Goal: Task Accomplishment & Management: Use online tool/utility

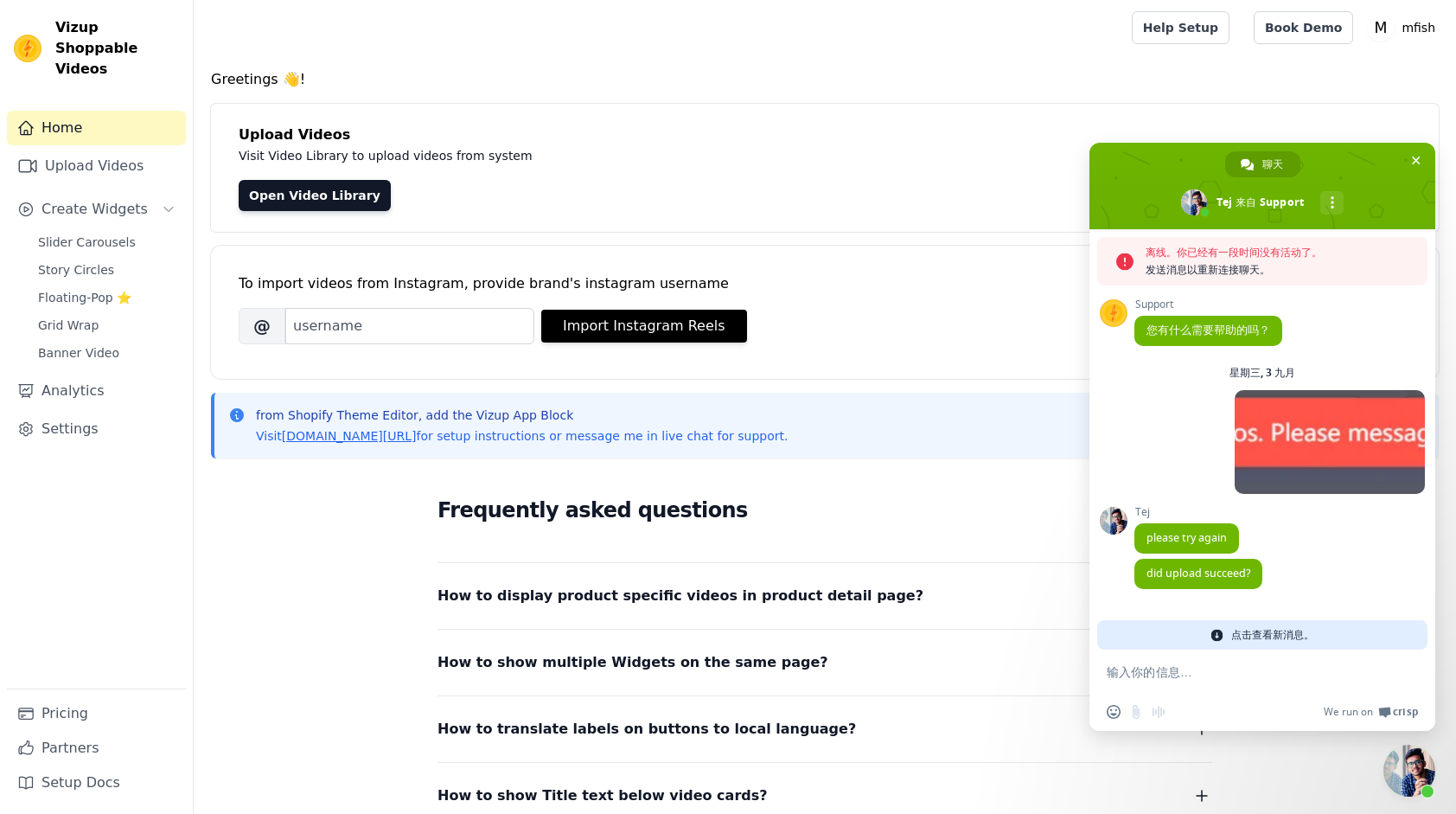
click at [1195, 670] on textarea "输入你的信息…" at bounding box center [1245, 671] width 277 height 44
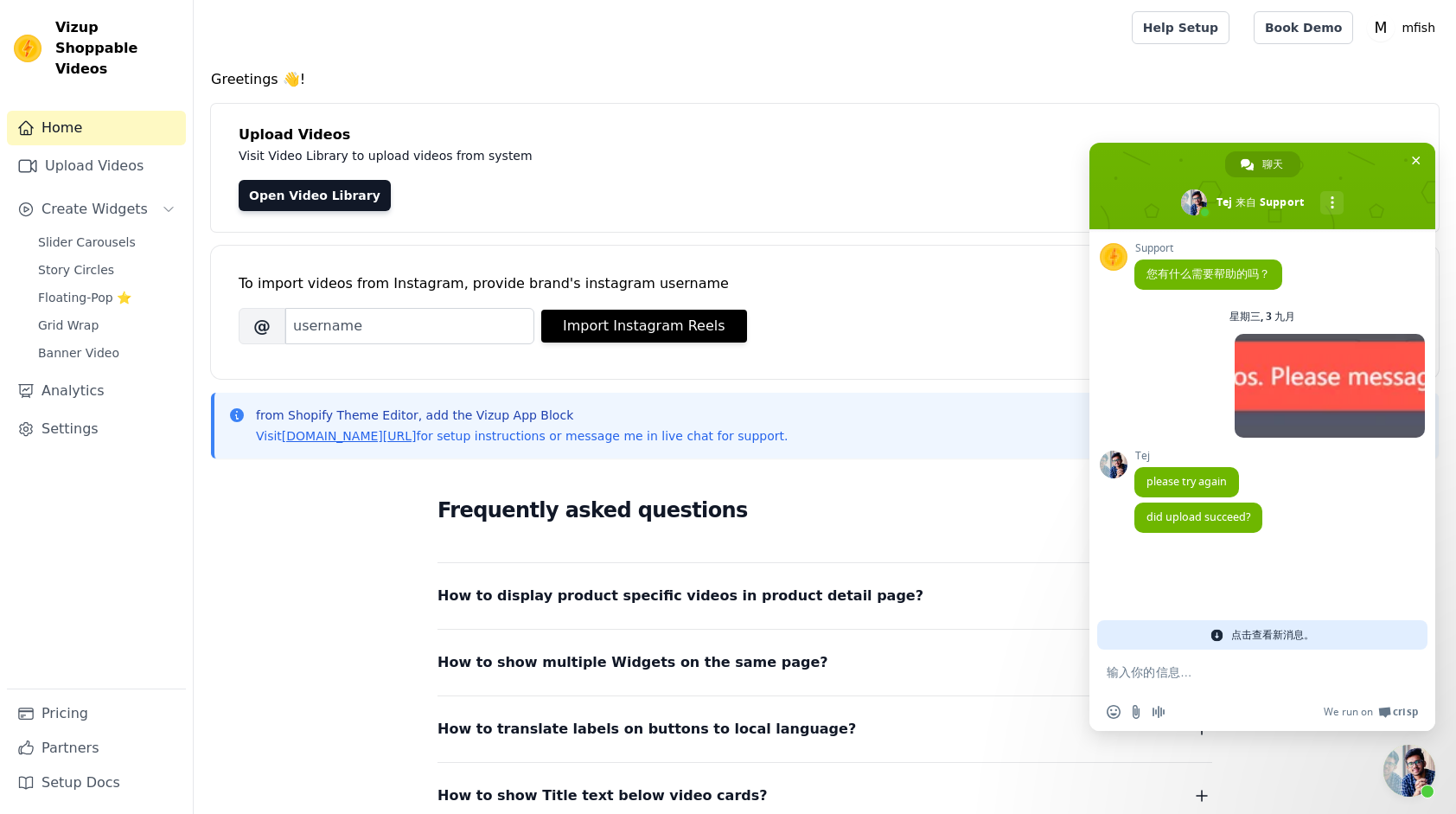
click at [1195, 670] on textarea "输入你的信息…" at bounding box center [1245, 671] width 277 height 44
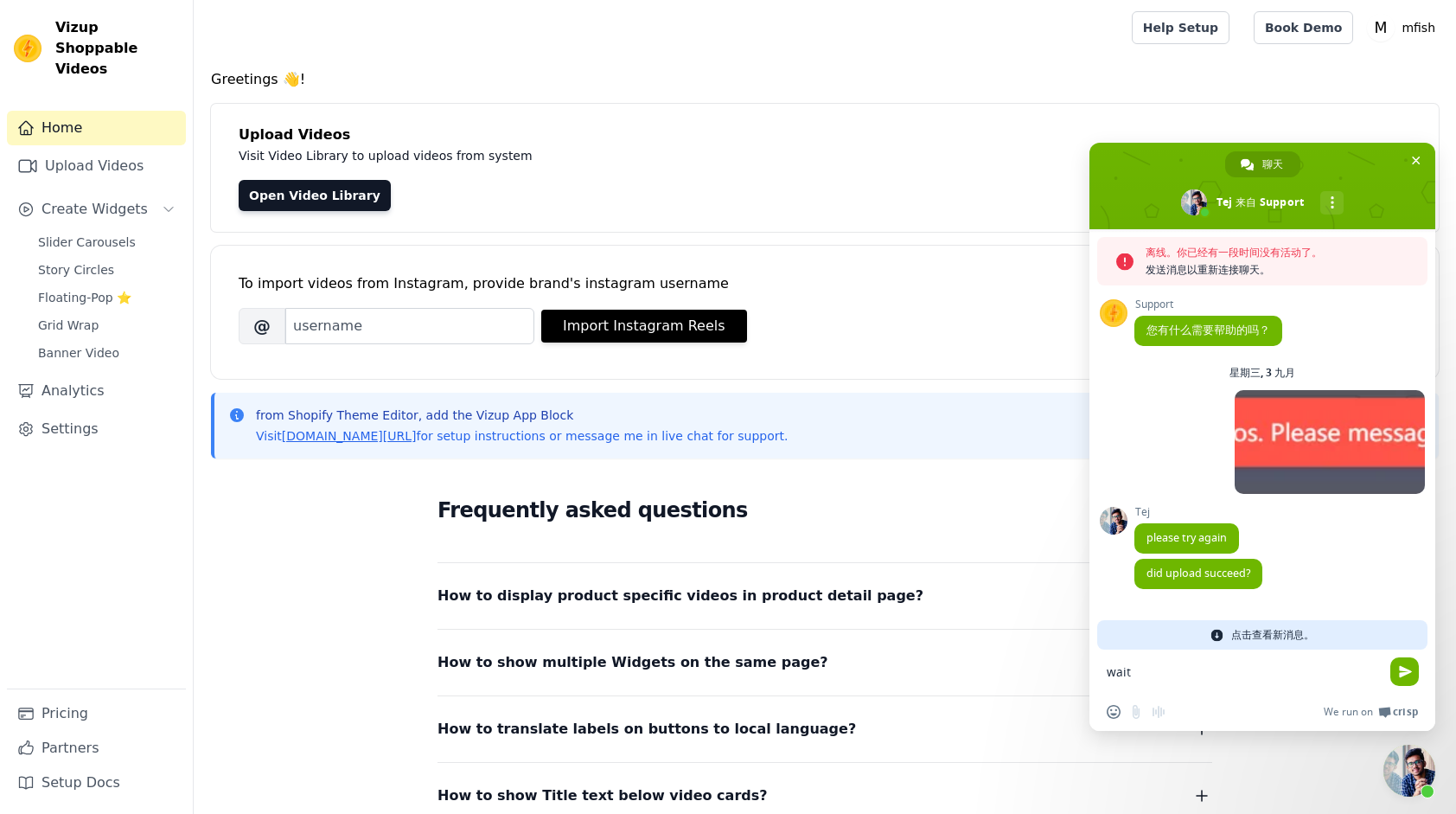
type textarea "wait"
click at [1248, 639] on span "点击查看新消息。" at bounding box center [1272, 635] width 83 height 29
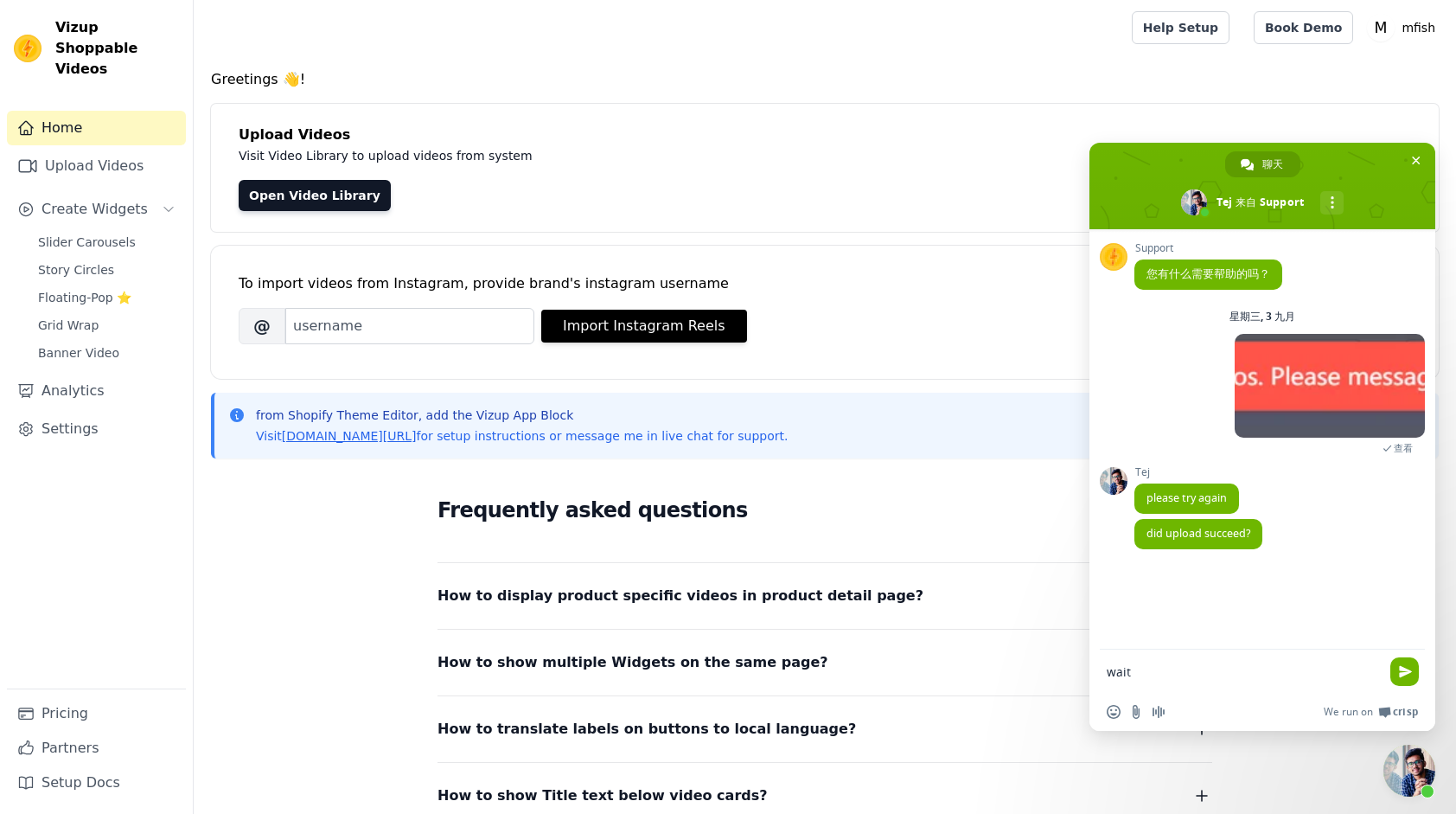
click at [1415, 678] on span "发送" at bounding box center [1404, 672] width 29 height 29
click at [122, 155] on link "Upload Videos" at bounding box center [96, 166] width 179 height 35
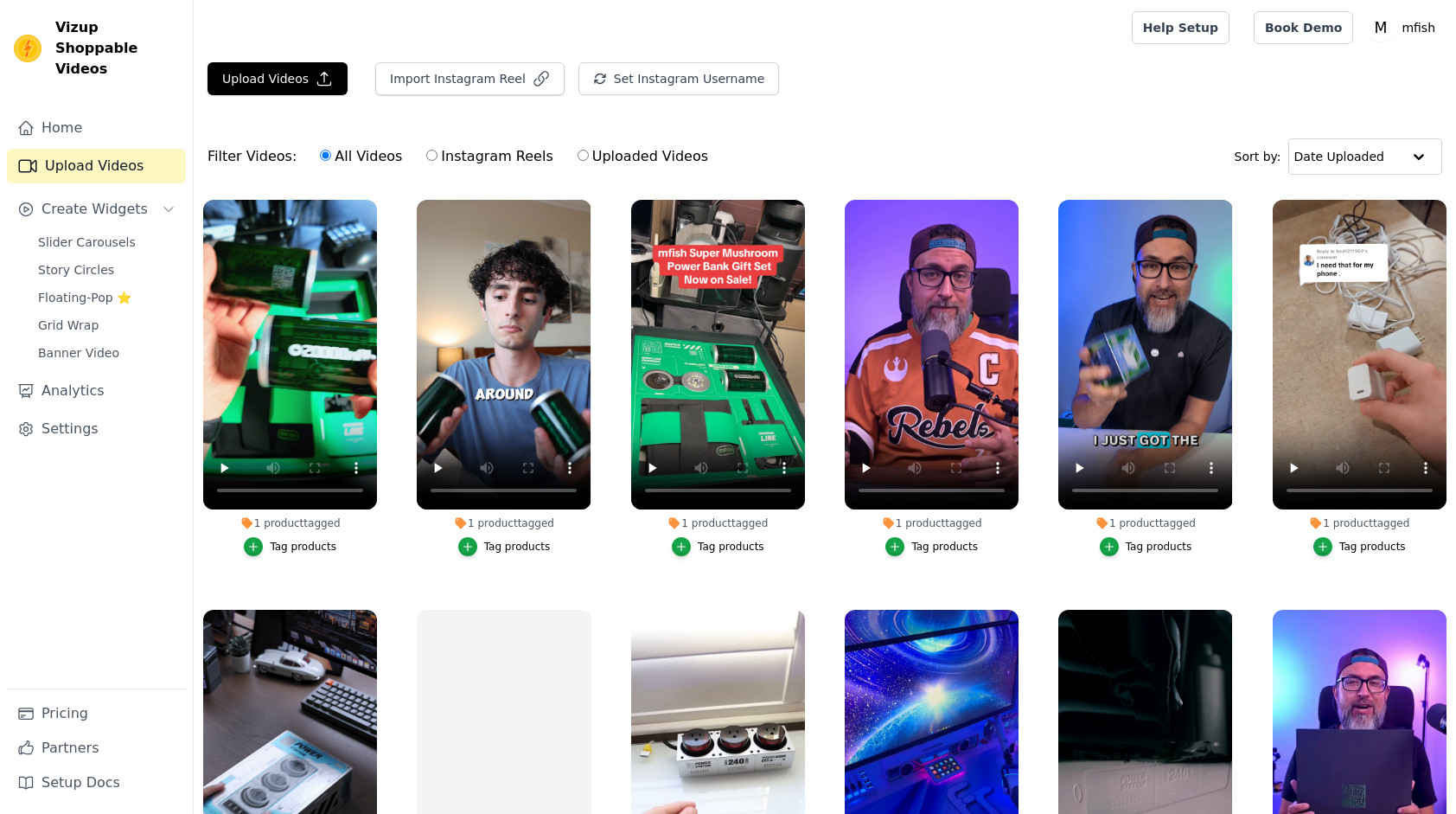
drag, startPoint x: 365, startPoint y: 29, endPoint x: 332, endPoint y: 49, distance: 38.6
click at [365, 29] on div at bounding box center [659, 28] width 904 height 55
click at [291, 67] on button "Upload Videos" at bounding box center [277, 78] width 140 height 33
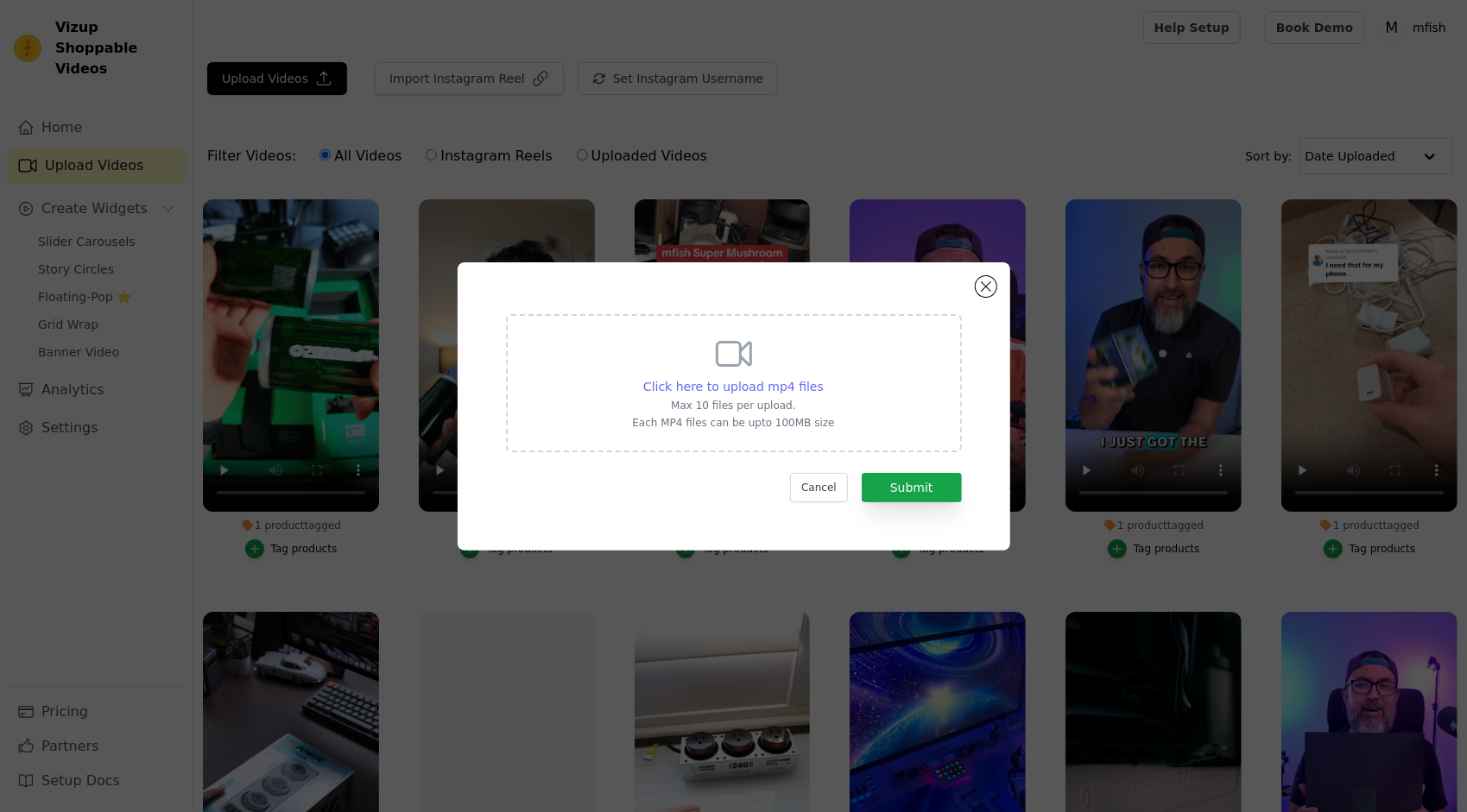
click at [709, 382] on span "Click here to upload mp4 files" at bounding box center [733, 387] width 181 height 14
click at [823, 378] on input "Click here to upload mp4 files Max 10 files per upload. Each MP4 files can be u…" at bounding box center [823, 377] width 1 height 1
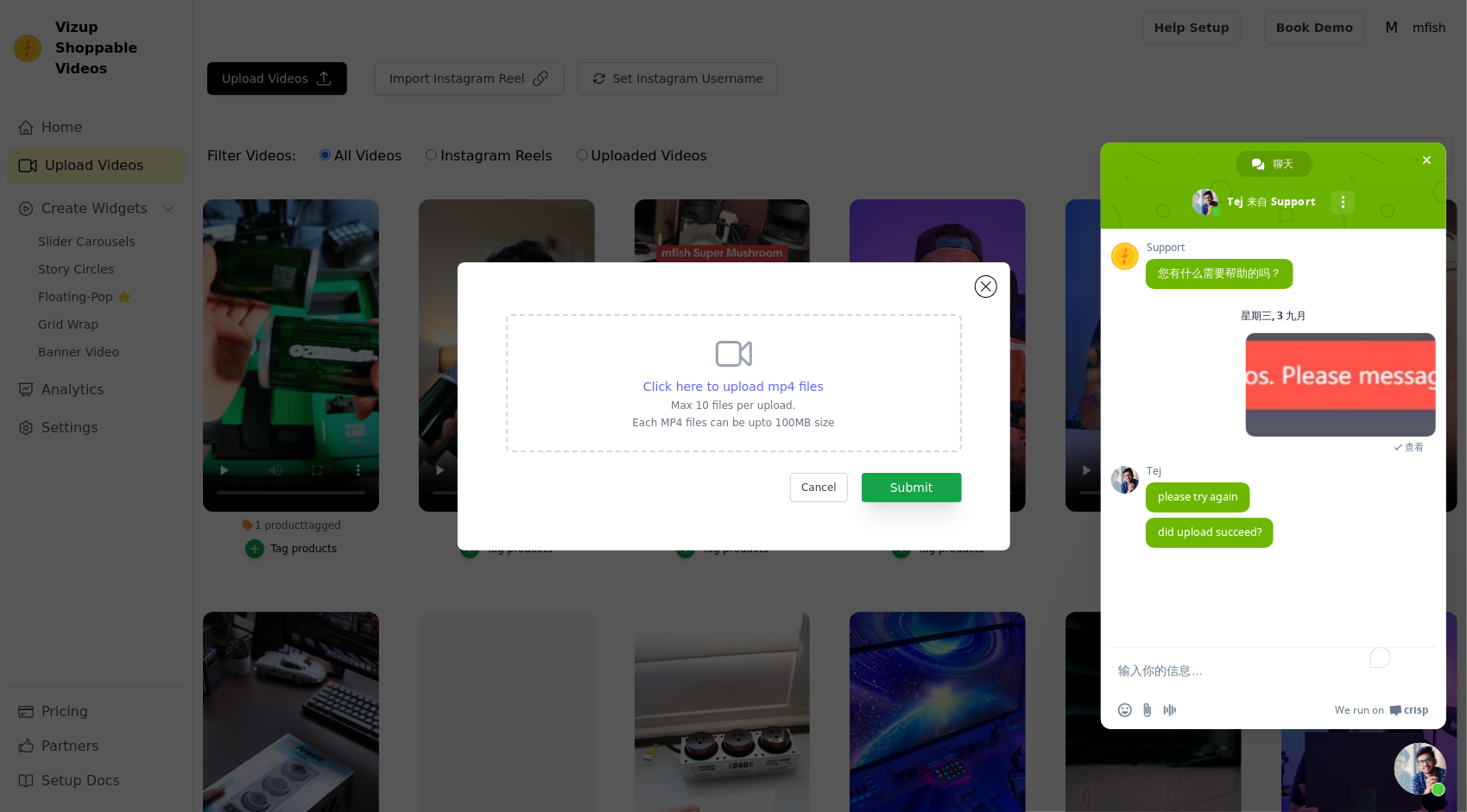
type input "C:\fakepath\蘑菇二号 (2).mp4"
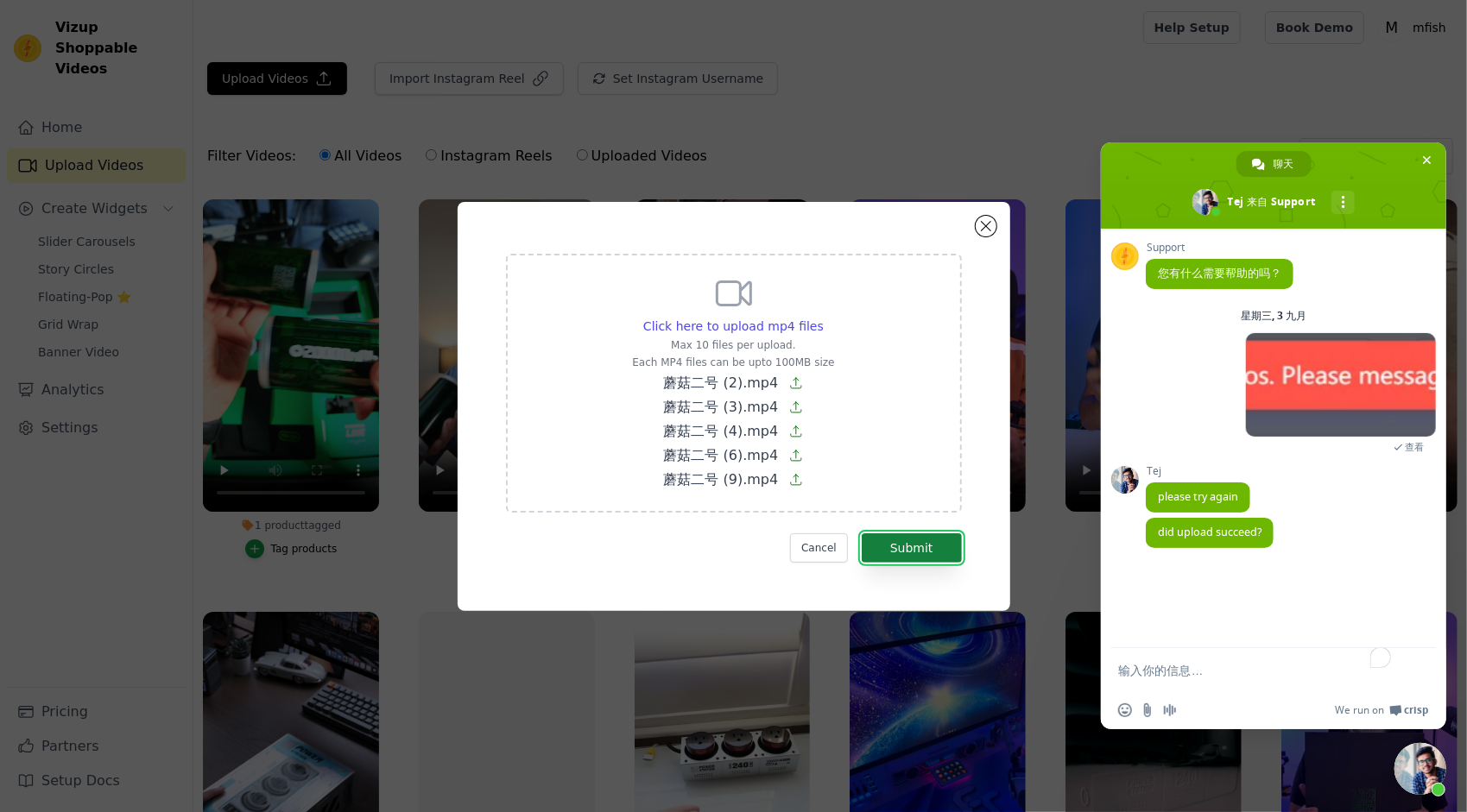
click at [923, 543] on button "Submit" at bounding box center [911, 548] width 101 height 29
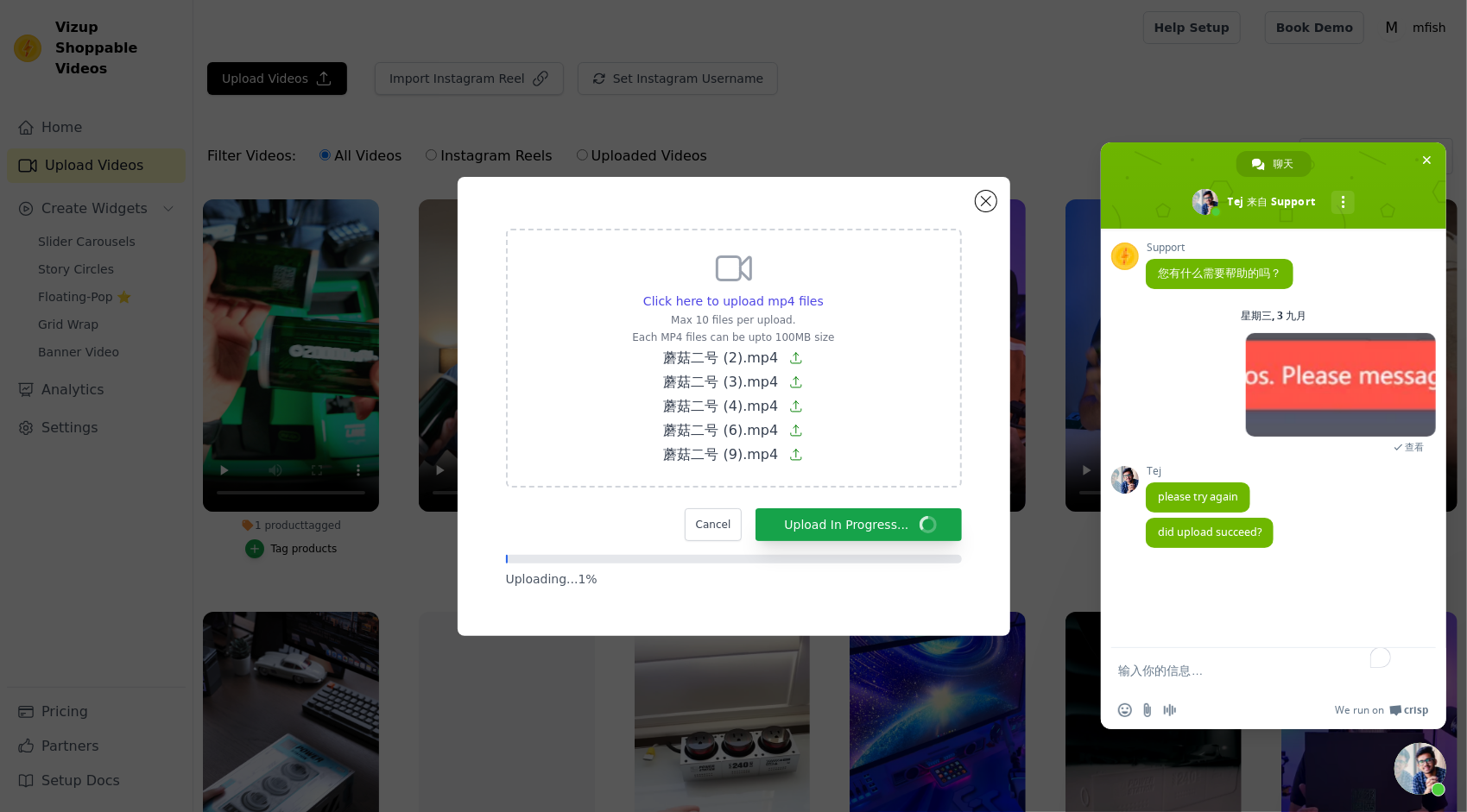
click at [741, 203] on div "Click here to upload mp4 files Max 10 files per upload. Each MP4 files can be u…" at bounding box center [733, 406] width 552 height 459
click at [754, 218] on div "Click here to upload mp4 files Max 10 files per upload. Each MP4 files can be u…" at bounding box center [733, 406] width 490 height 397
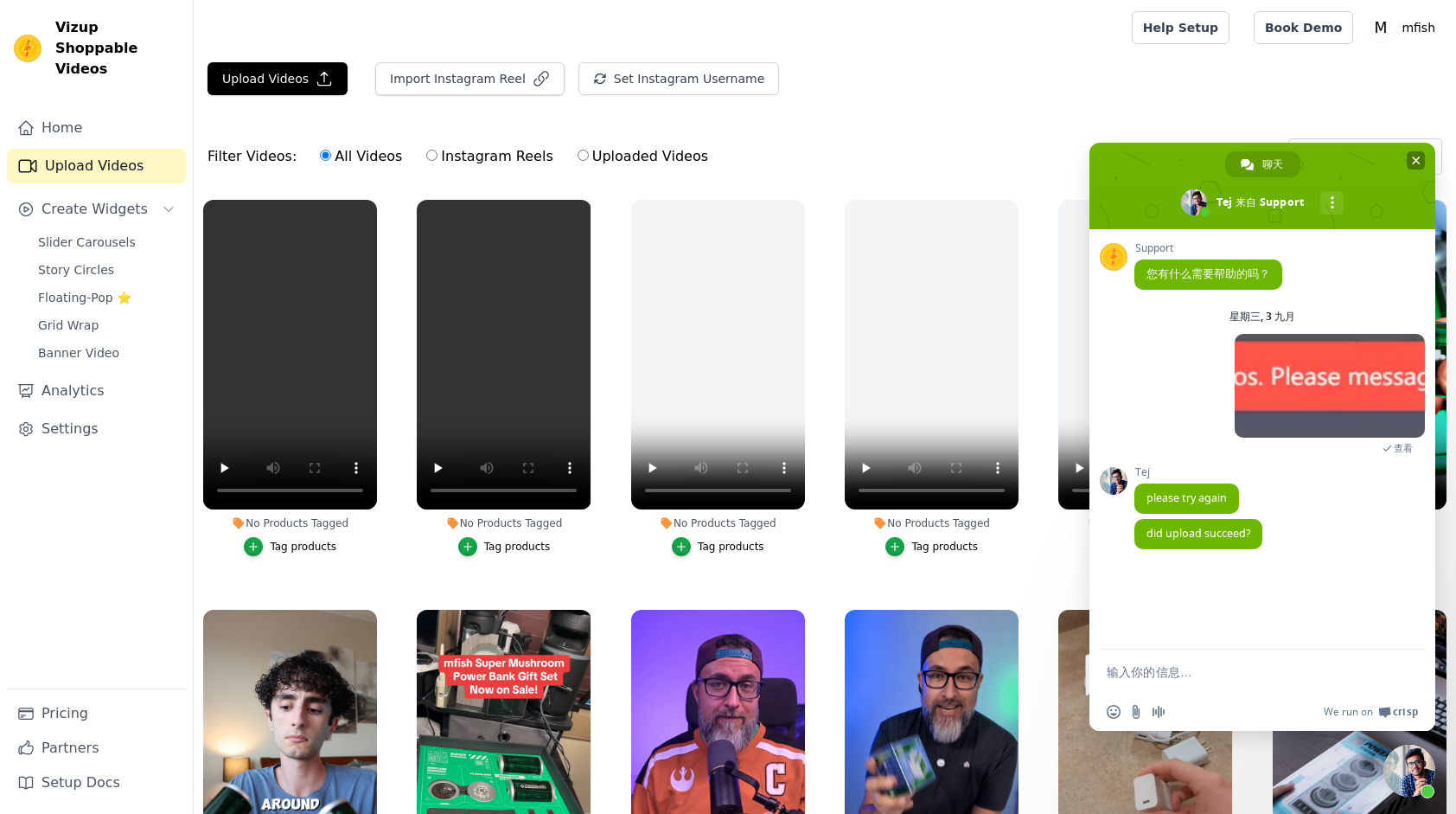
click at [1413, 166] on span "关闭聊天" at bounding box center [1417, 160] width 9 height 12
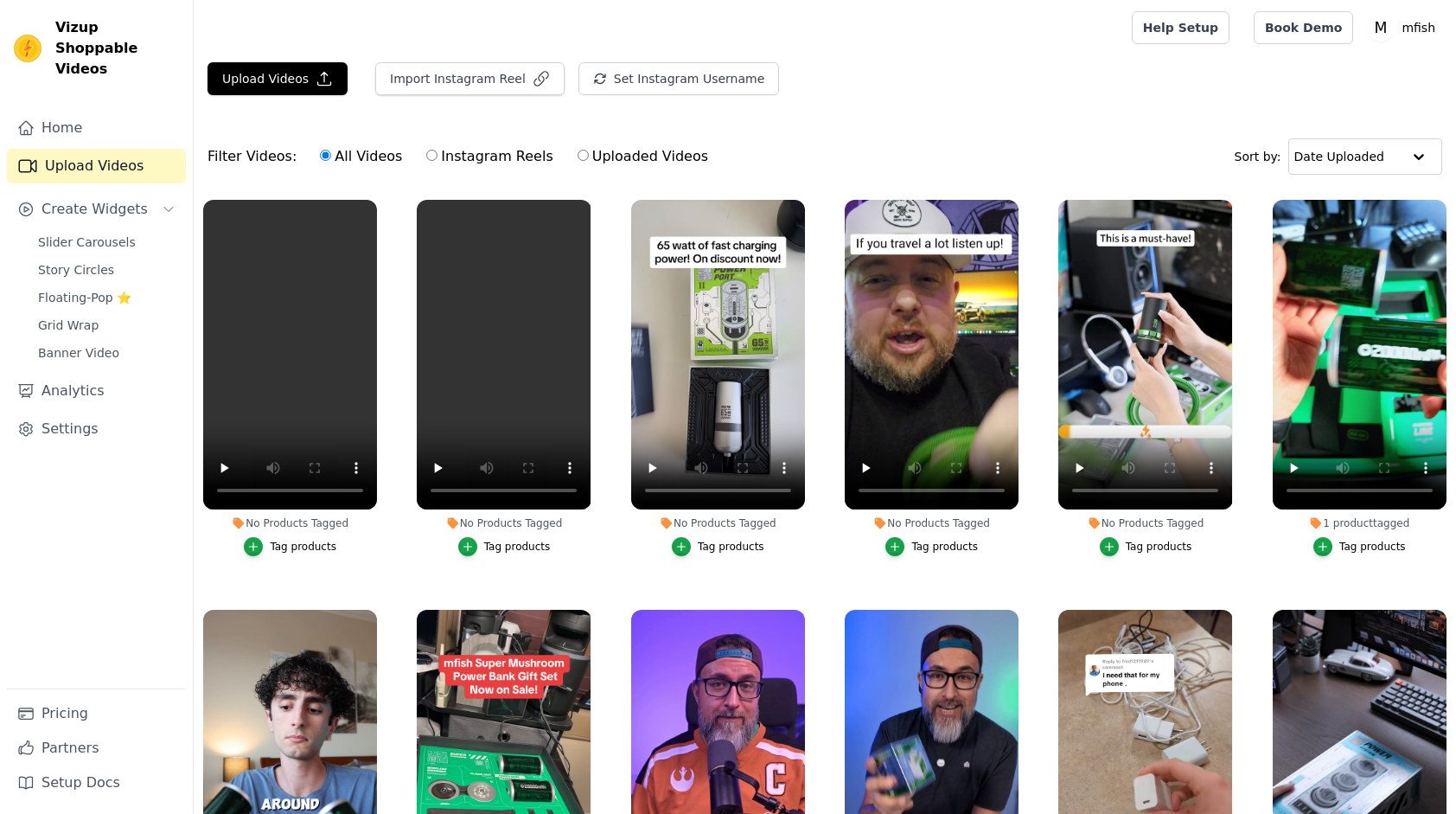
click at [1150, 548] on div "Tag products" at bounding box center [1159, 547] width 67 height 14
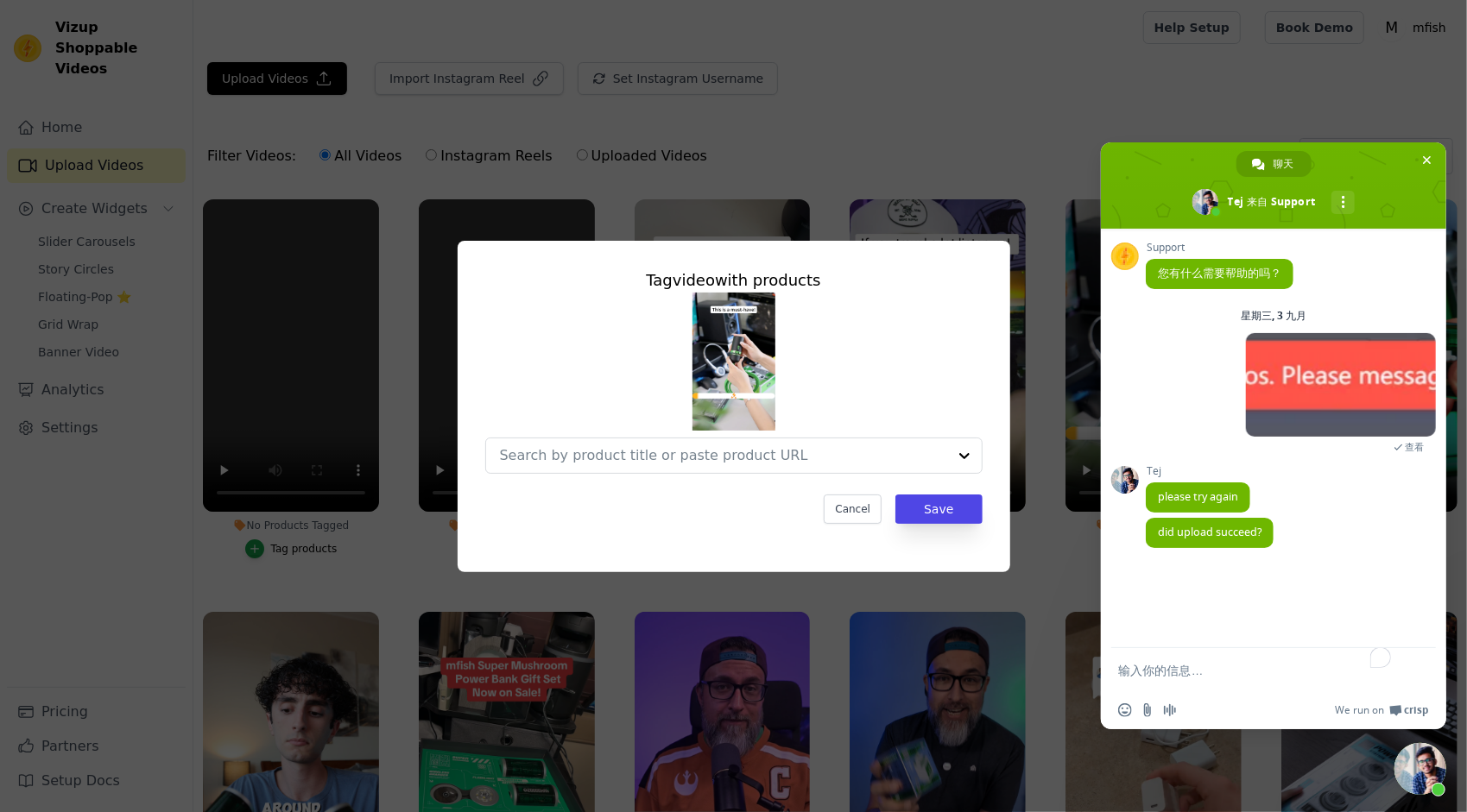
click at [1188, 671] on textarea "To enrich screen reader interactions, please activate Accessibility in Grammarl…" at bounding box center [1256, 670] width 277 height 44
type textarea "yes"
click at [1424, 148] on span at bounding box center [1273, 185] width 345 height 86
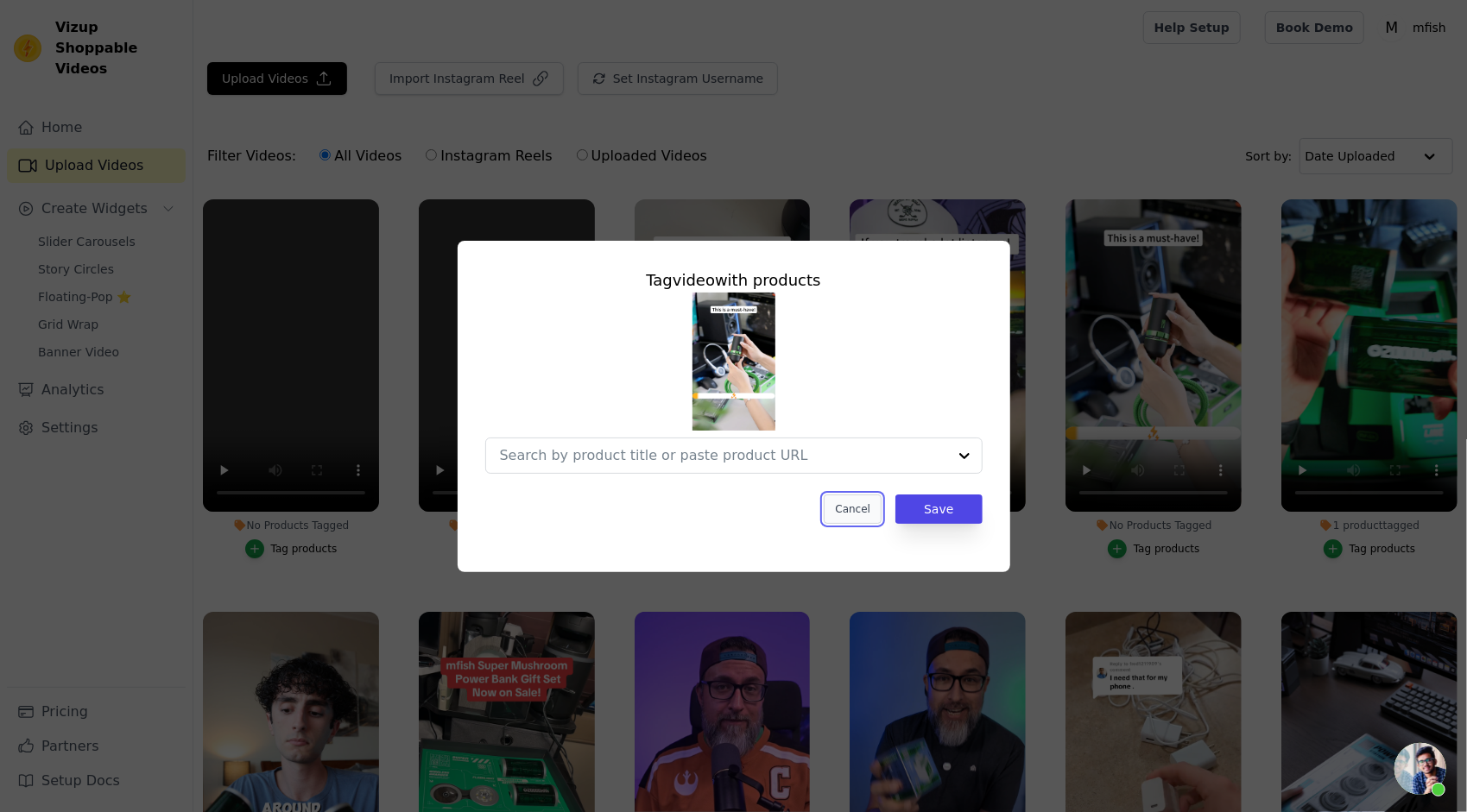
click at [839, 511] on button "Cancel" at bounding box center [852, 509] width 58 height 29
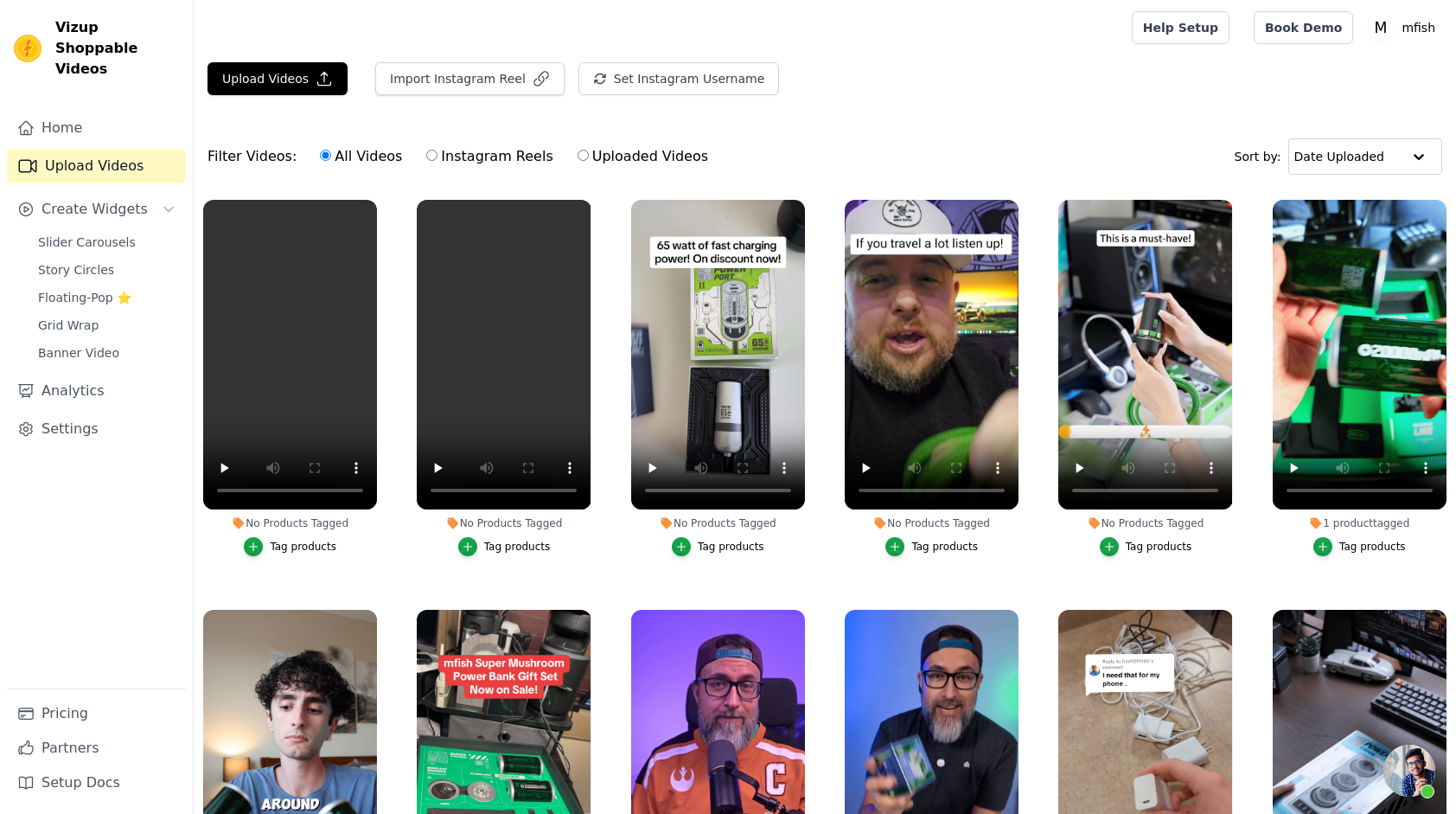
click at [1131, 540] on div "Tag products" at bounding box center [1159, 547] width 67 height 14
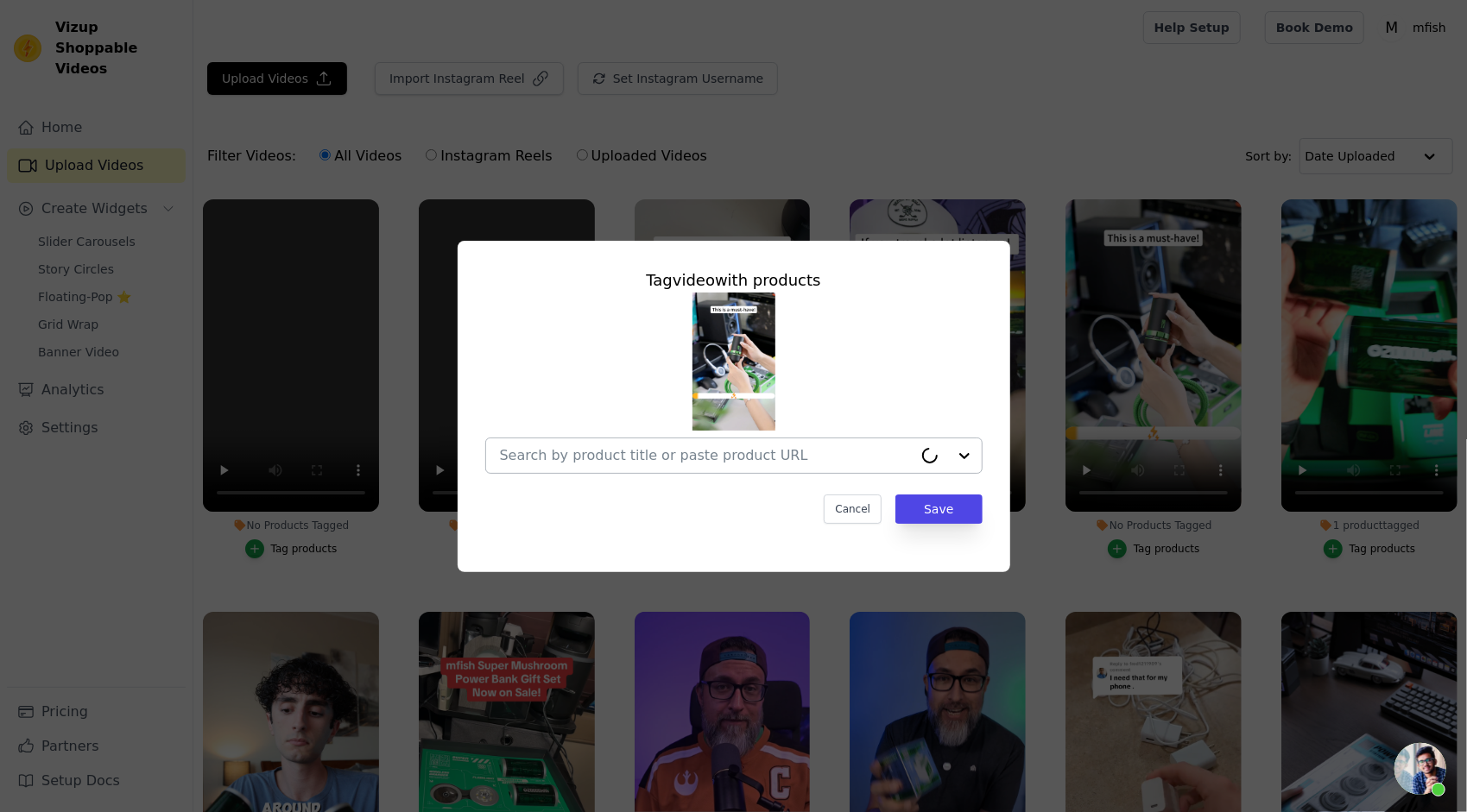
click at [797, 470] on div at bounding box center [706, 455] width 413 height 35
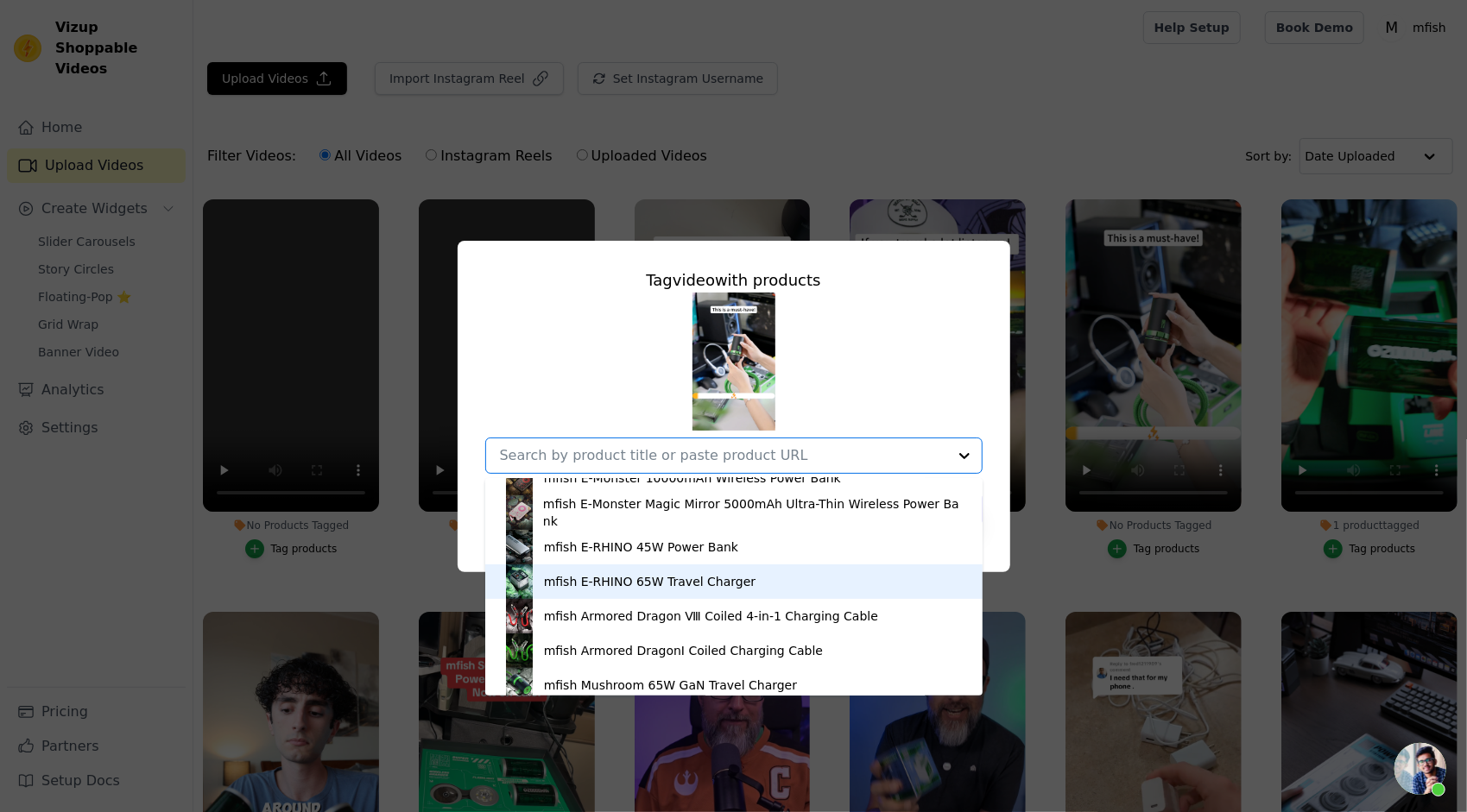
scroll to position [345, 0]
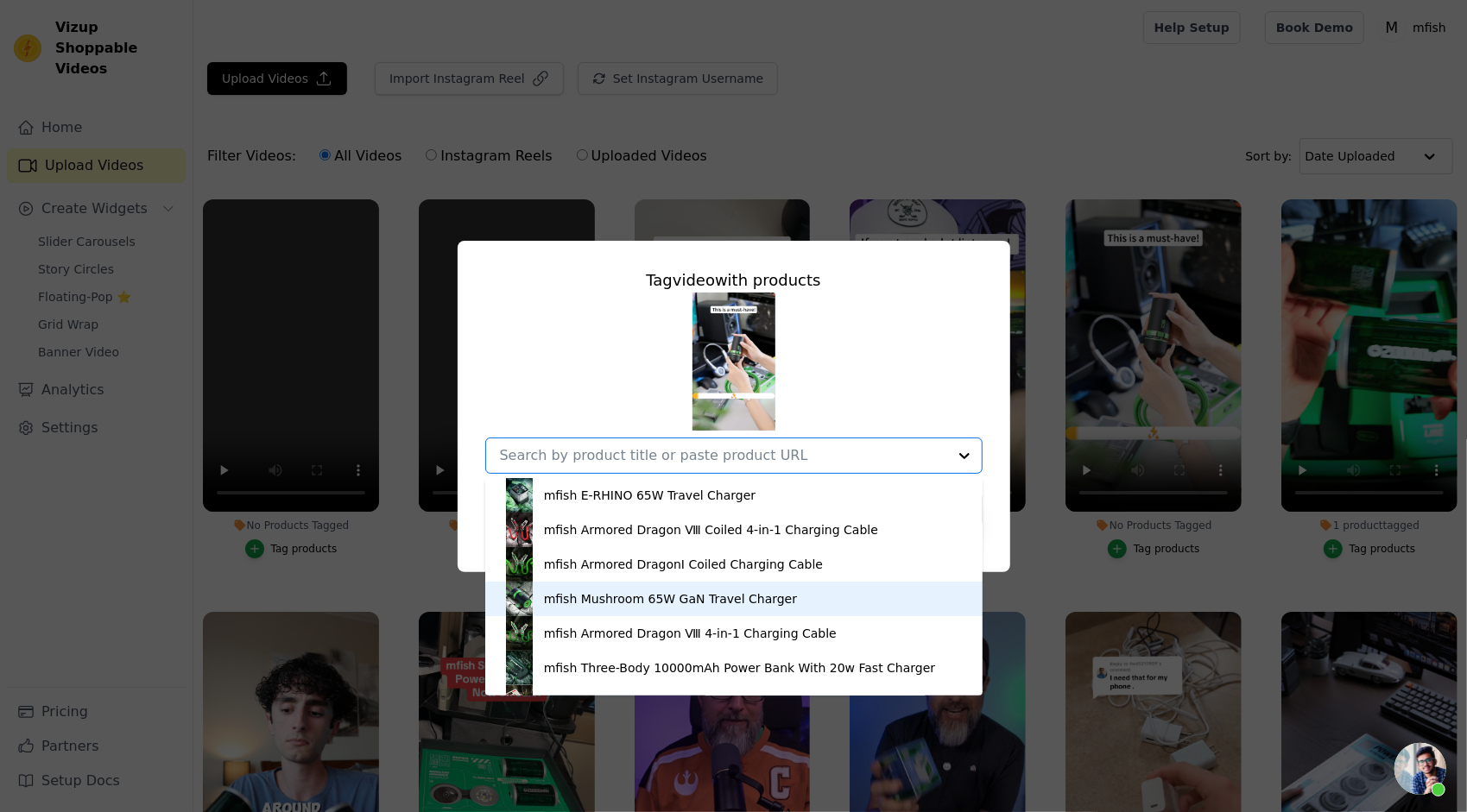
click at [683, 598] on div "mfish Mushroom 65W GaN Travel Charger" at bounding box center [670, 599] width 253 height 17
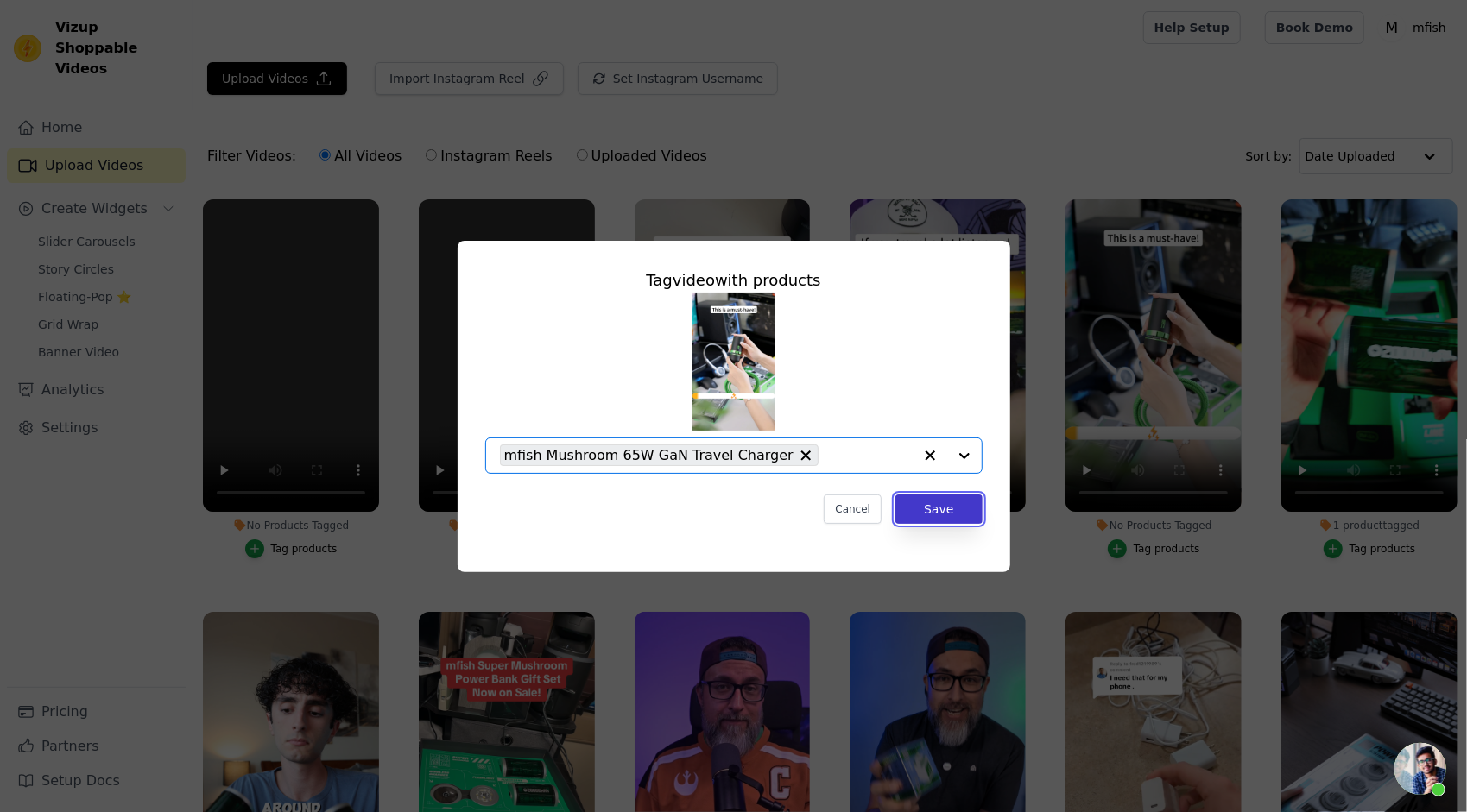
click at [959, 512] on button "Save" at bounding box center [938, 509] width 86 height 29
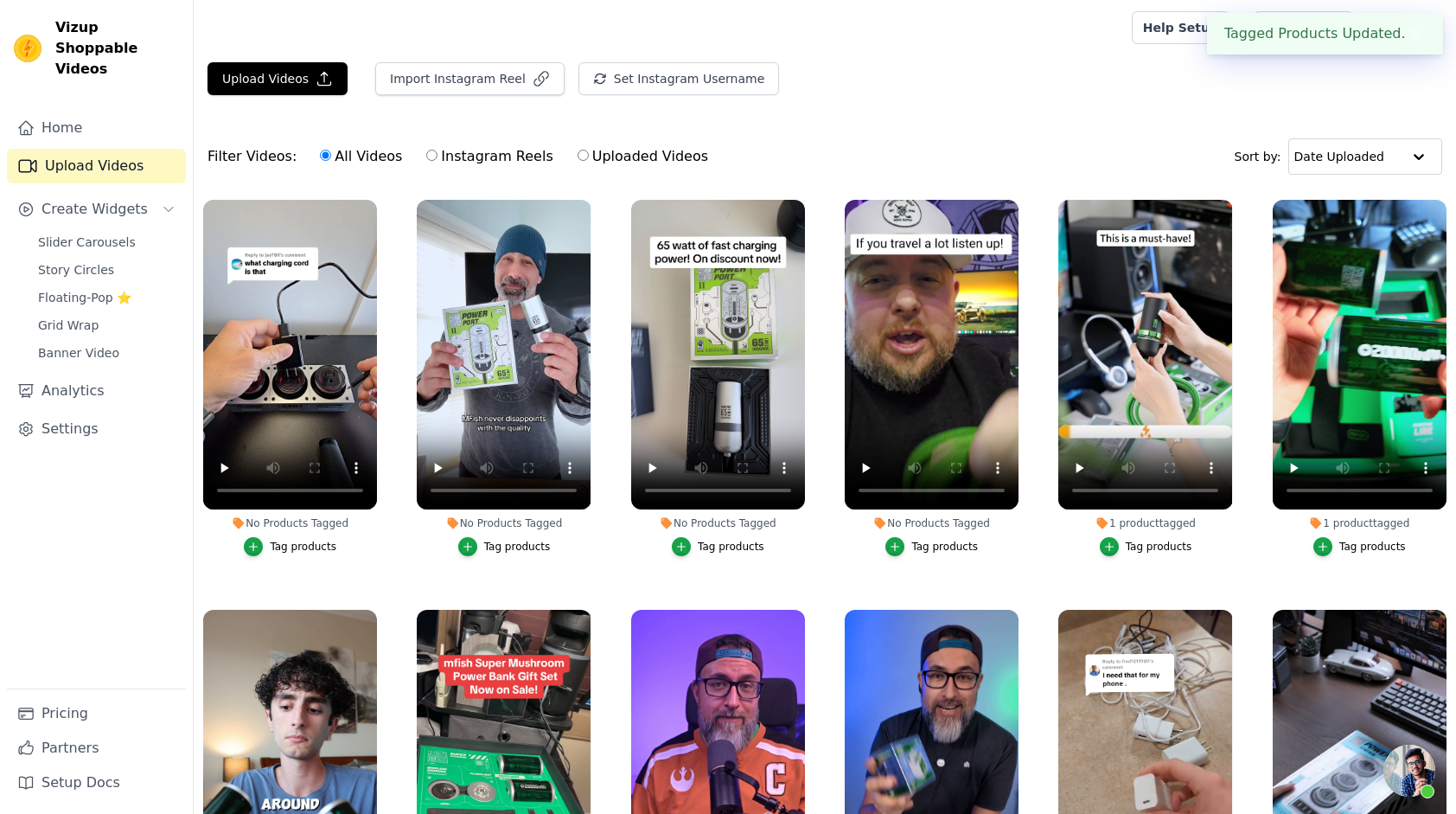
click at [912, 542] on div "Tag products" at bounding box center [945, 547] width 67 height 14
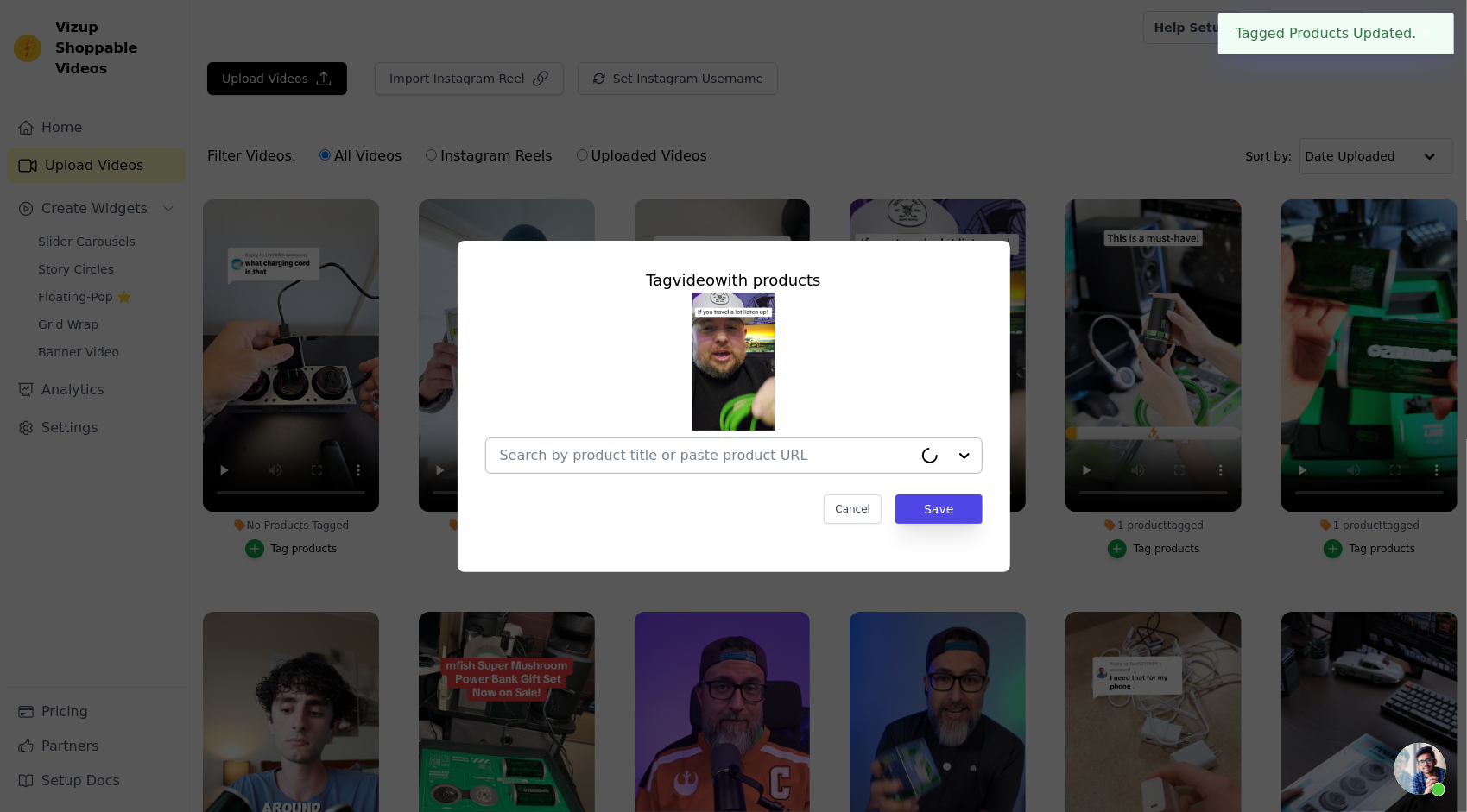
click at [753, 455] on input "No Products Tagged Tag video with products Cancel Save Tag products" at bounding box center [706, 455] width 413 height 16
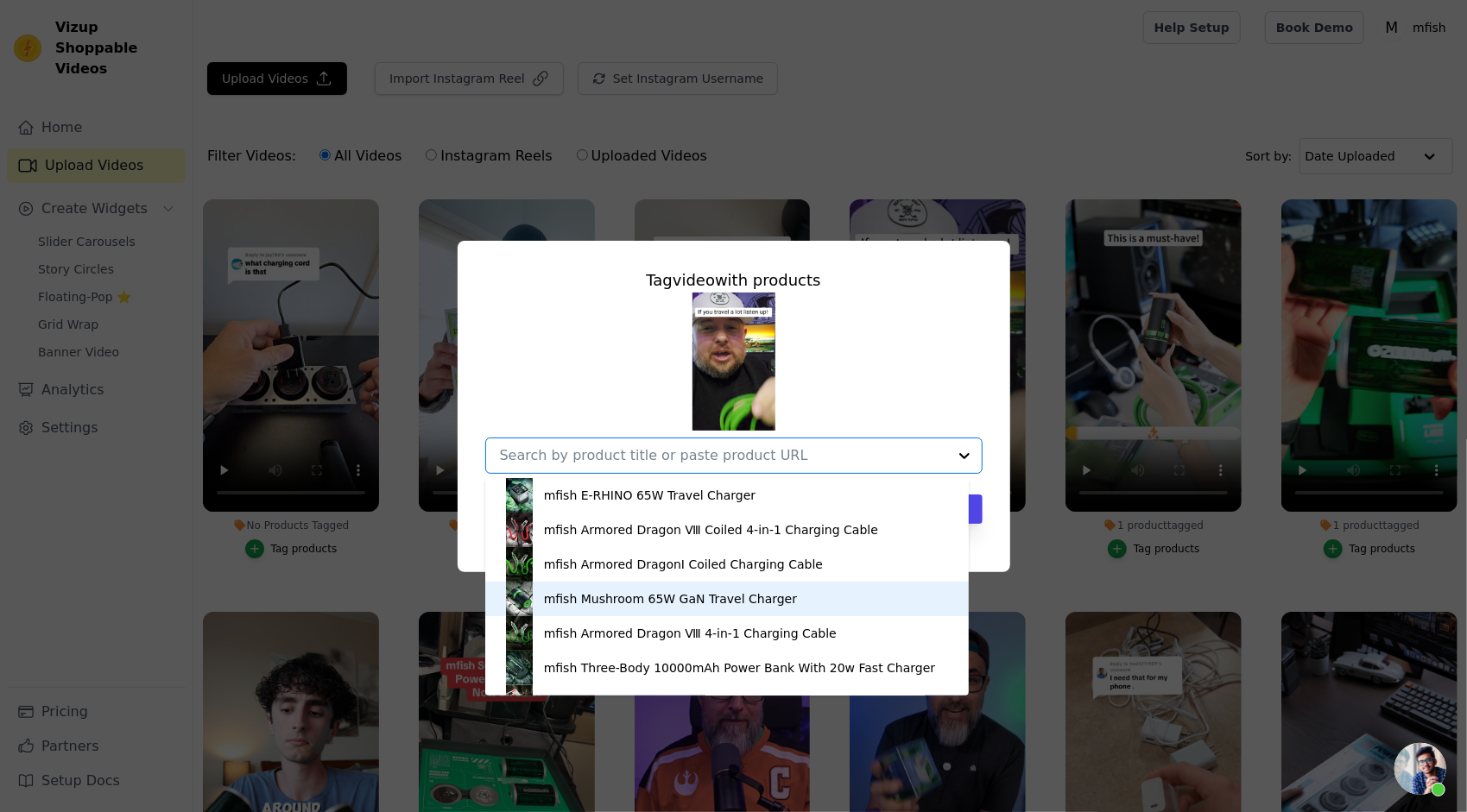
click at [705, 596] on div "mfish Mushroom 65W GaN Travel Charger" at bounding box center [670, 599] width 253 height 17
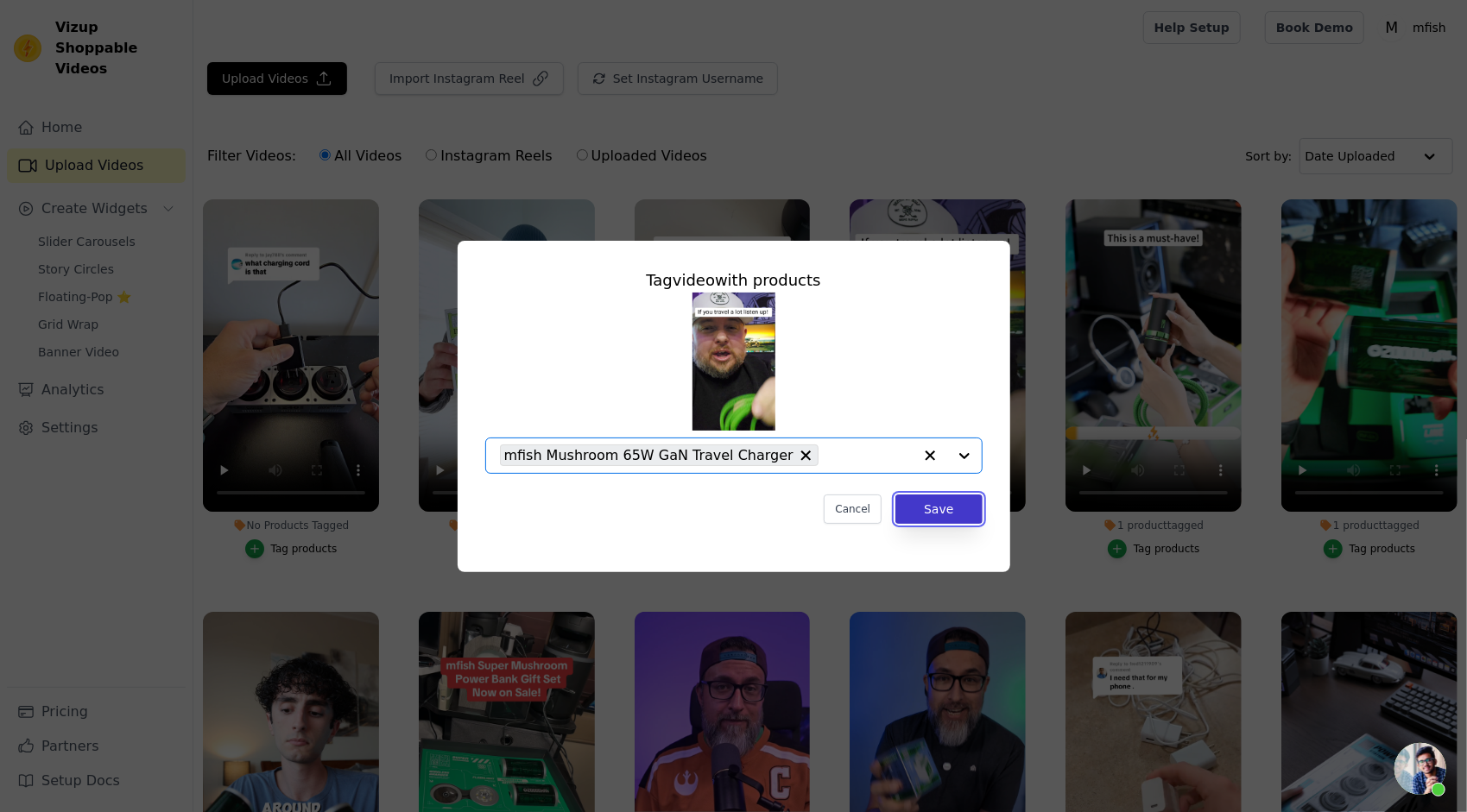
click at [953, 511] on button "Save" at bounding box center [938, 509] width 86 height 29
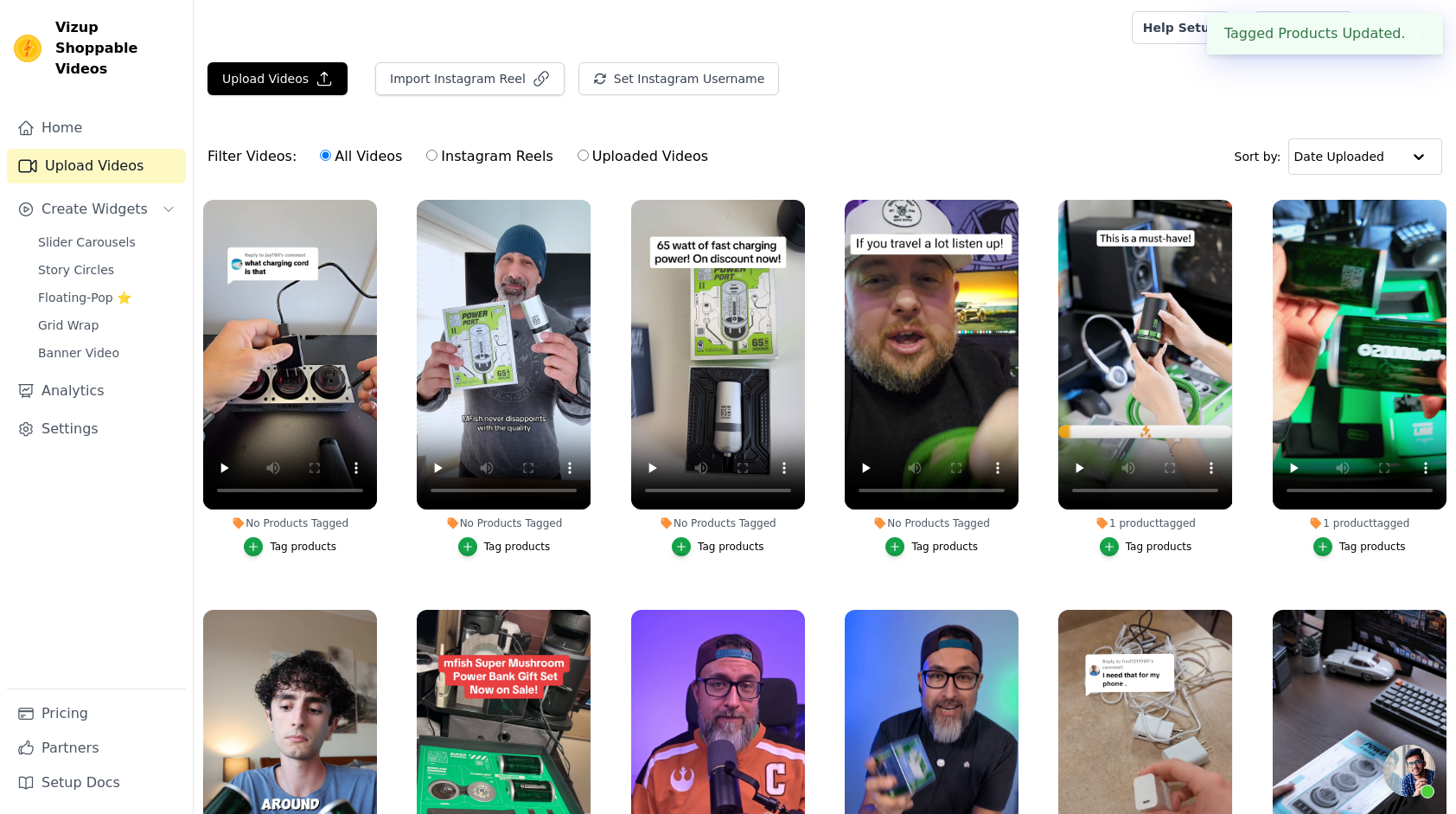
click at [718, 547] on div "Tag products" at bounding box center [731, 547] width 67 height 14
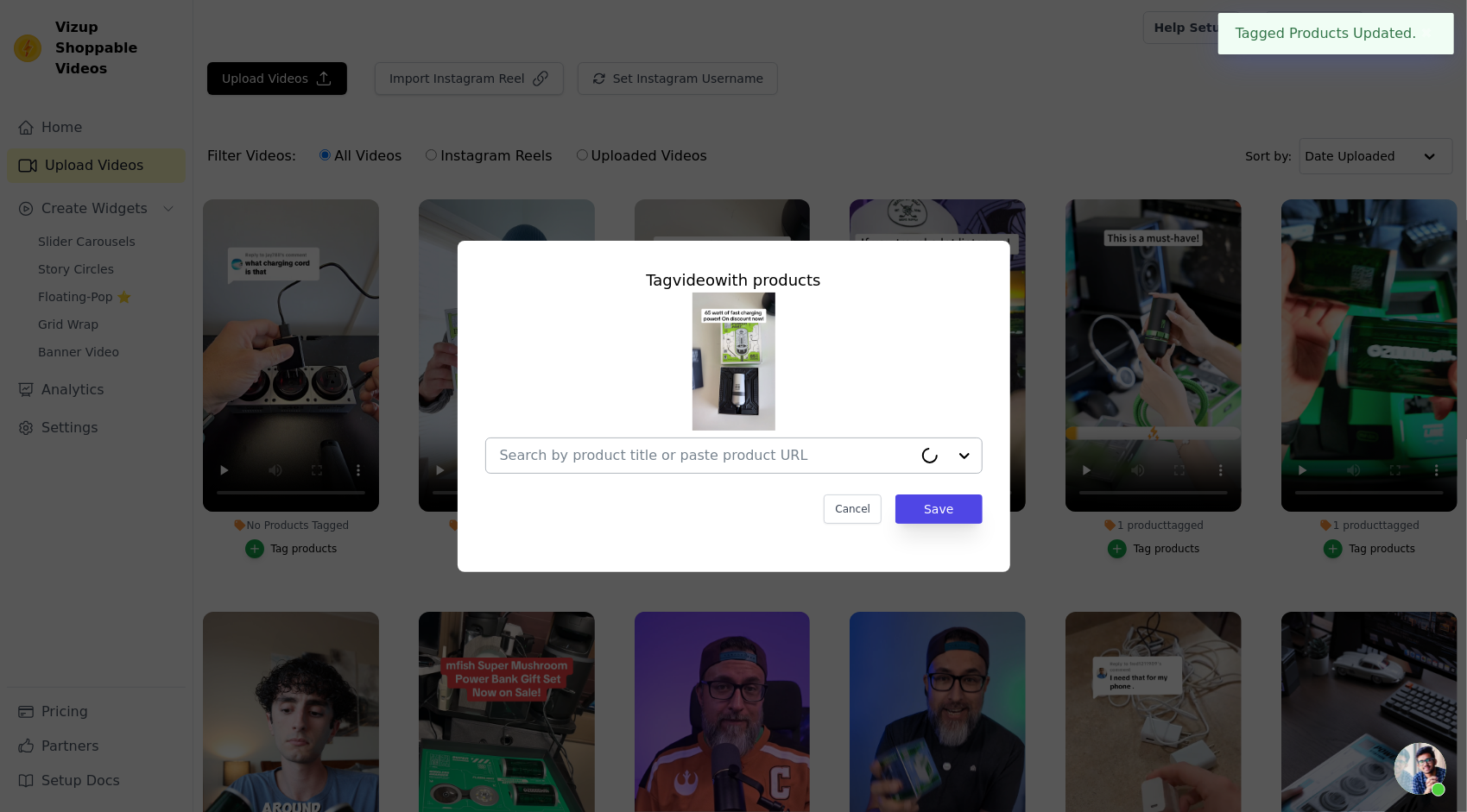
click at [794, 465] on div at bounding box center [706, 455] width 413 height 35
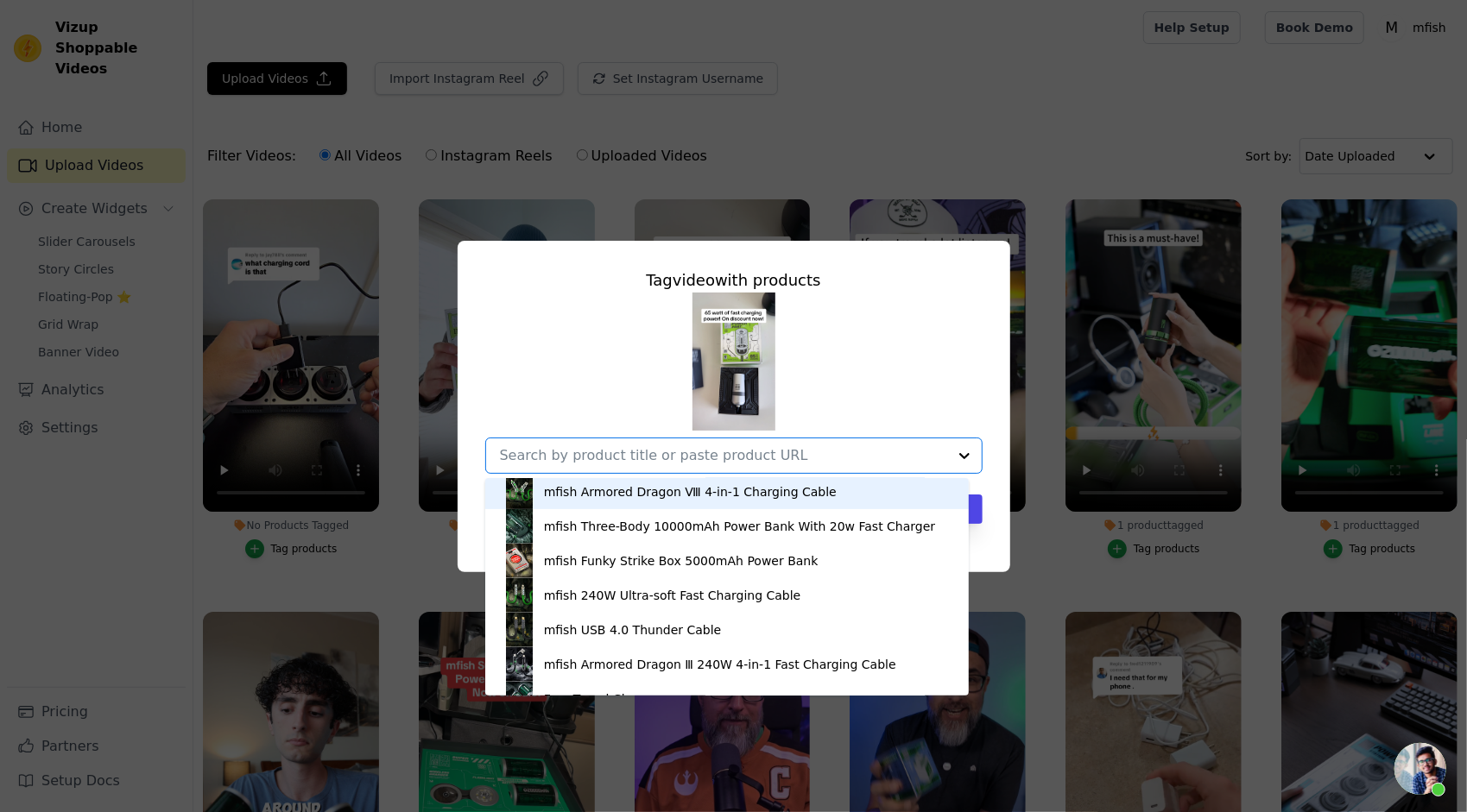
scroll to position [404, 0]
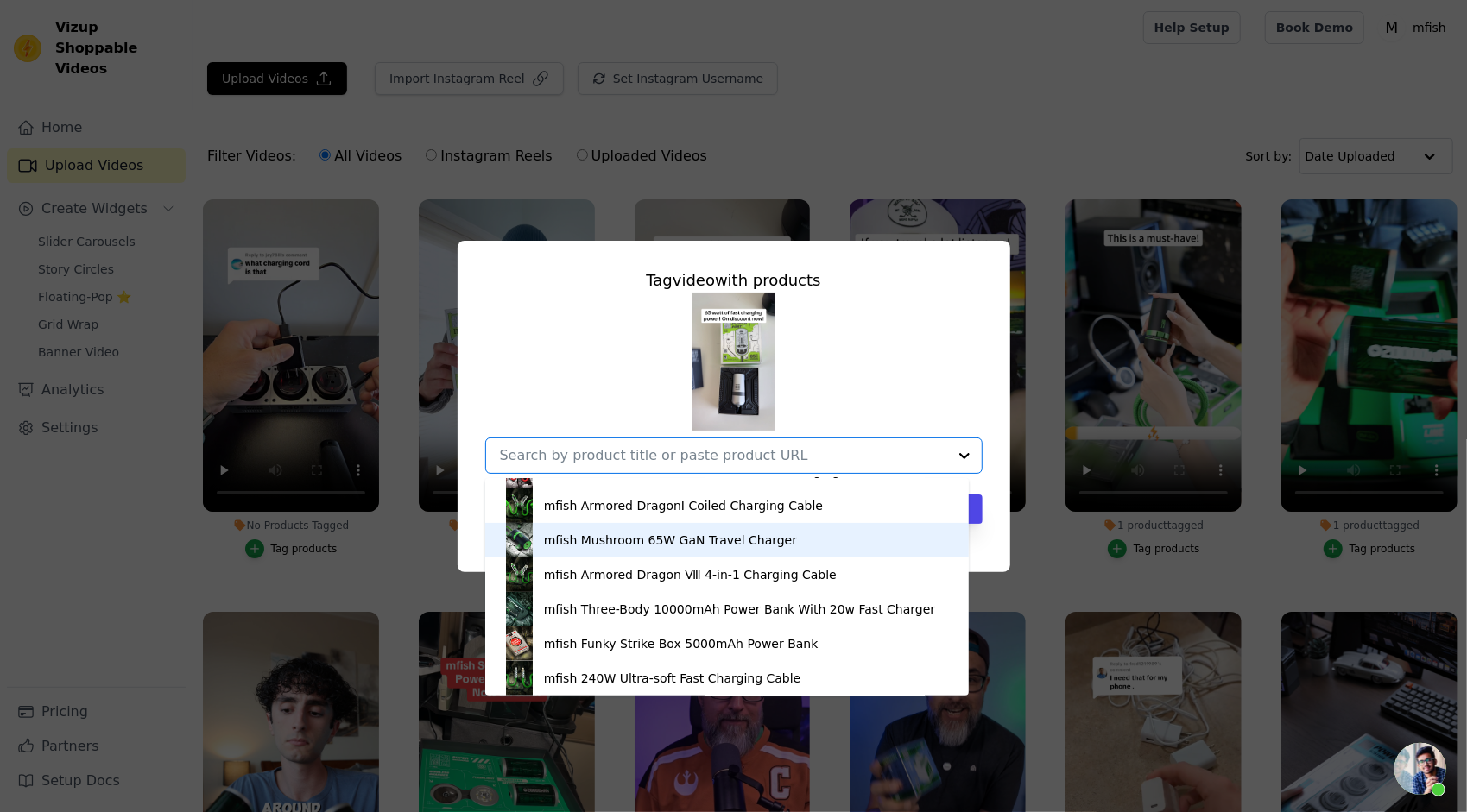
click at [706, 544] on div "mfish Mushroom 65W GaN Travel Charger" at bounding box center [670, 540] width 253 height 17
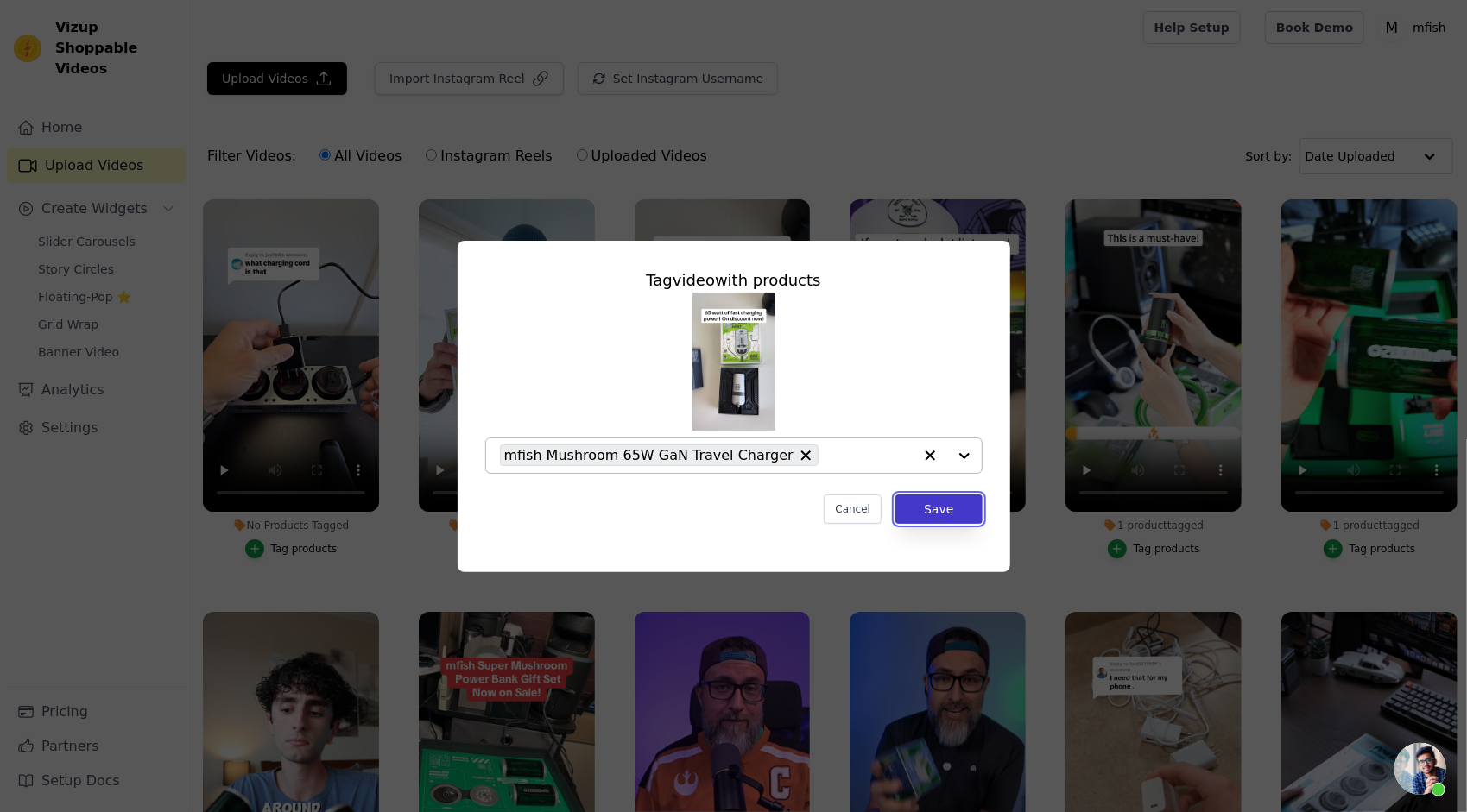
click at [935, 509] on button "Save" at bounding box center [938, 509] width 86 height 29
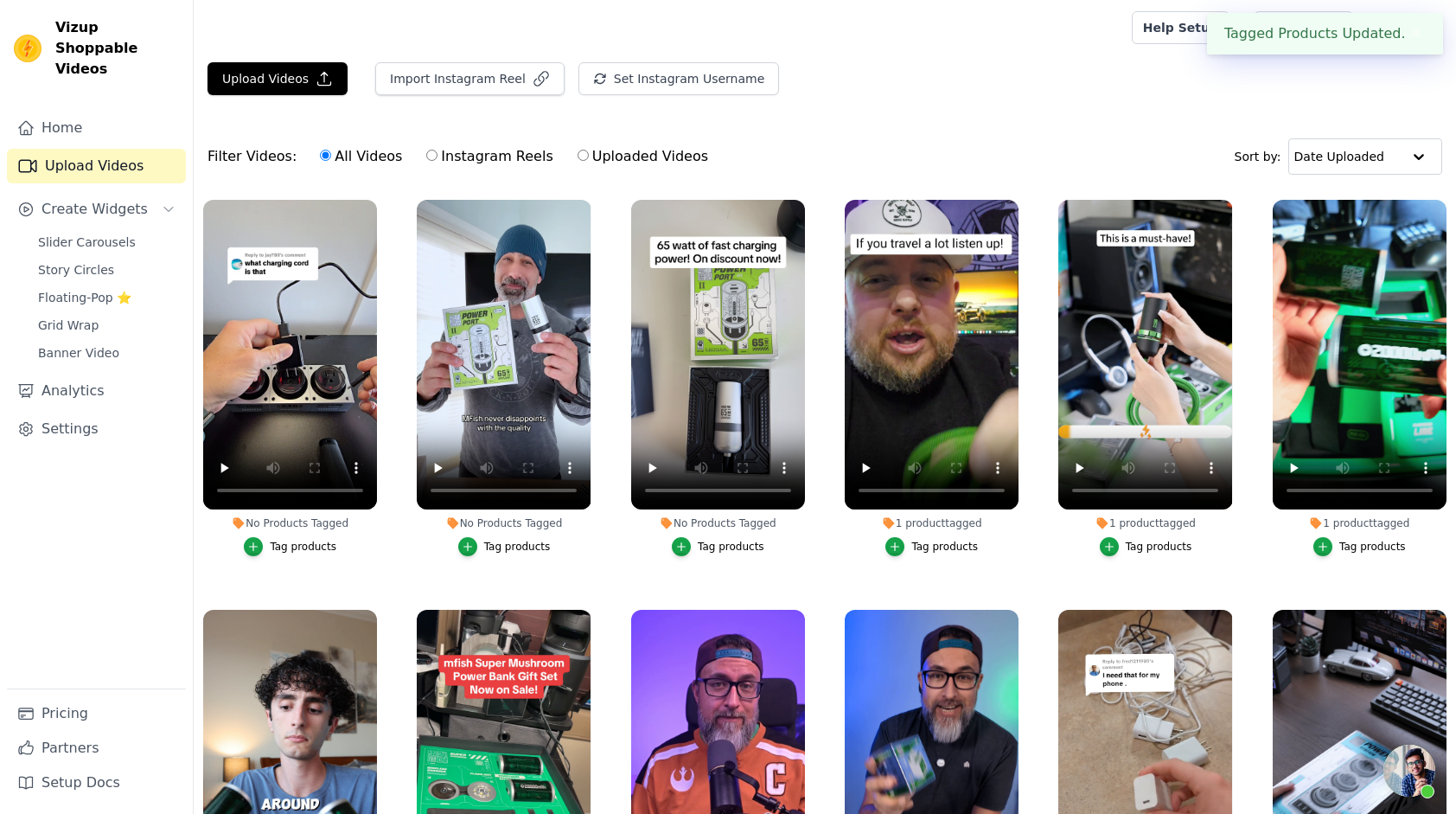
click at [496, 549] on div "Tag products" at bounding box center [517, 547] width 67 height 14
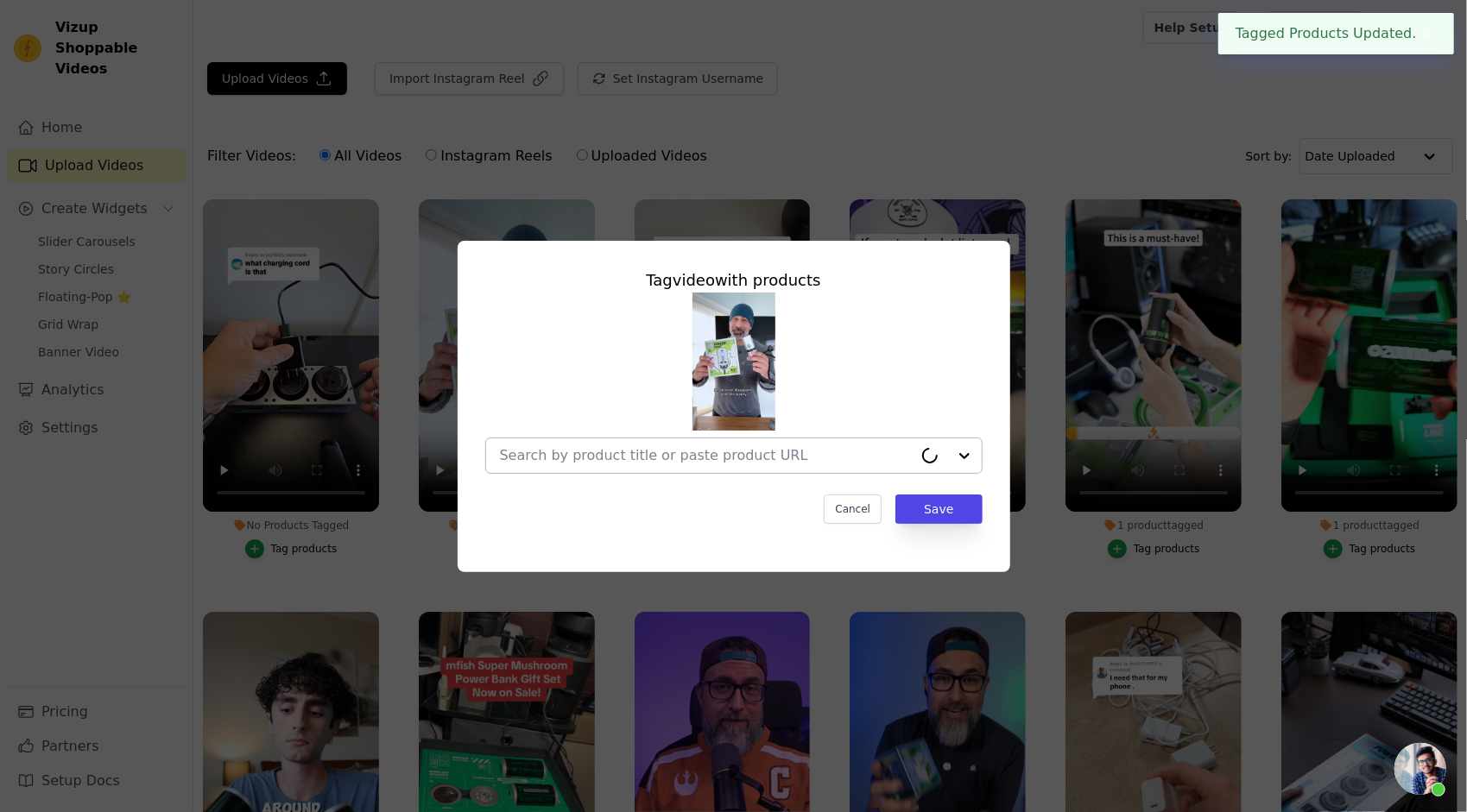
click at [711, 446] on div at bounding box center [706, 455] width 413 height 35
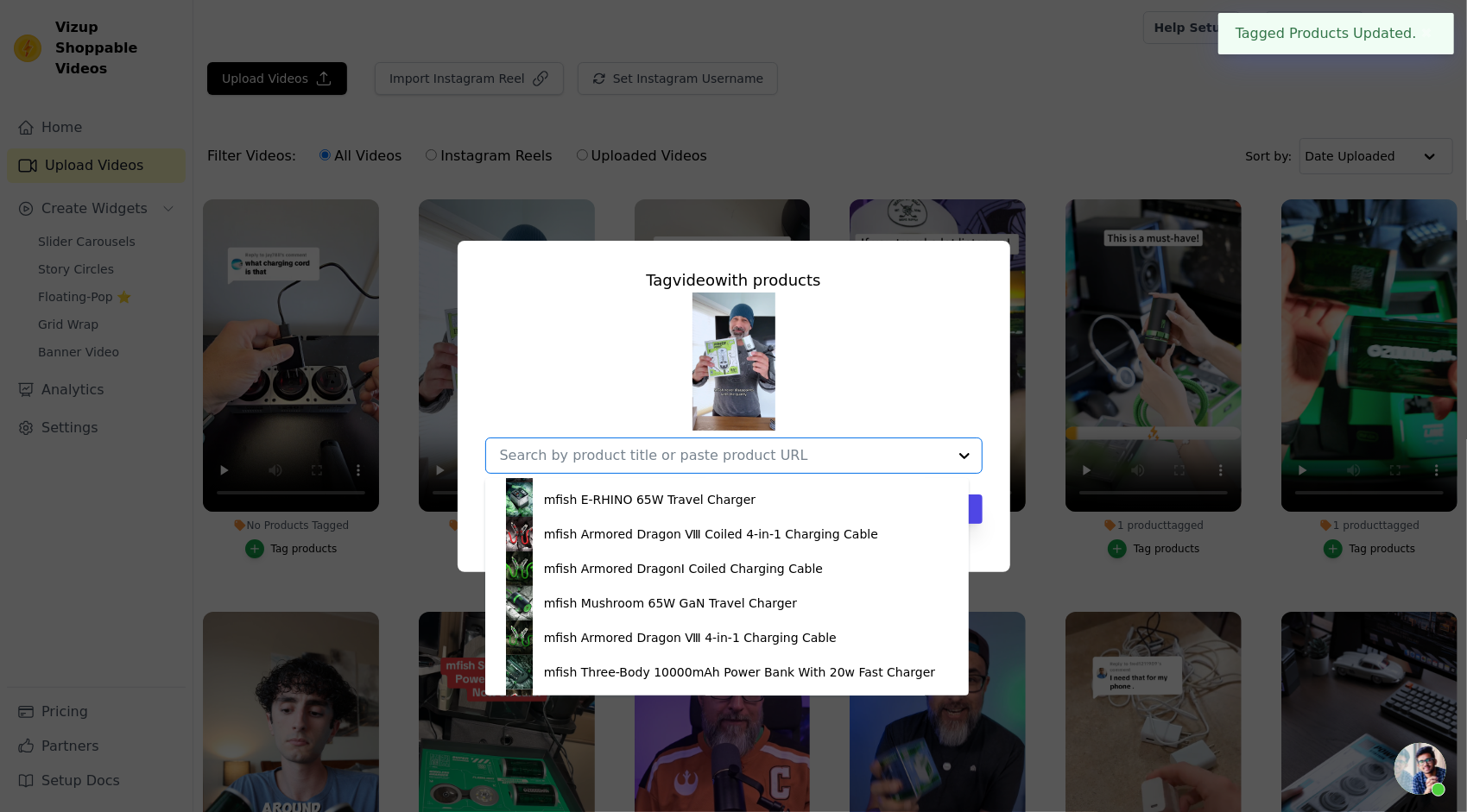
scroll to position [431, 0]
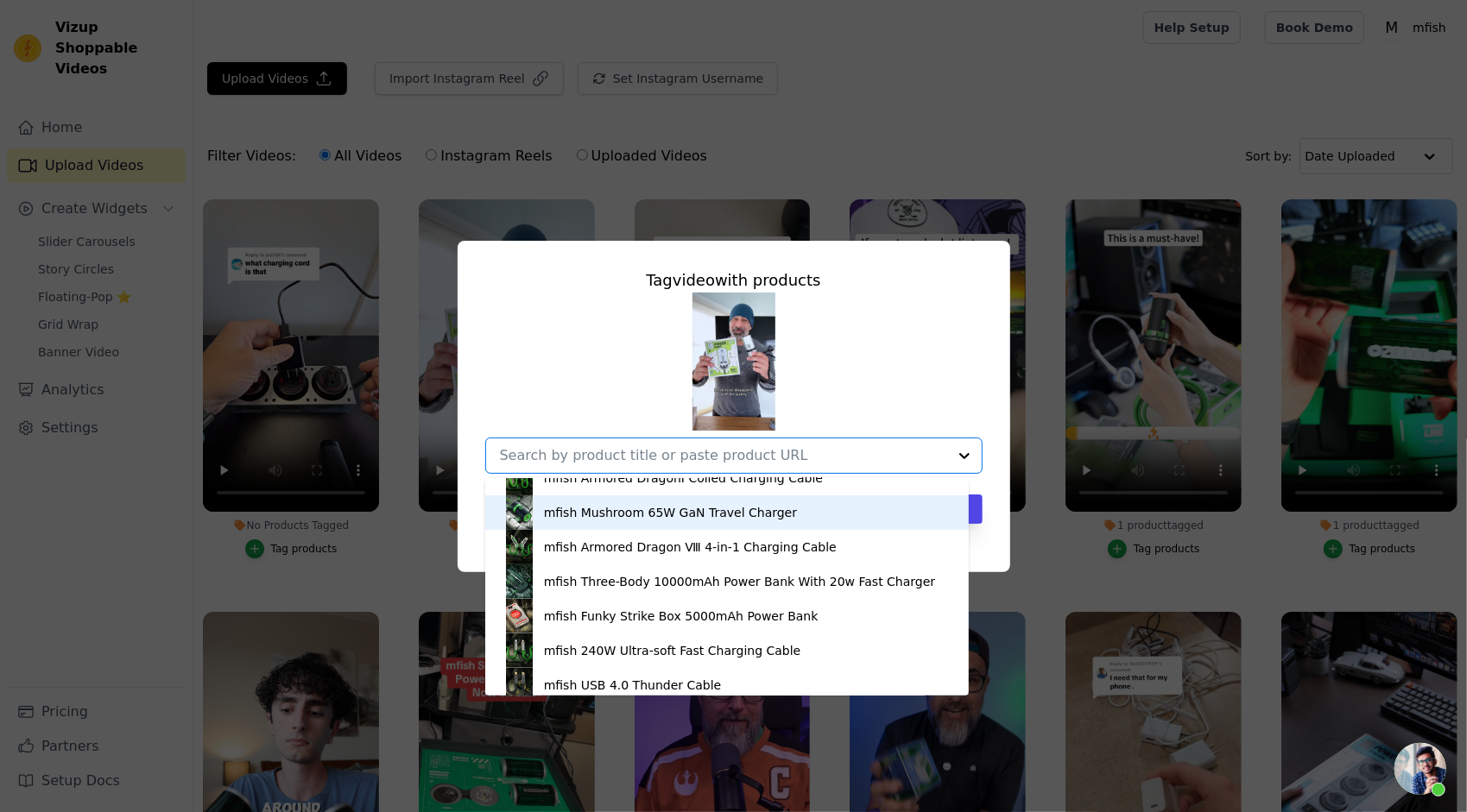
click at [712, 521] on div "mfish Mushroom 65W GaN Travel Charger" at bounding box center [728, 512] width 450 height 35
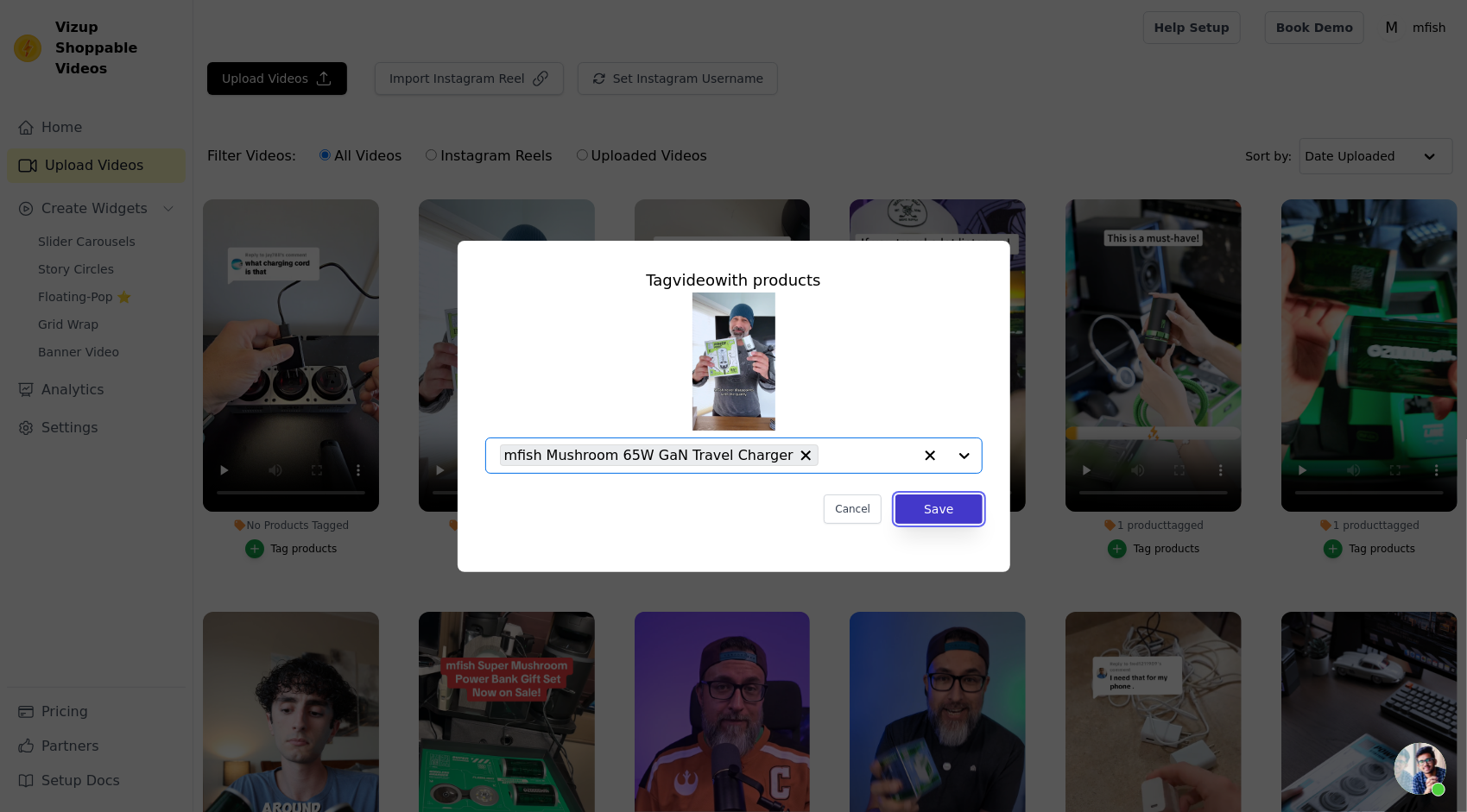
click at [973, 513] on button "Save" at bounding box center [938, 509] width 86 height 29
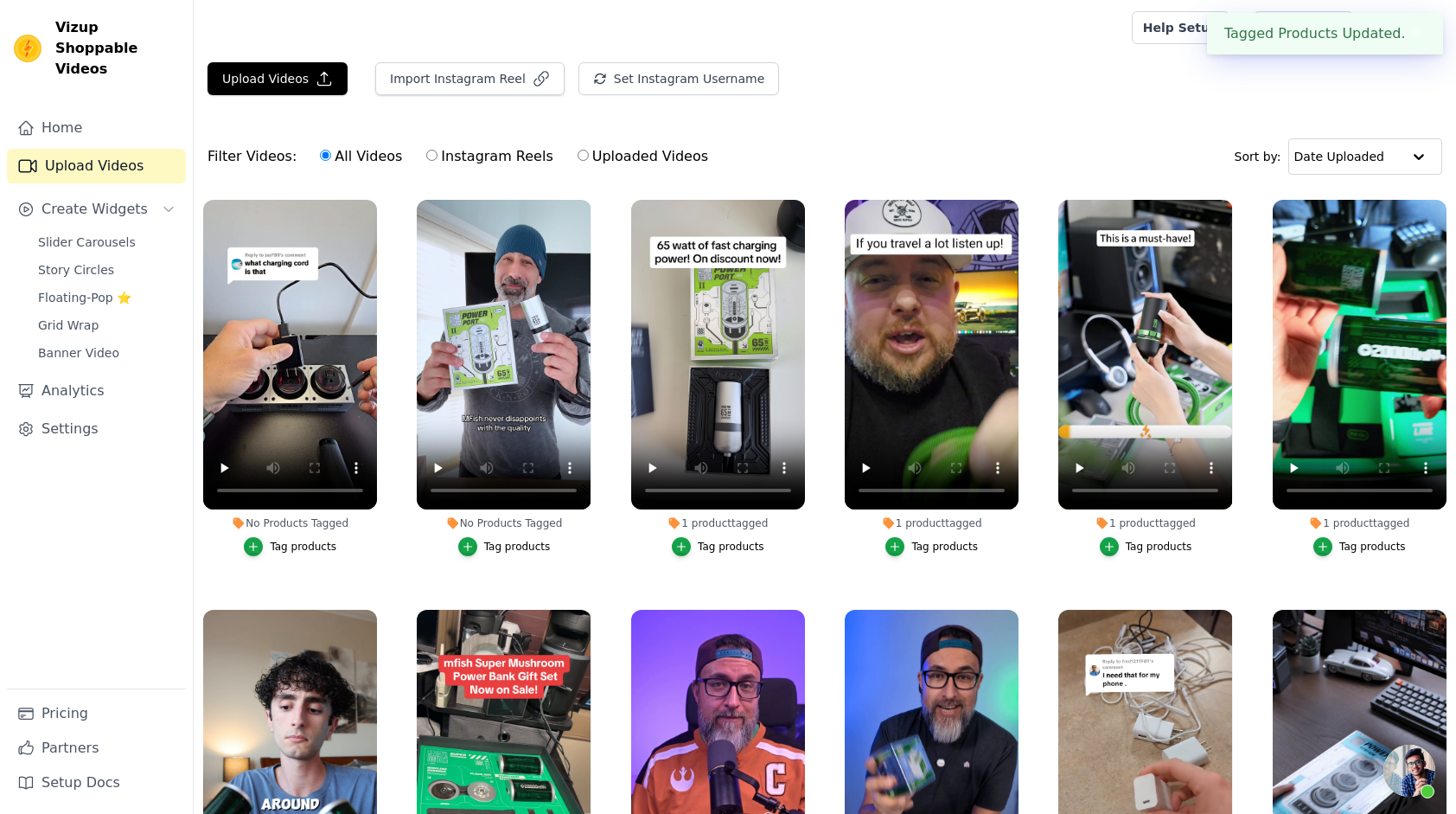
click at [315, 541] on div "Tag products" at bounding box center [303, 547] width 67 height 14
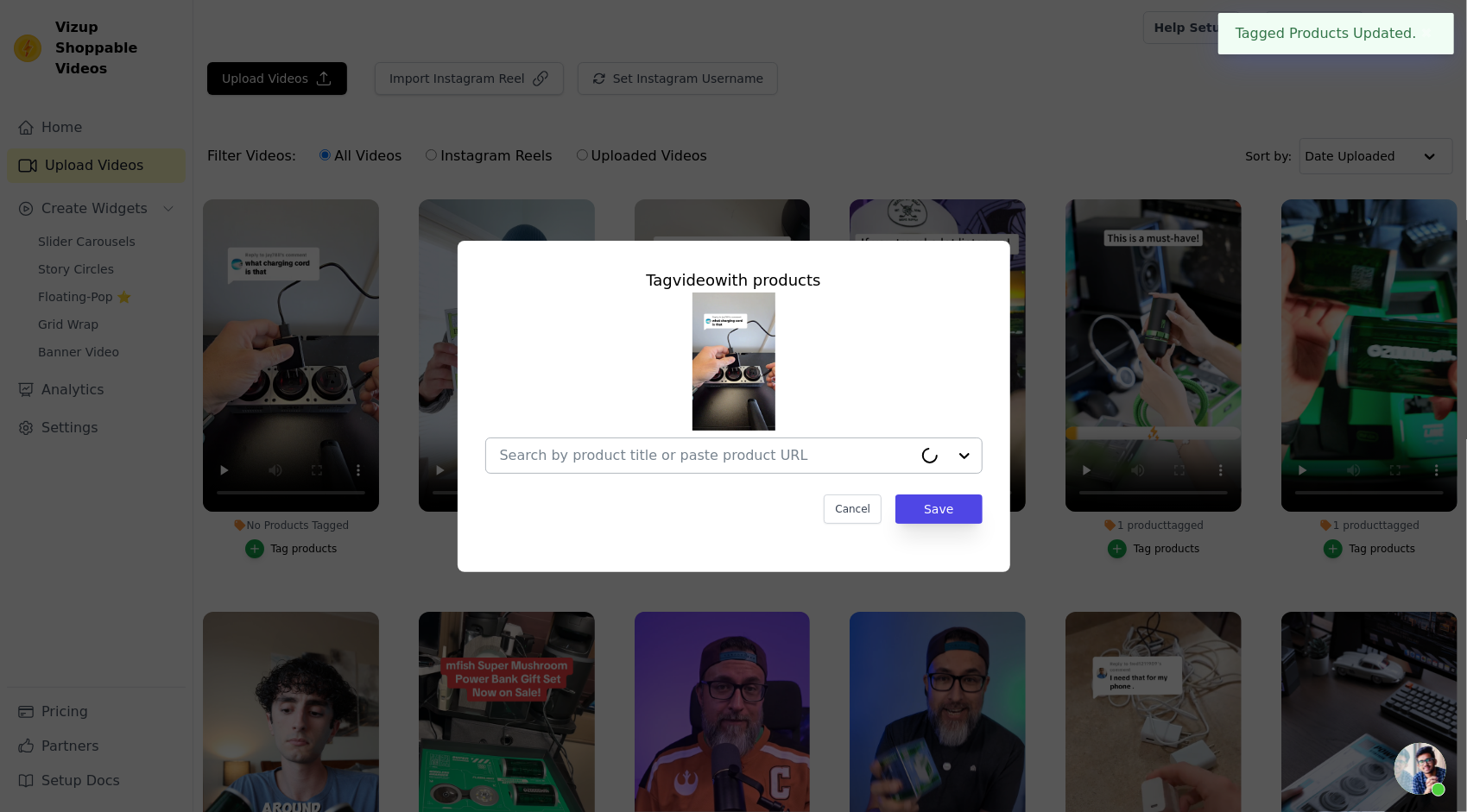
click at [657, 470] on div at bounding box center [706, 455] width 413 height 35
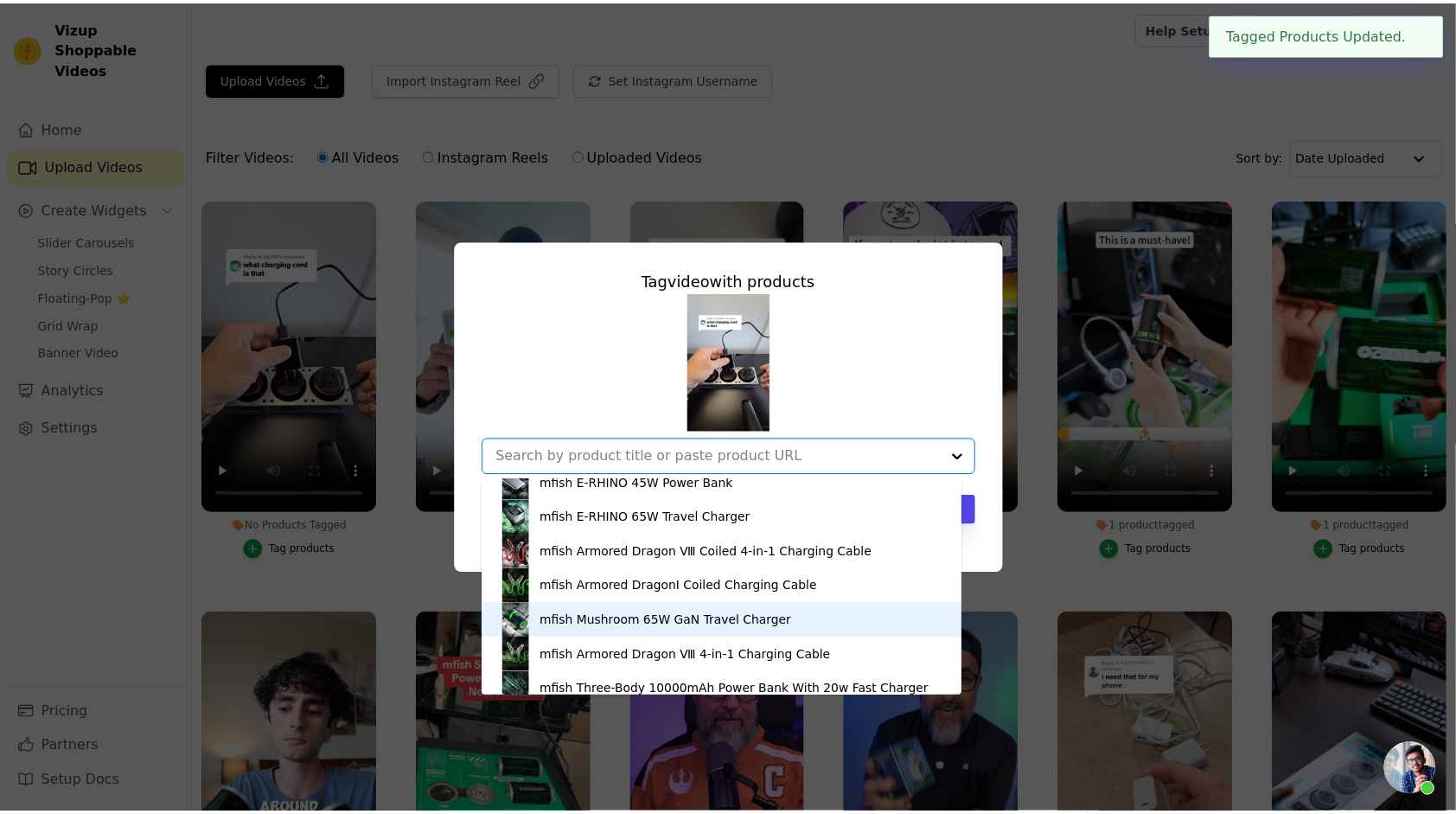
scroll to position [346, 0]
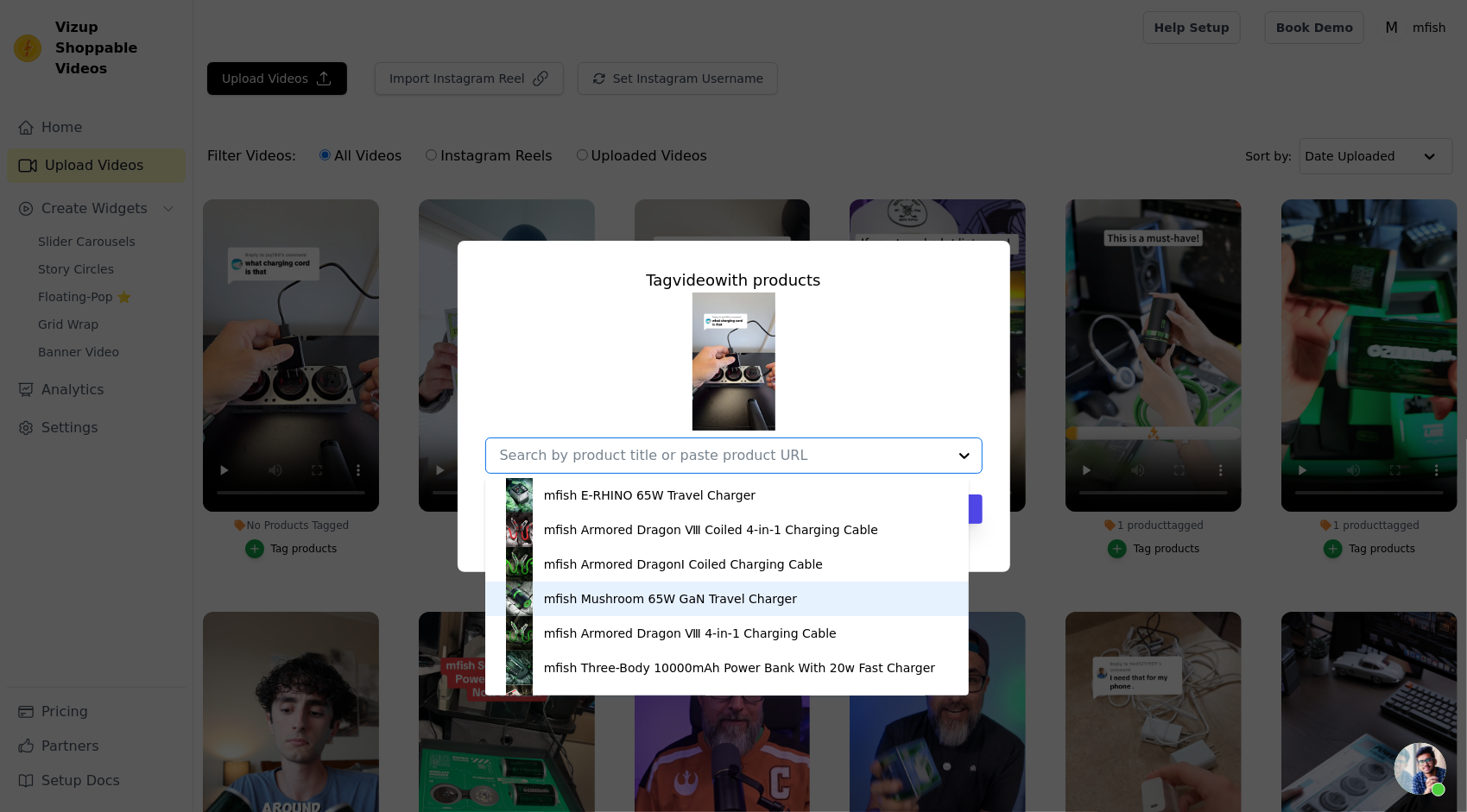
click at [686, 591] on div "mfish Mushroom 65W GaN Travel Charger" at bounding box center [670, 599] width 253 height 17
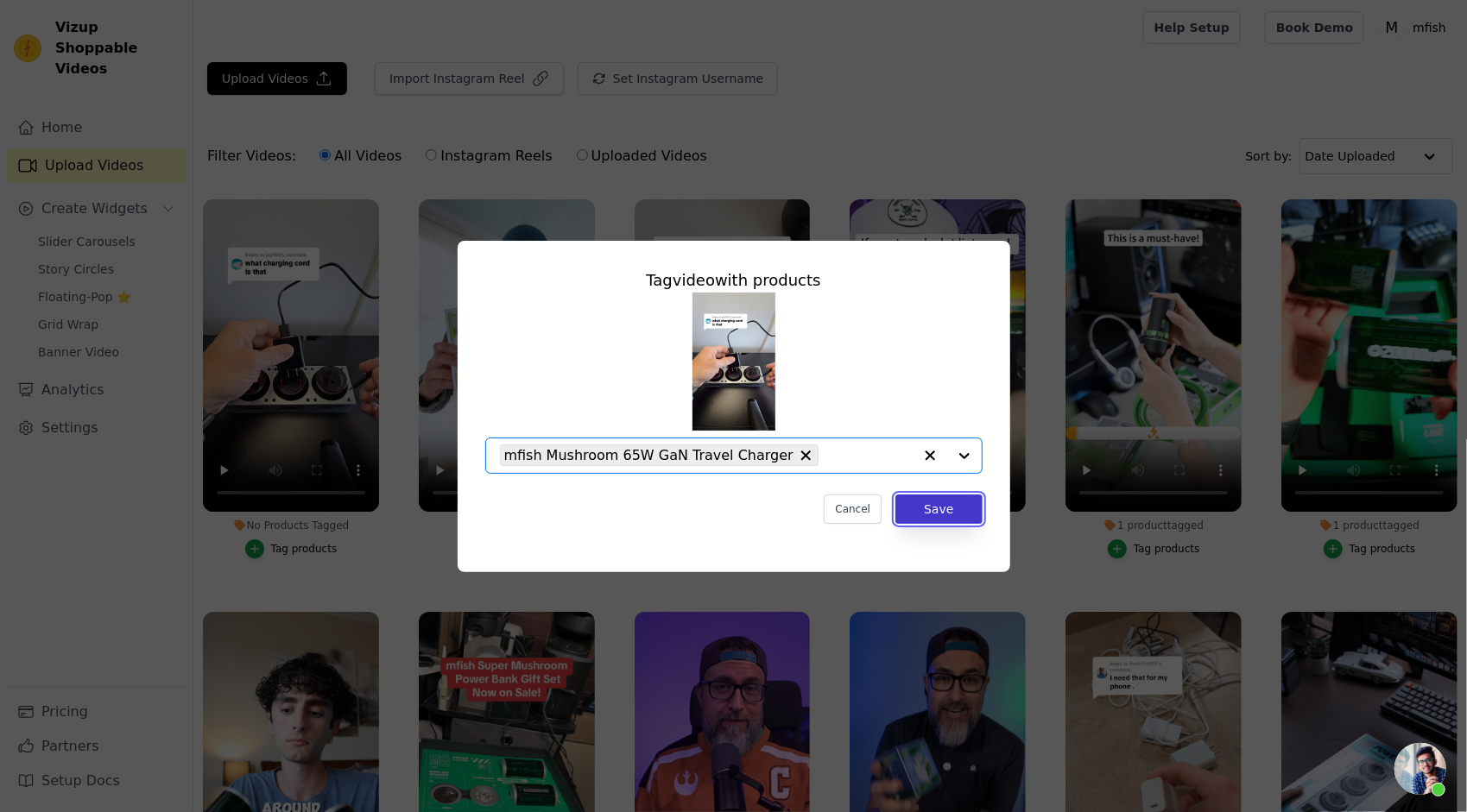
click at [947, 514] on button "Save" at bounding box center [938, 509] width 86 height 29
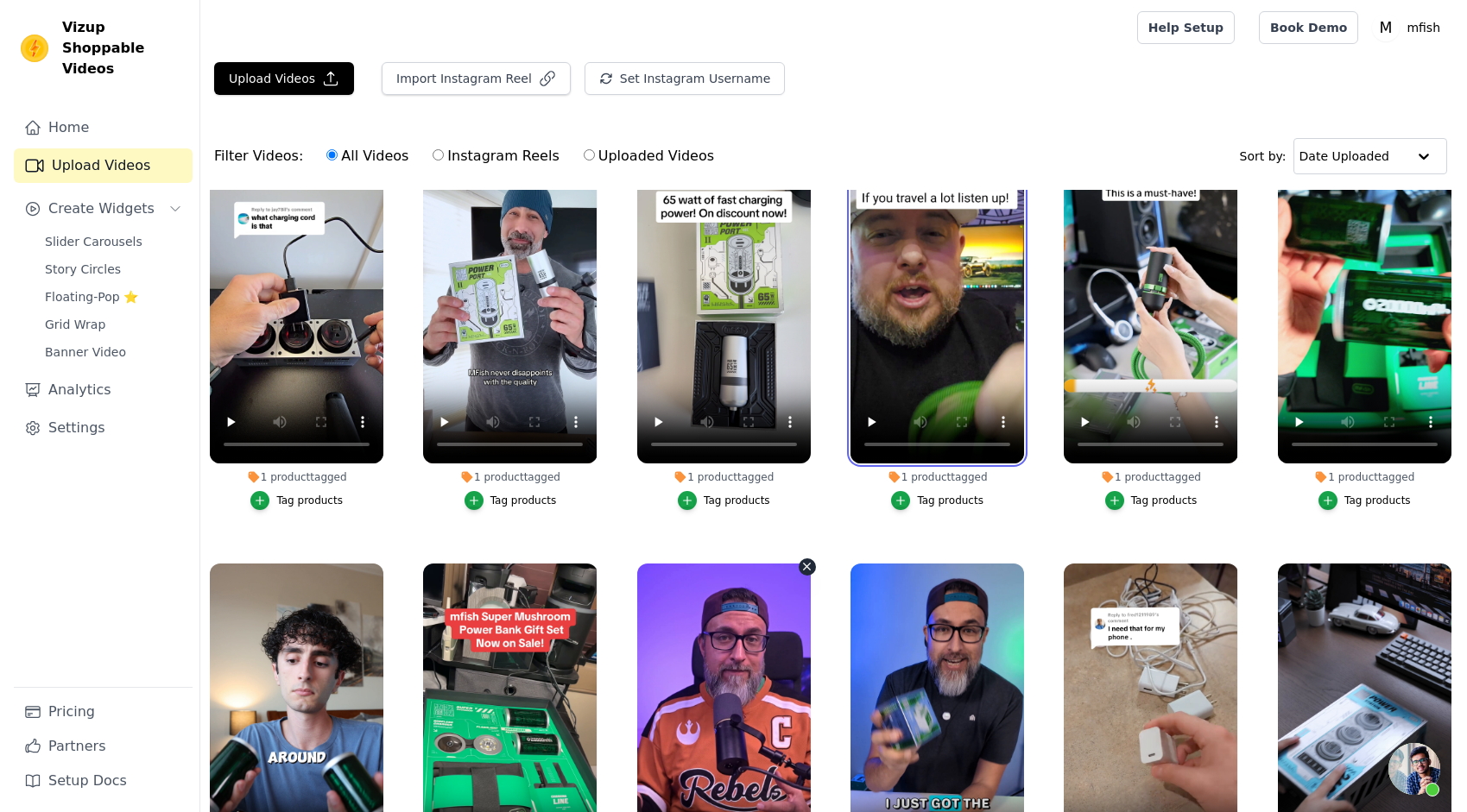
scroll to position [0, 0]
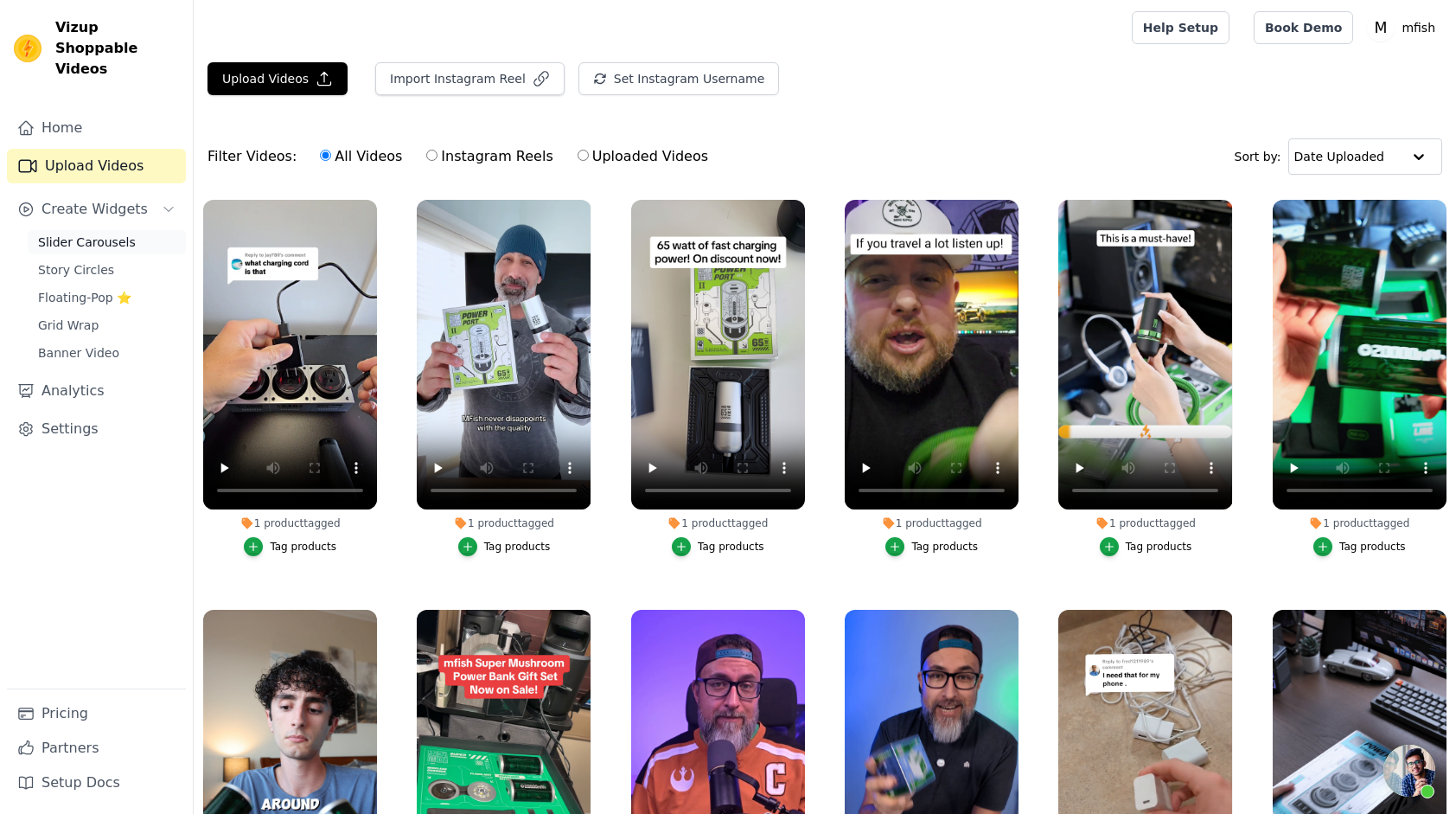
click at [93, 234] on span "Slider Carousels" at bounding box center [87, 242] width 98 height 17
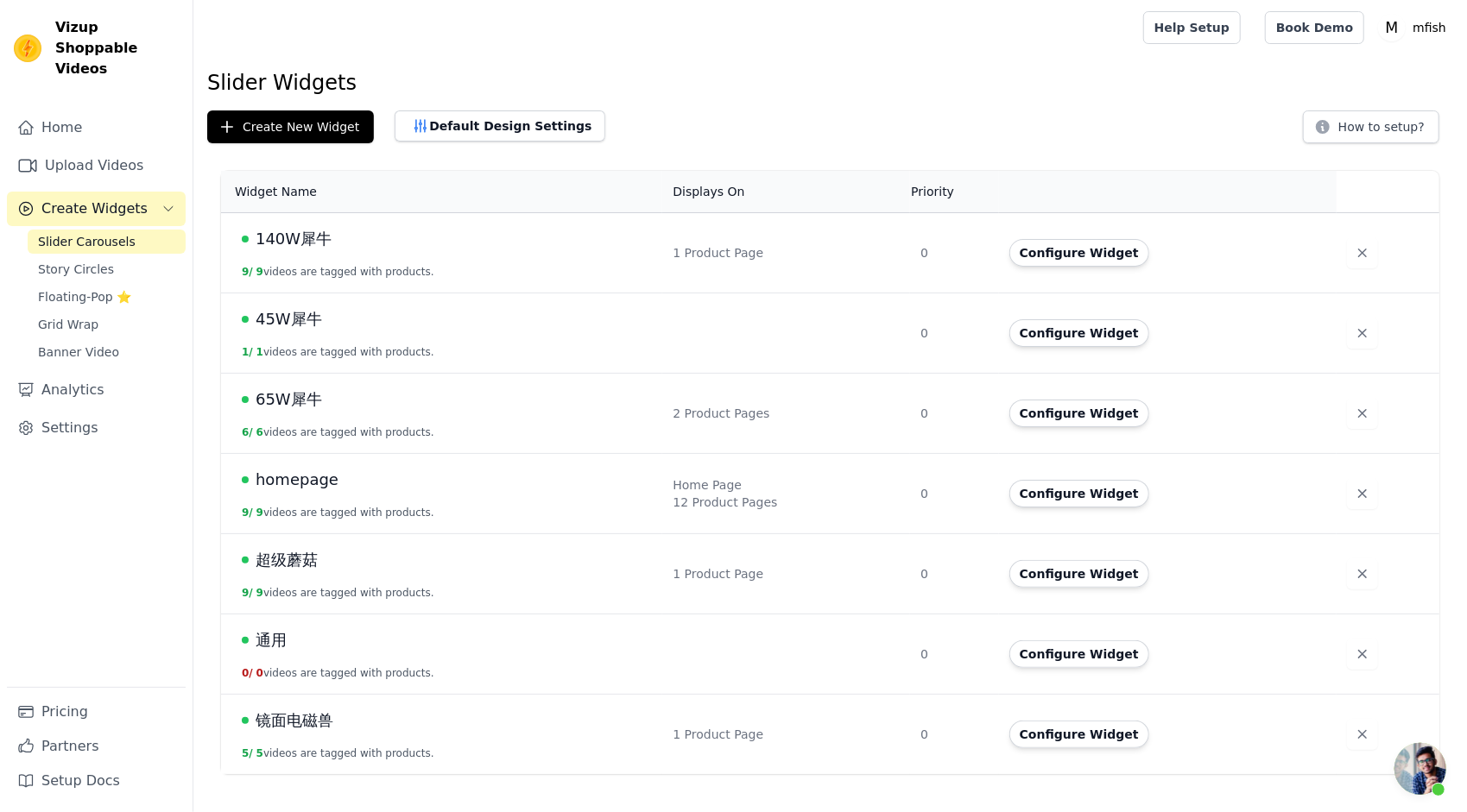
click at [657, 123] on div "Create New Widget Default Design Settings How to setup?" at bounding box center [830, 126] width 1245 height 33
click at [302, 126] on button "Create New Widget" at bounding box center [290, 126] width 166 height 33
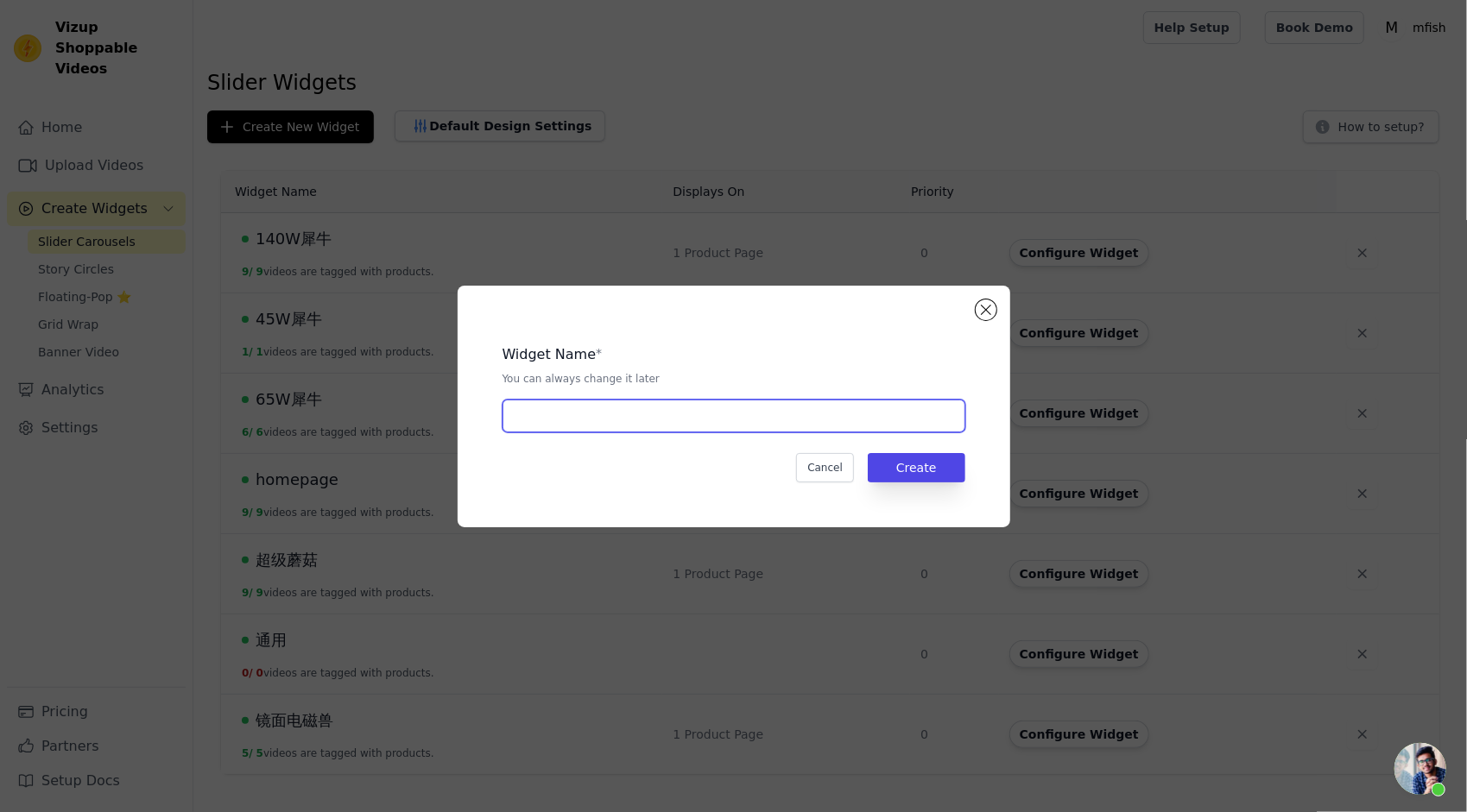
click at [758, 422] on input "text" at bounding box center [734, 415] width 463 height 33
type input "m"
type input "65W蘑菇二号"
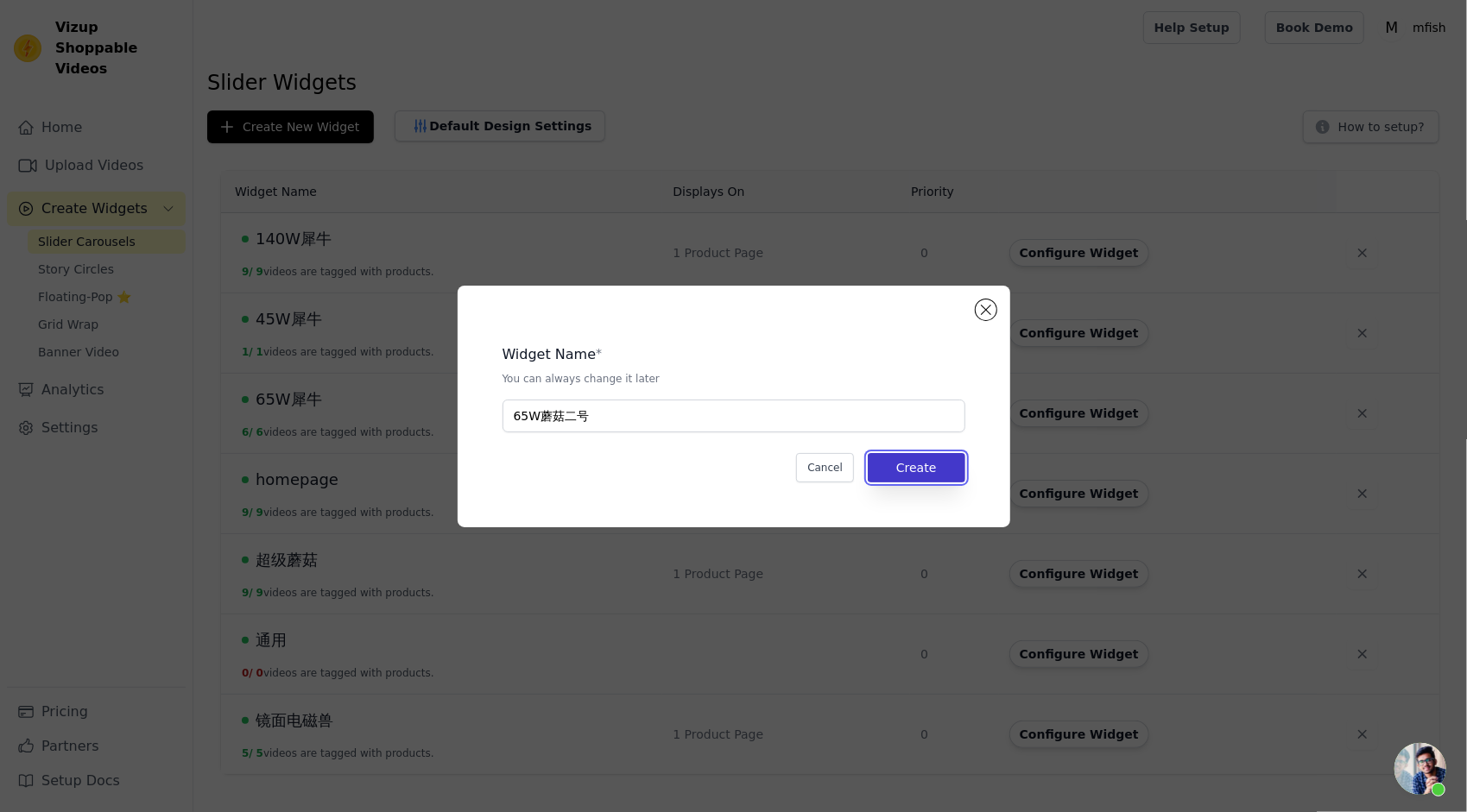
click at [937, 464] on button "Create" at bounding box center [916, 467] width 98 height 29
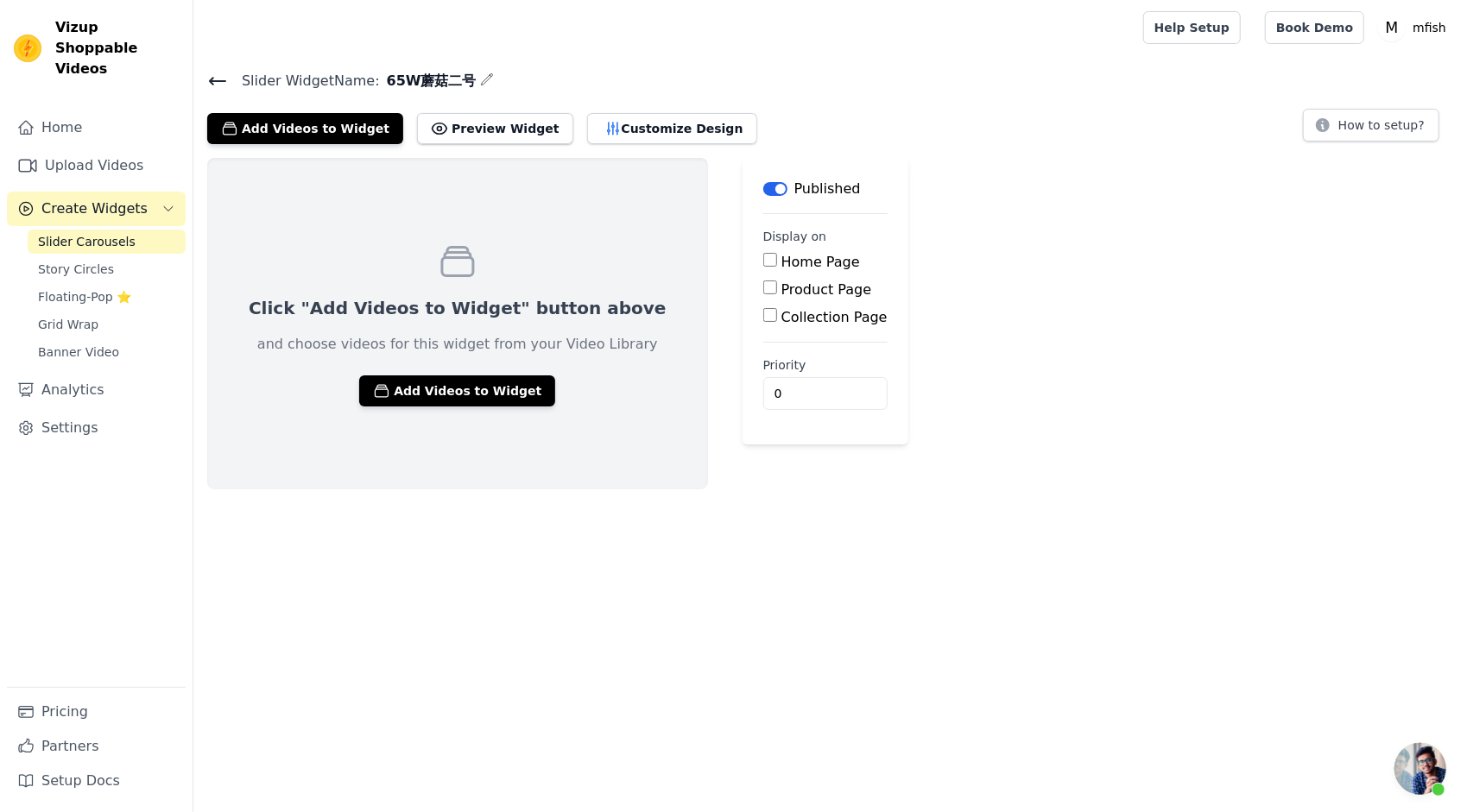
click at [743, 289] on main "Label Published Display on Home Page Product Page Collection Page Priority 0" at bounding box center [826, 301] width 165 height 286
click at [763, 290] on input "Product Page" at bounding box center [770, 287] width 14 height 14
checkbox input "true"
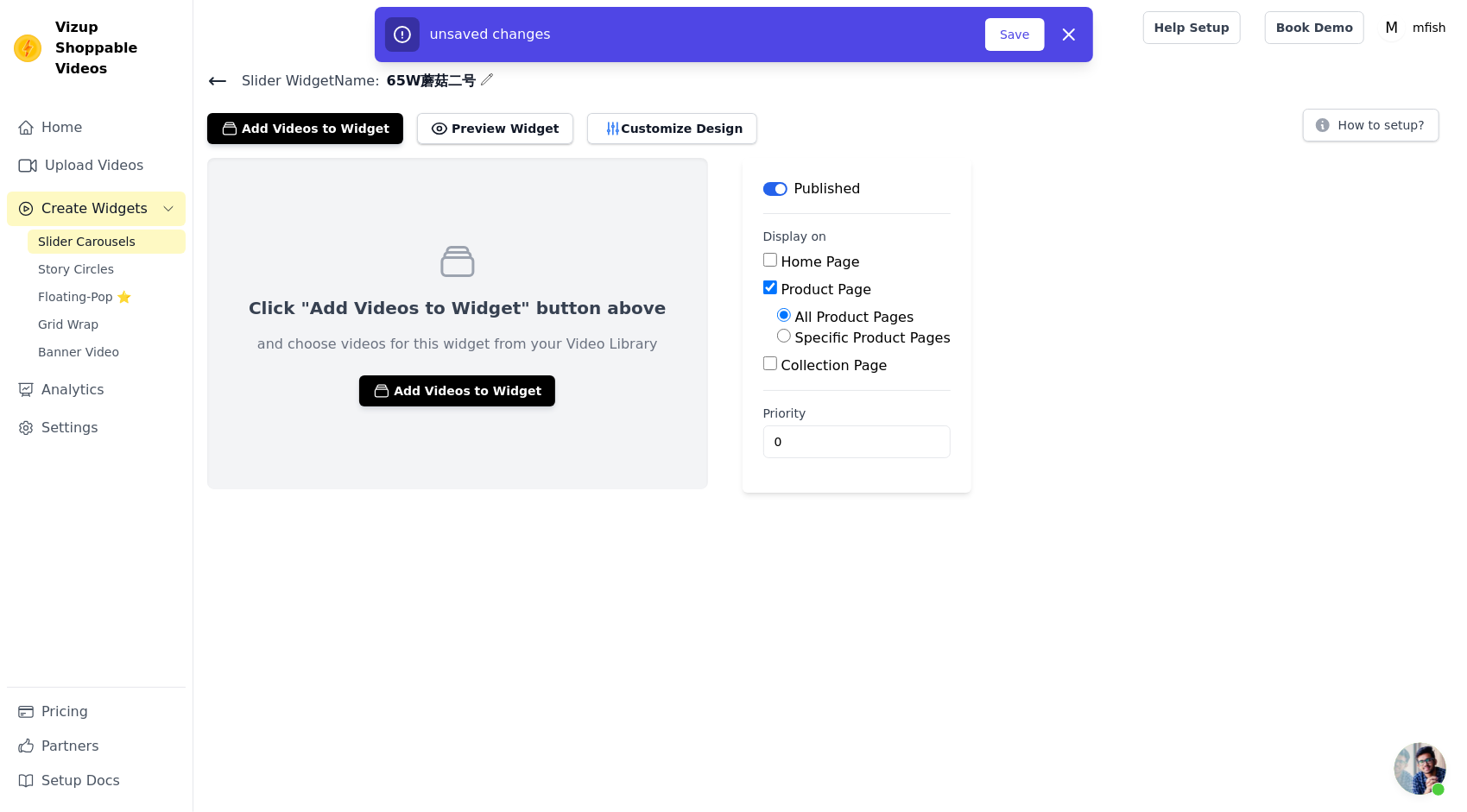
click at [795, 334] on label "Specific Product Pages" at bounding box center [873, 338] width 156 height 16
click at [777, 334] on input "Specific Product Pages" at bounding box center [784, 336] width 14 height 14
radio input "true"
click at [799, 370] on button "Select Products" at bounding box center [834, 377] width 116 height 29
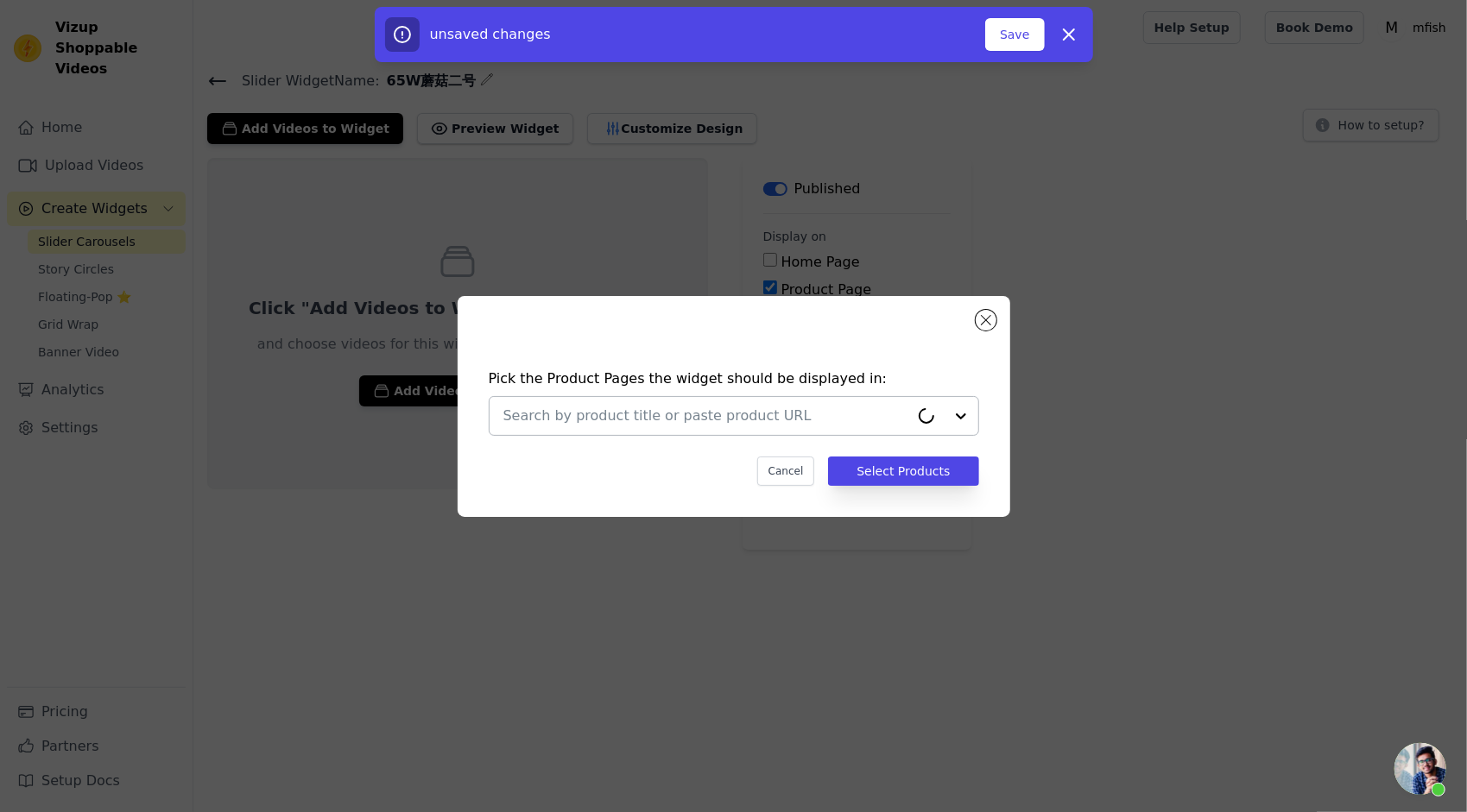
click at [682, 407] on input "text" at bounding box center [706, 415] width 406 height 20
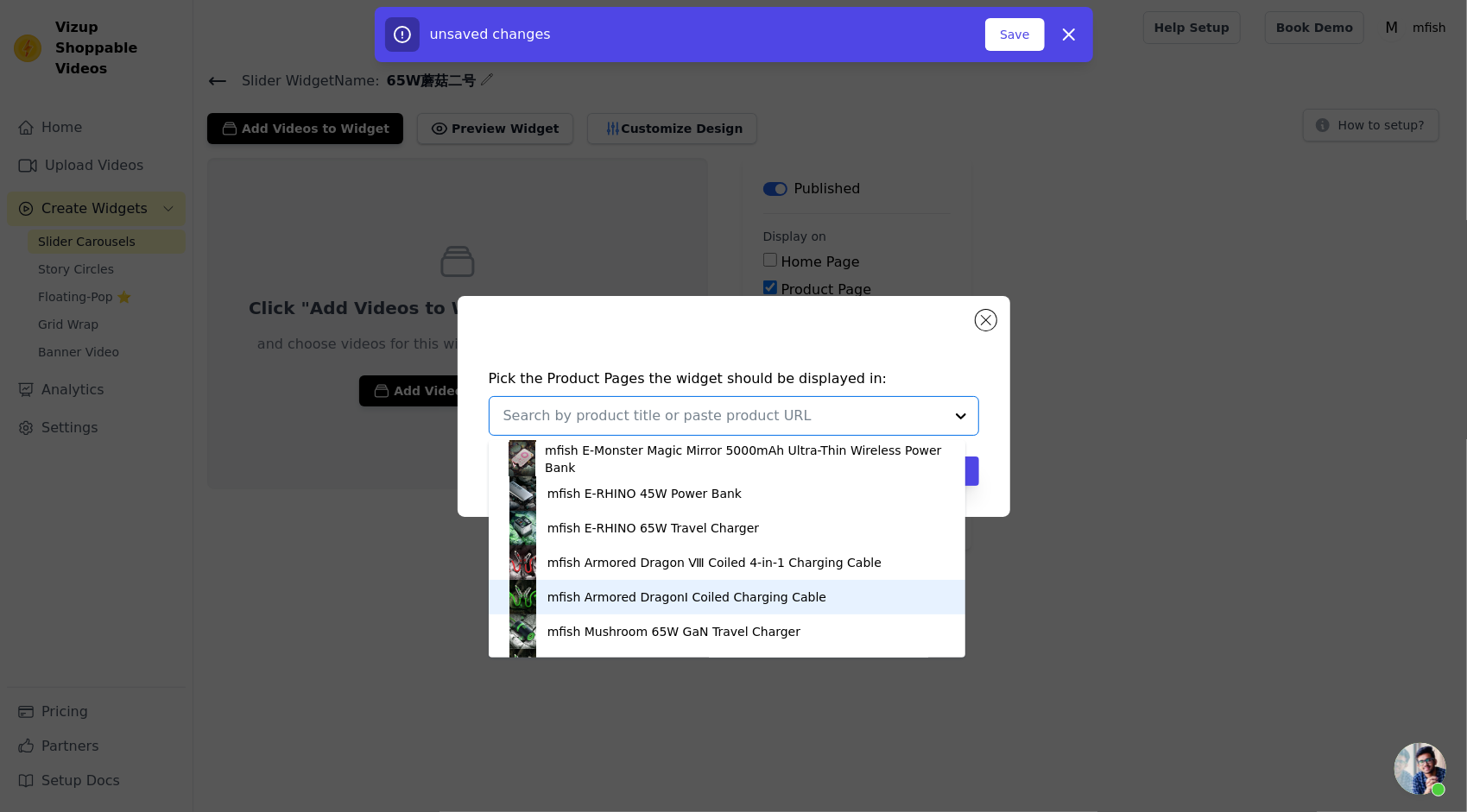
scroll to position [345, 0]
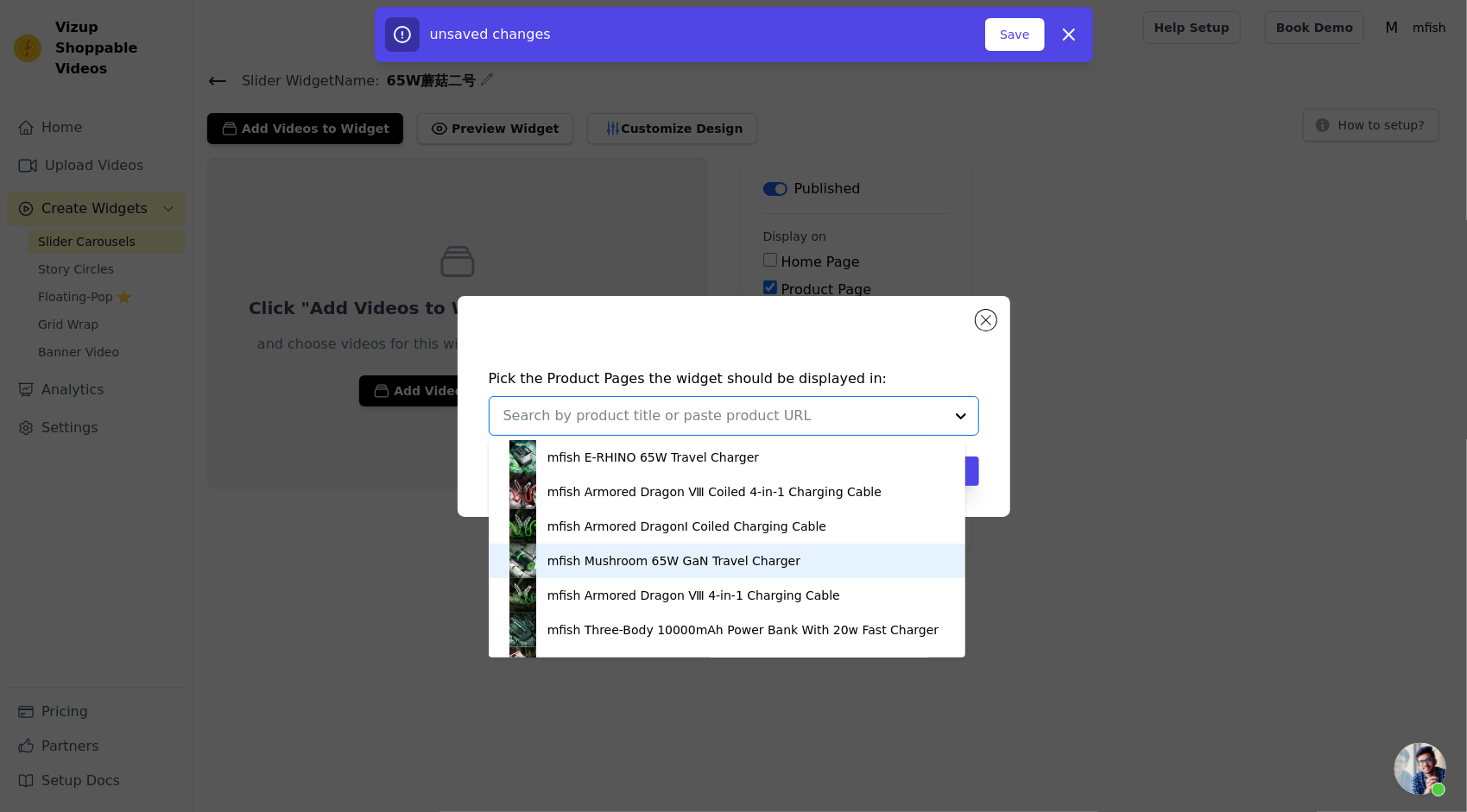
click at [613, 564] on div "mfish Mushroom 65W GaN Travel Charger" at bounding box center [673, 560] width 253 height 17
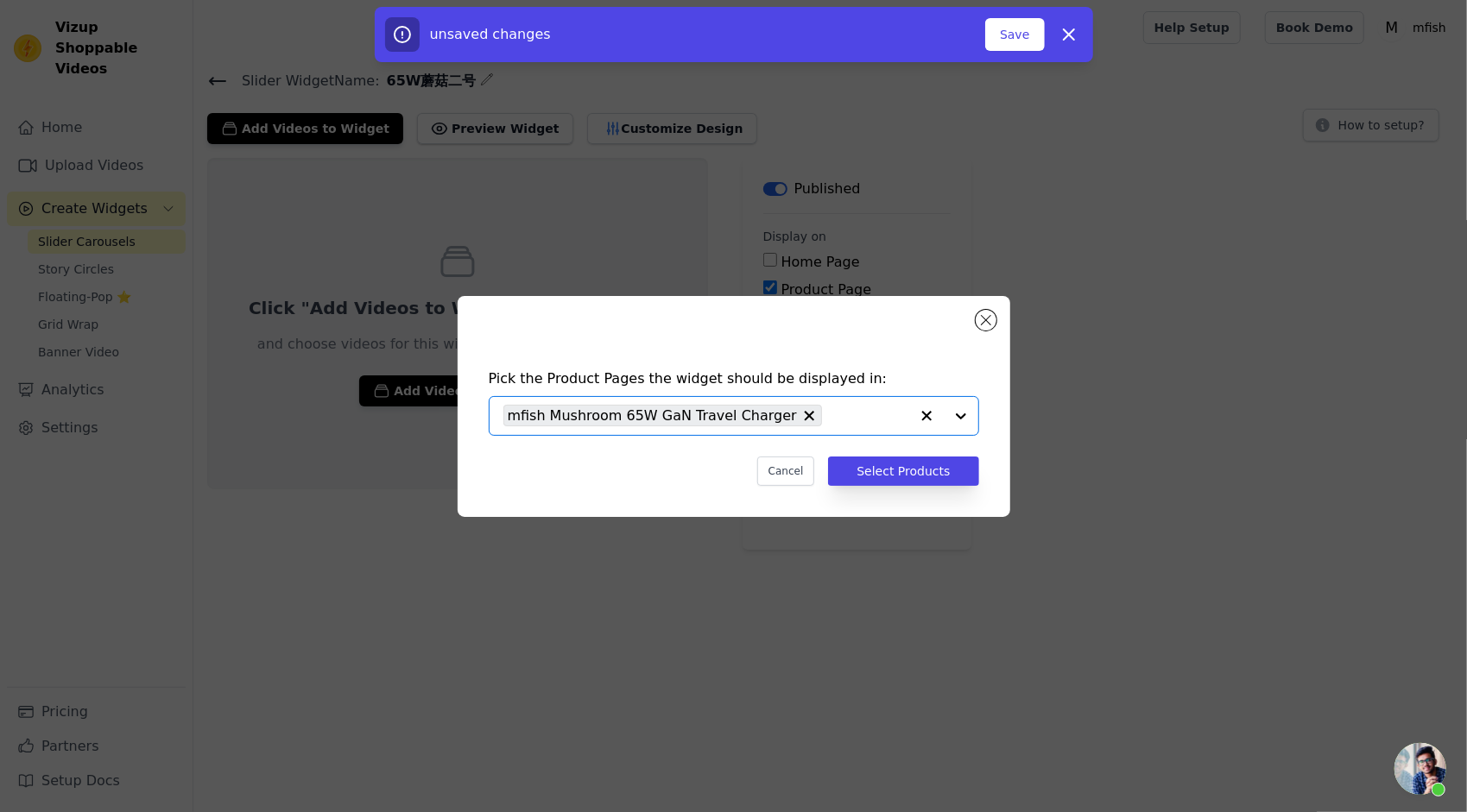
click at [723, 473] on div "Cancel Select Products" at bounding box center [733, 470] width 490 height 29
click at [941, 475] on button "Select Products" at bounding box center [903, 470] width 150 height 29
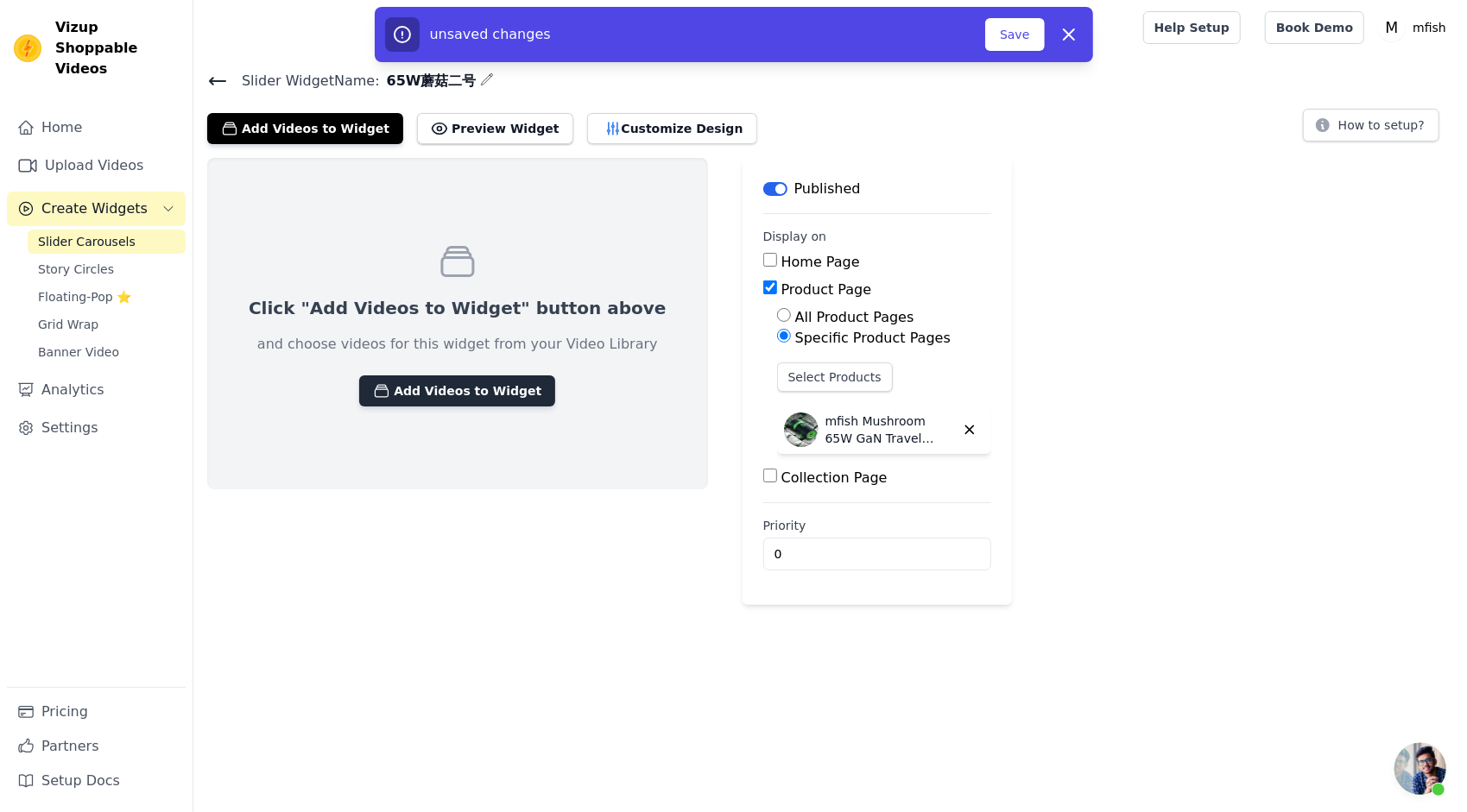
click at [477, 390] on button "Add Videos to Widget" at bounding box center [457, 390] width 196 height 31
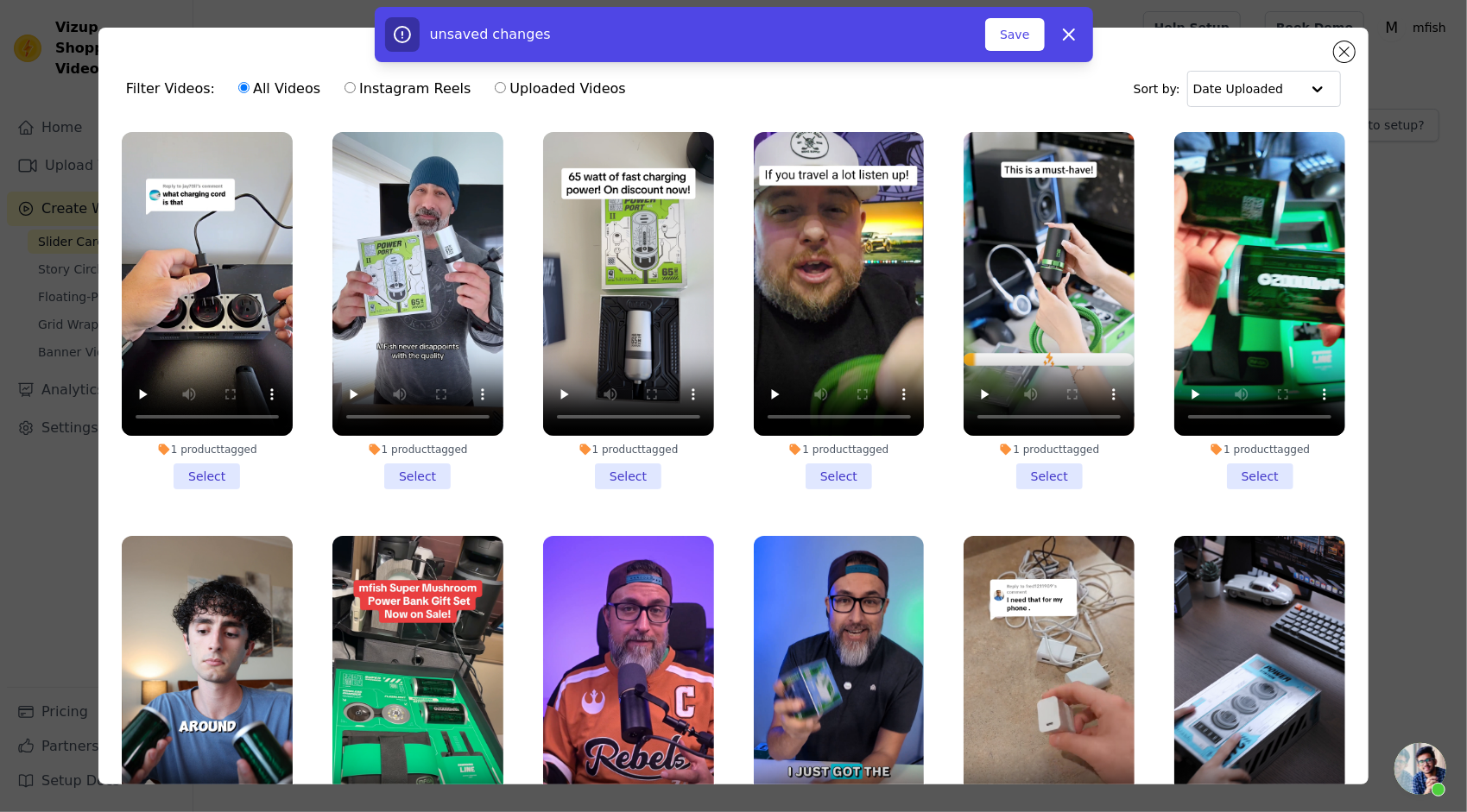
click at [204, 477] on li "1 product tagged Select" at bounding box center [207, 310] width 171 height 358
click at [0, 0] on input "1 product tagged Select" at bounding box center [0, 0] width 0 height 0
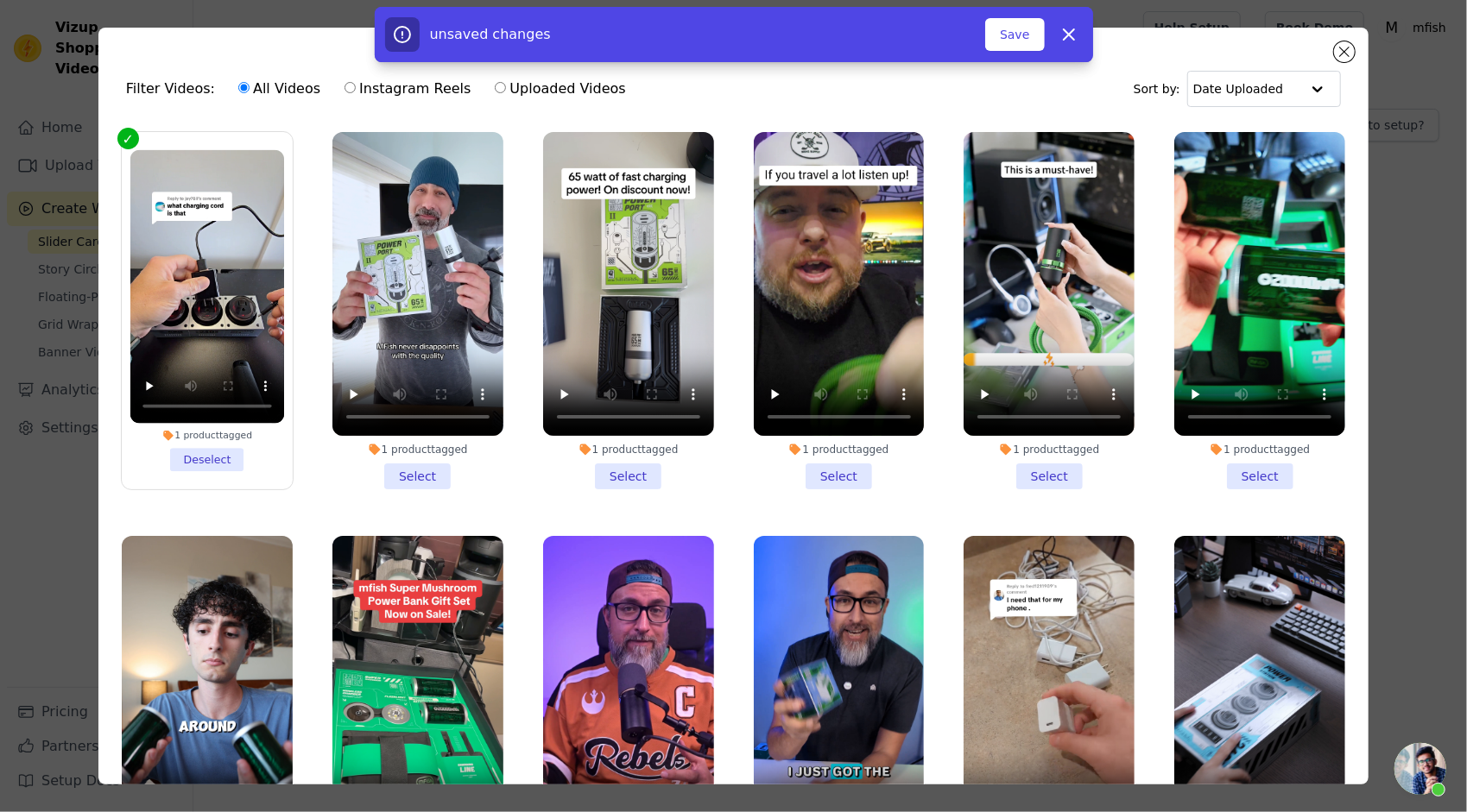
click at [413, 470] on li "1 product tagged Select" at bounding box center [418, 310] width 171 height 358
click at [0, 0] on input "1 product tagged Select" at bounding box center [0, 0] width 0 height 0
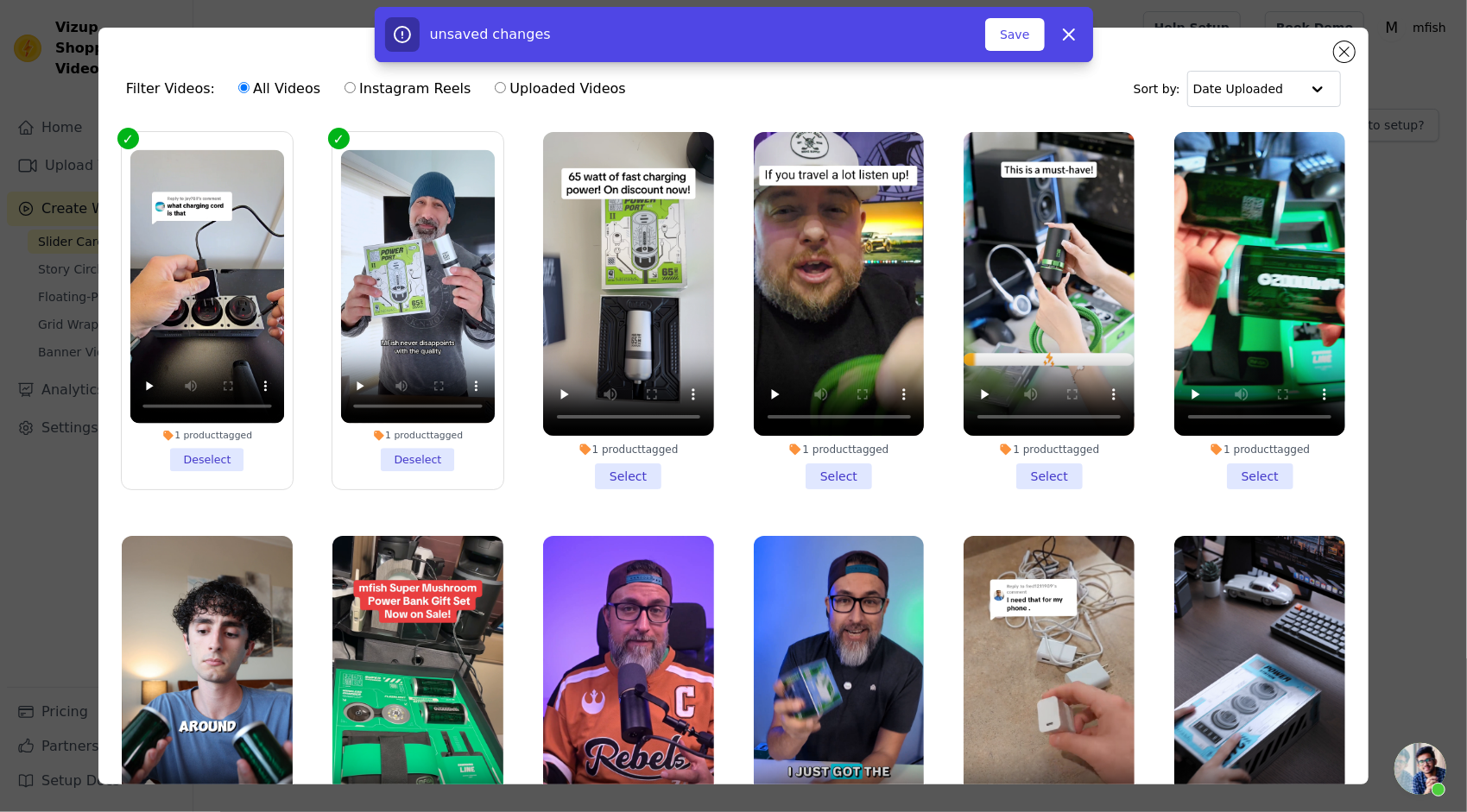
click at [611, 467] on li "1 product tagged Select" at bounding box center [628, 310] width 171 height 358
click at [0, 0] on input "1 product tagged Select" at bounding box center [0, 0] width 0 height 0
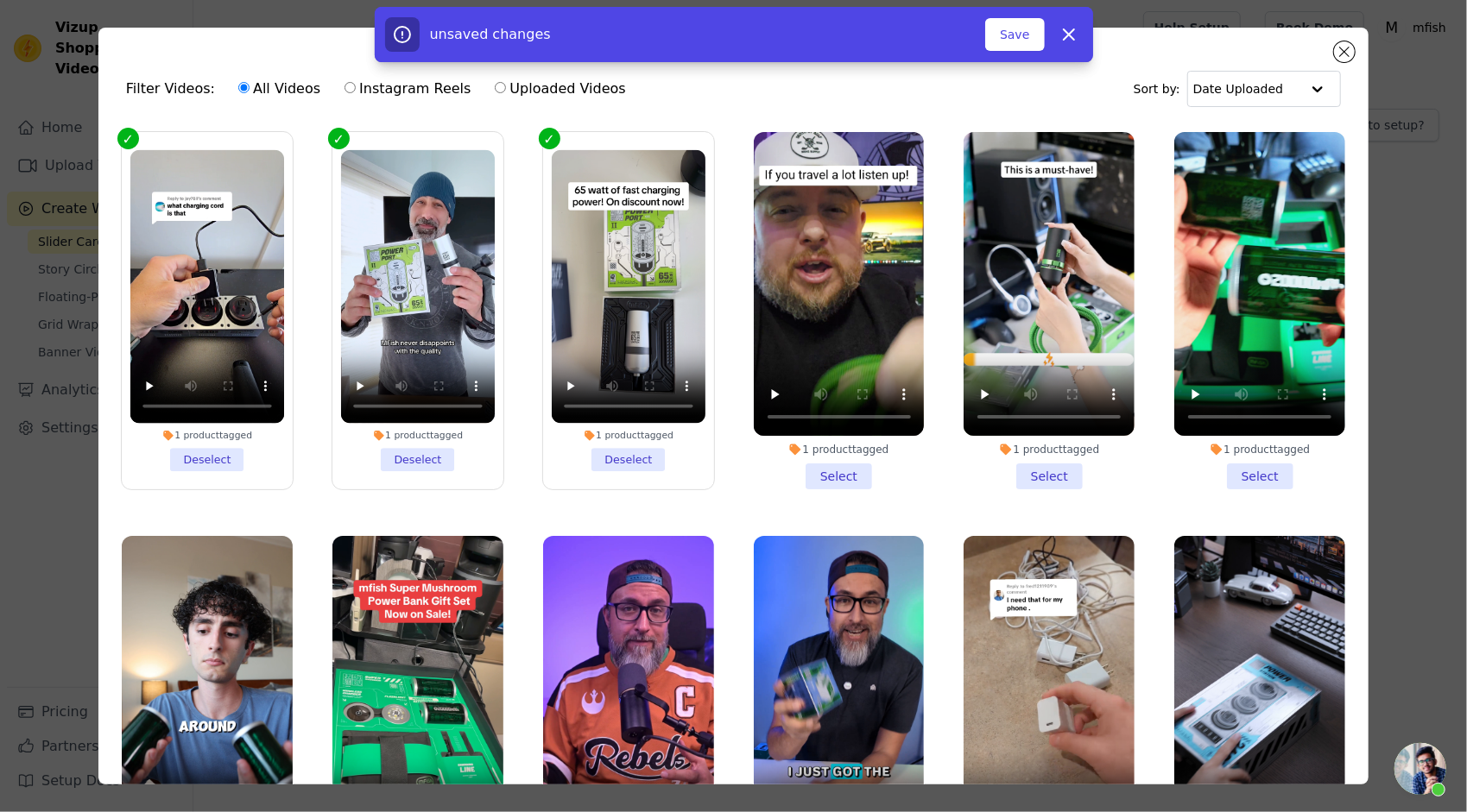
click at [850, 470] on li "1 product tagged Select" at bounding box center [839, 310] width 171 height 358
click at [0, 0] on input "1 product tagged Select" at bounding box center [0, 0] width 0 height 0
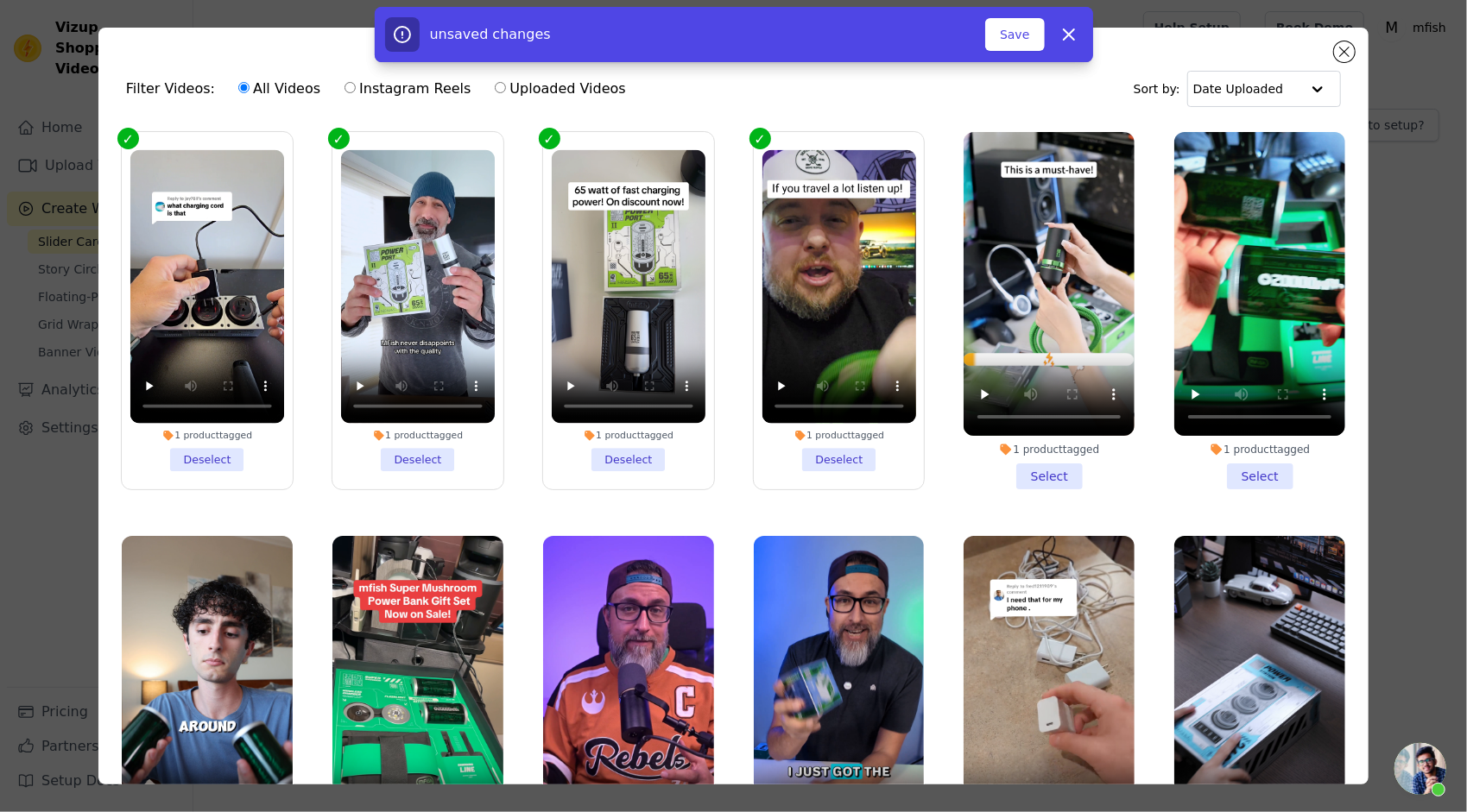
click at [1046, 470] on li "1 product tagged Select" at bounding box center [1049, 310] width 171 height 358
click at [0, 0] on input "1 product tagged Select" at bounding box center [0, 0] width 0 height 0
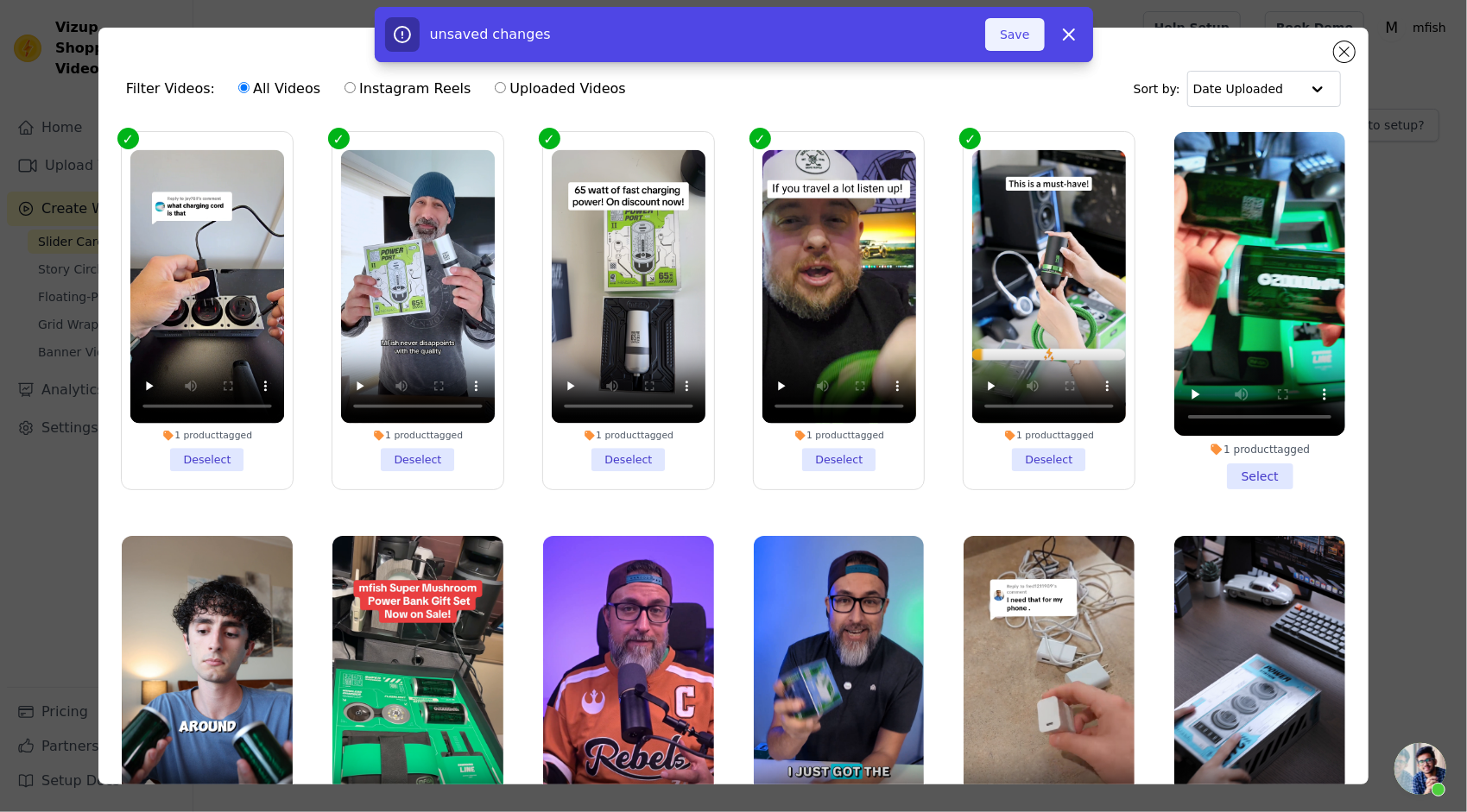
click at [1021, 38] on button "Save" at bounding box center [1014, 34] width 59 height 33
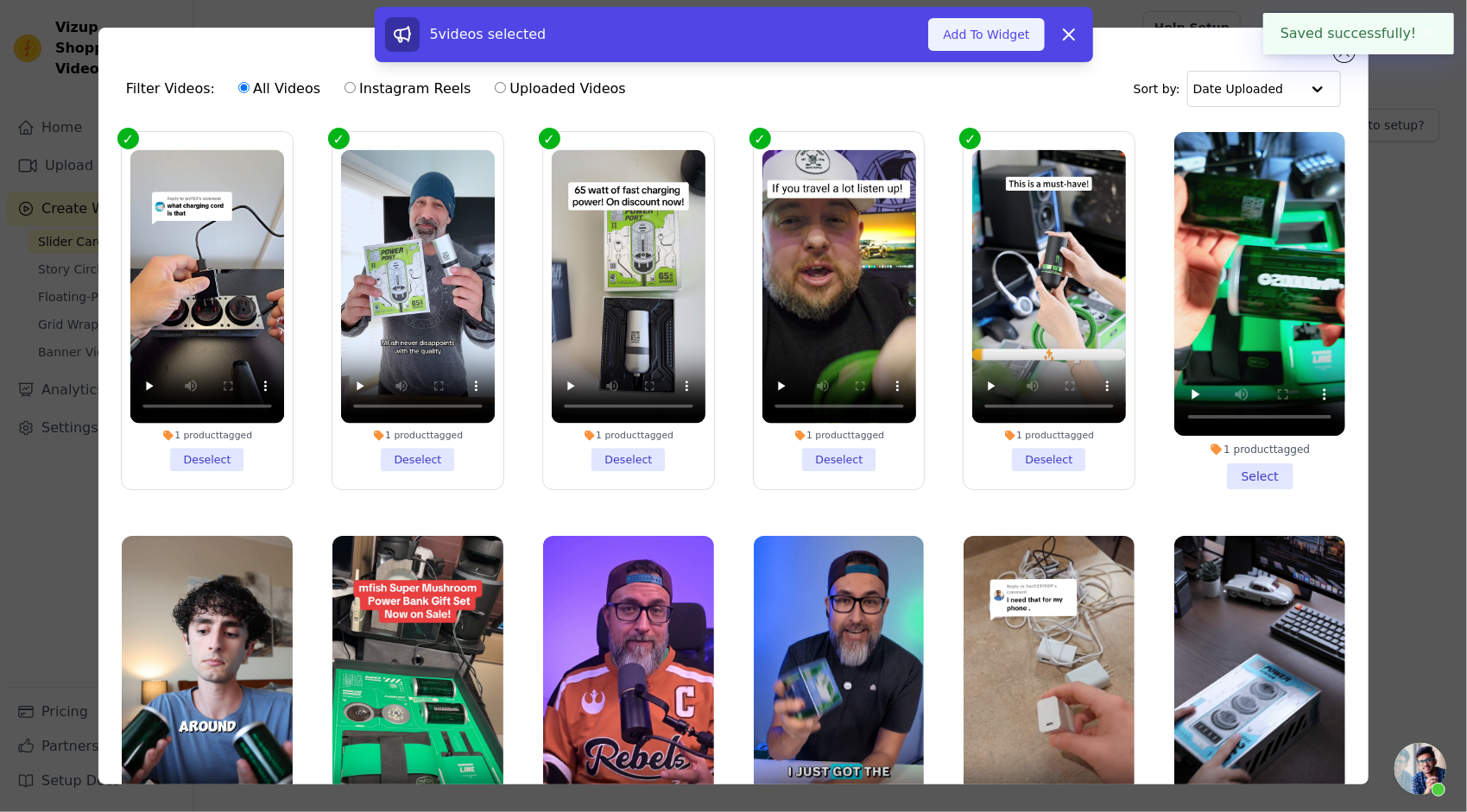
click at [1001, 39] on button "Add To Widget" at bounding box center [986, 34] width 116 height 33
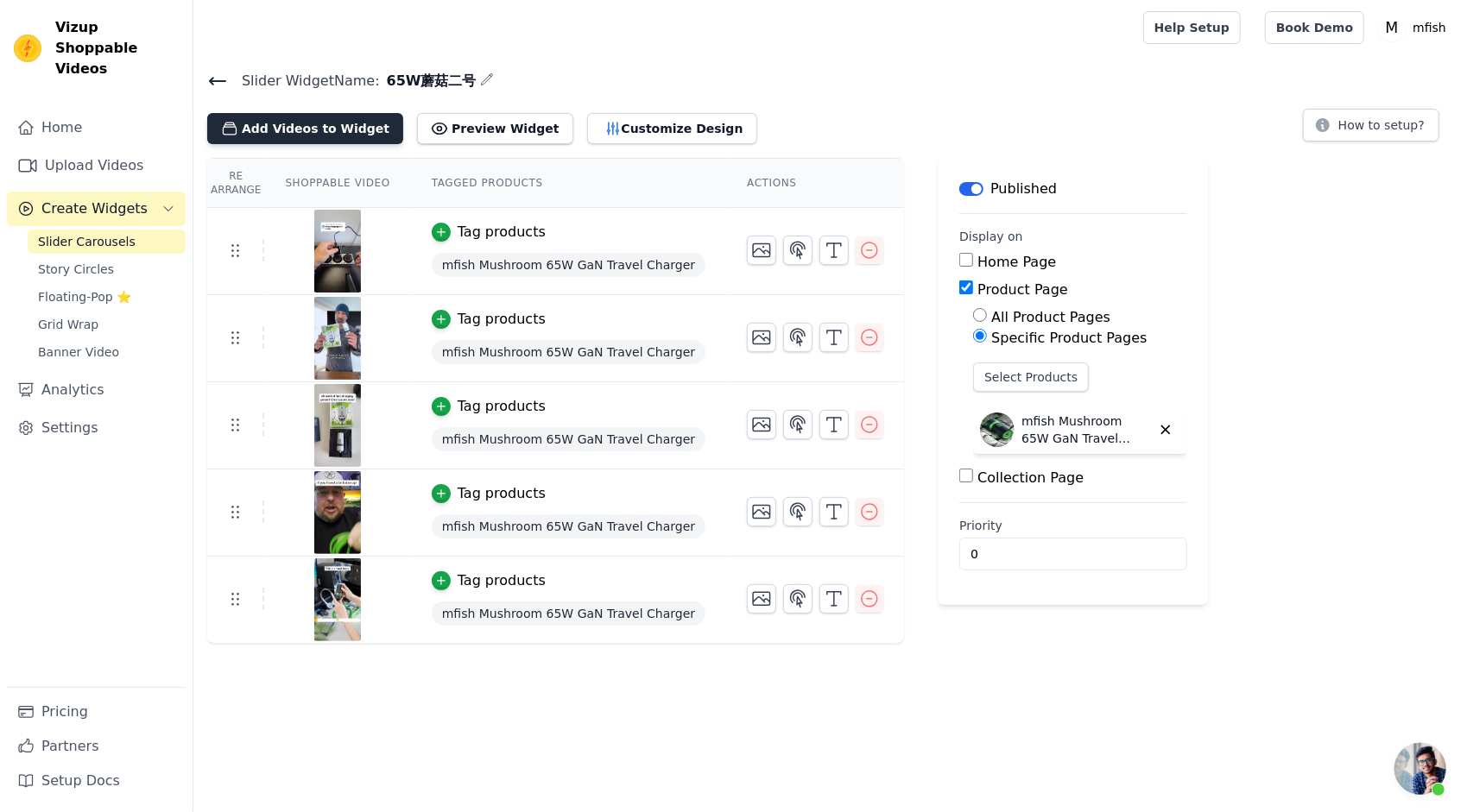
click at [265, 126] on button "Add Videos to Widget" at bounding box center [305, 128] width 196 height 31
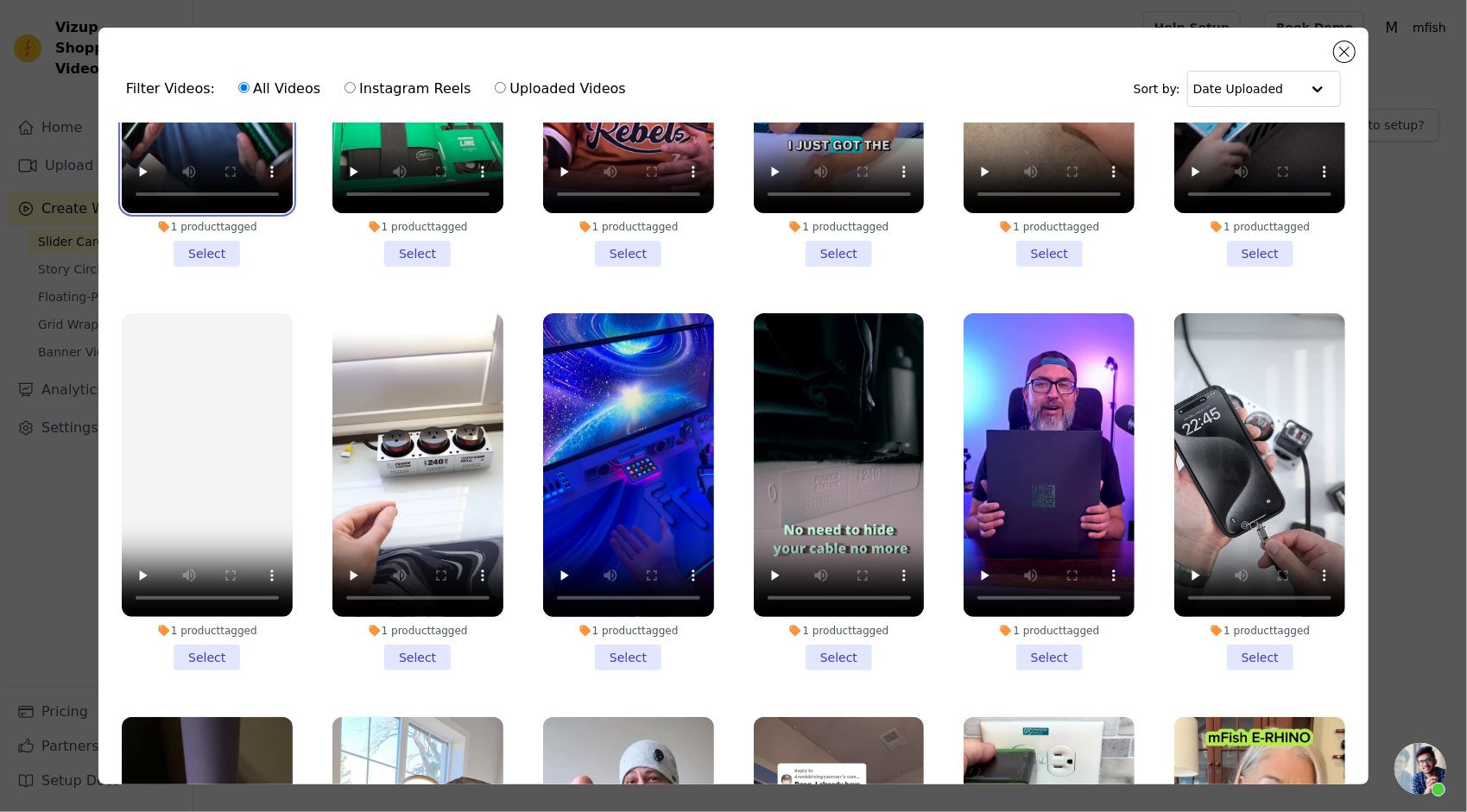
scroll to position [690, 0]
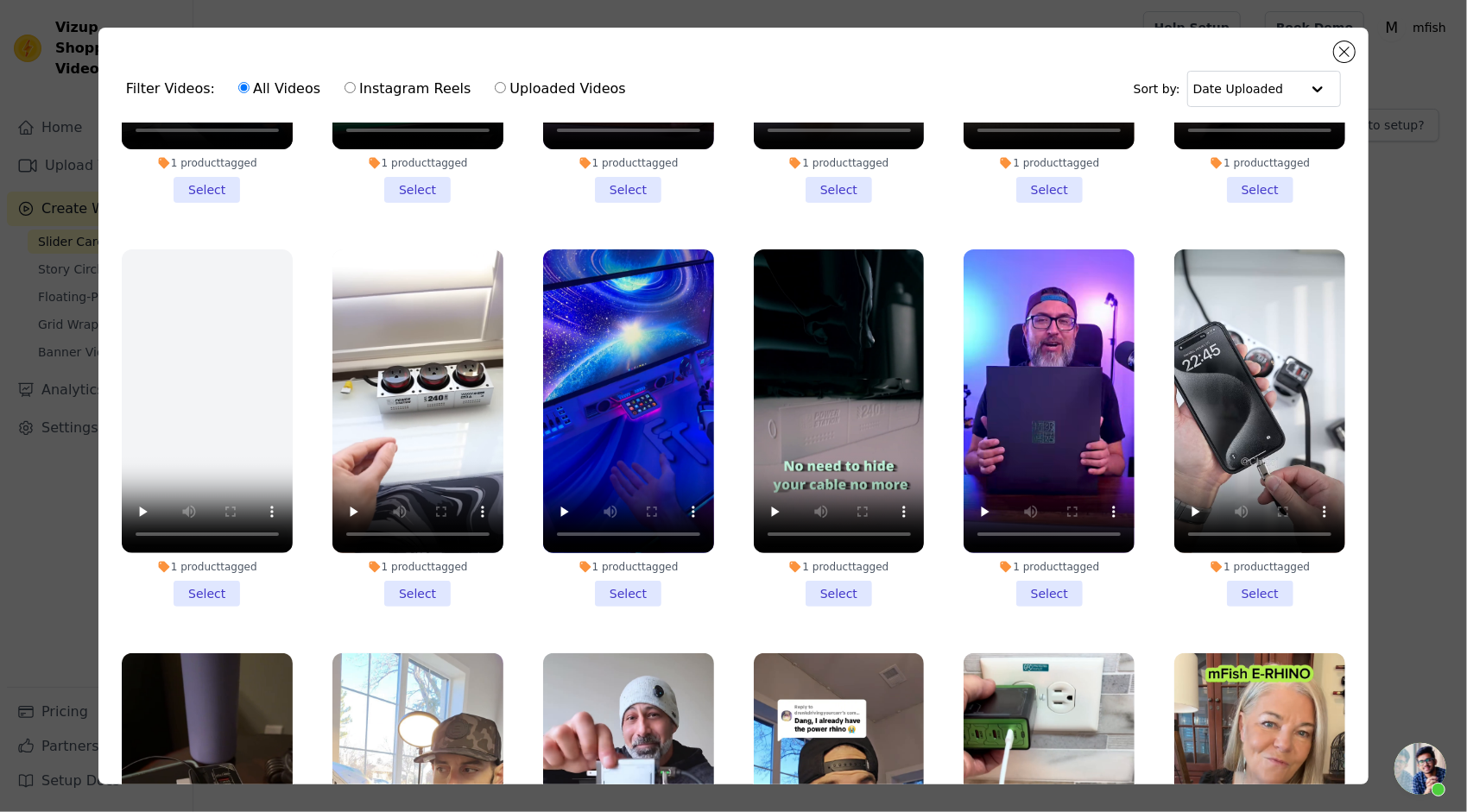
click at [608, 577] on li "1 product tagged Select" at bounding box center [628, 428] width 171 height 358
click at [0, 0] on input "1 product tagged Select" at bounding box center [0, 0] width 0 height 0
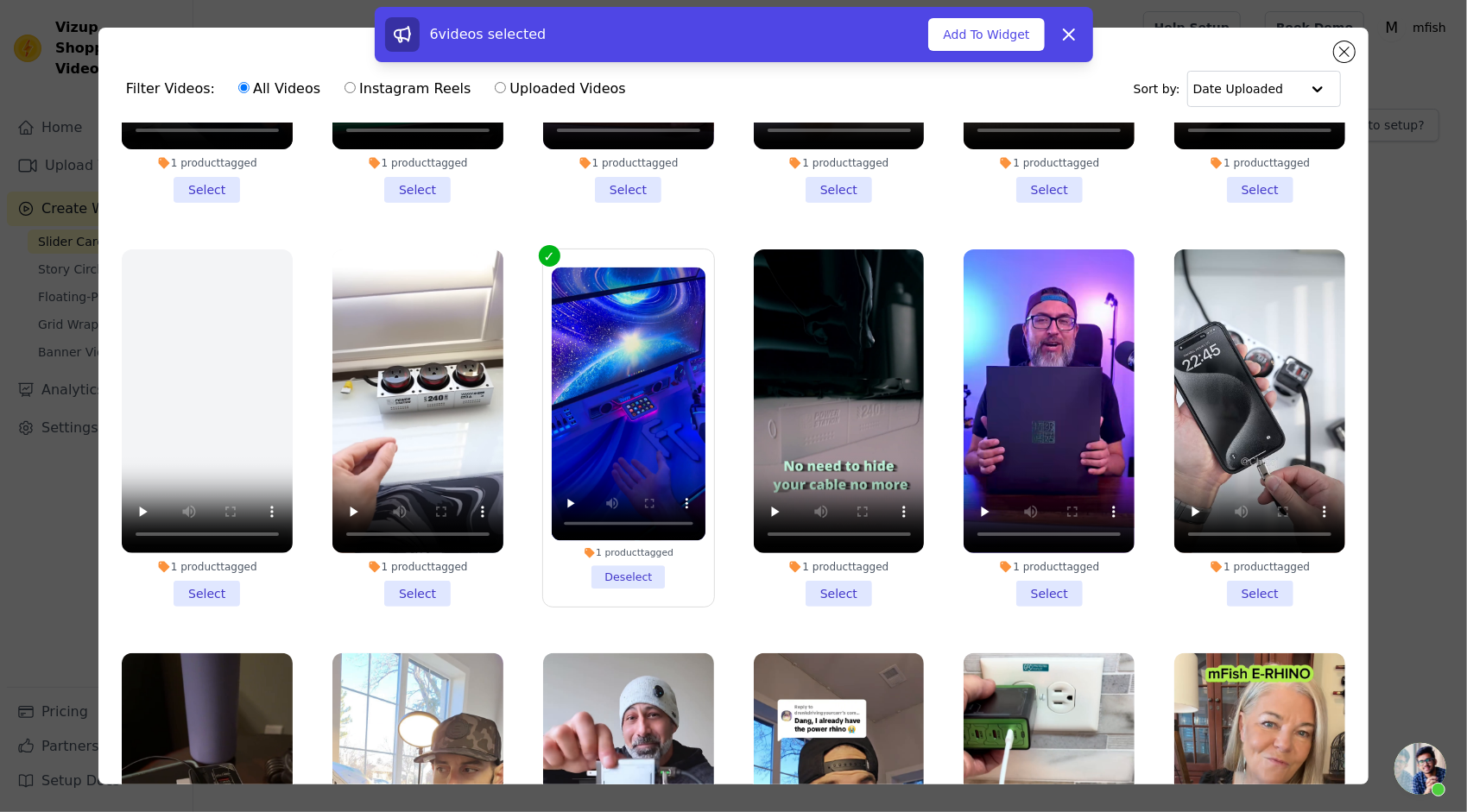
click at [816, 573] on li "1 product tagged Select" at bounding box center [839, 428] width 171 height 358
click at [0, 0] on input "1 product tagged Select" at bounding box center [0, 0] width 0 height 0
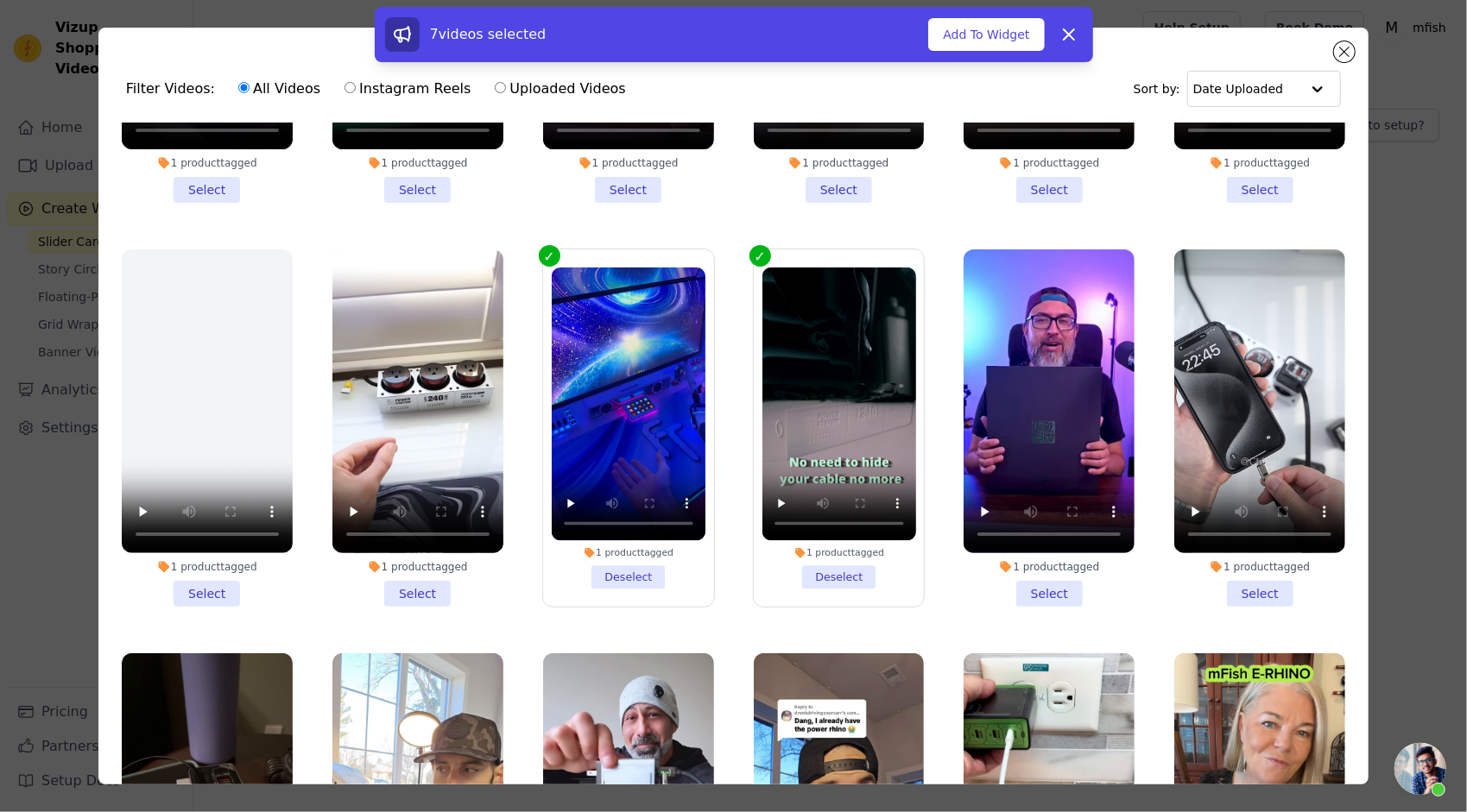
click at [1045, 574] on li "1 product tagged Select" at bounding box center [1049, 428] width 171 height 358
click at [0, 0] on input "1 product tagged Select" at bounding box center [0, 0] width 0 height 0
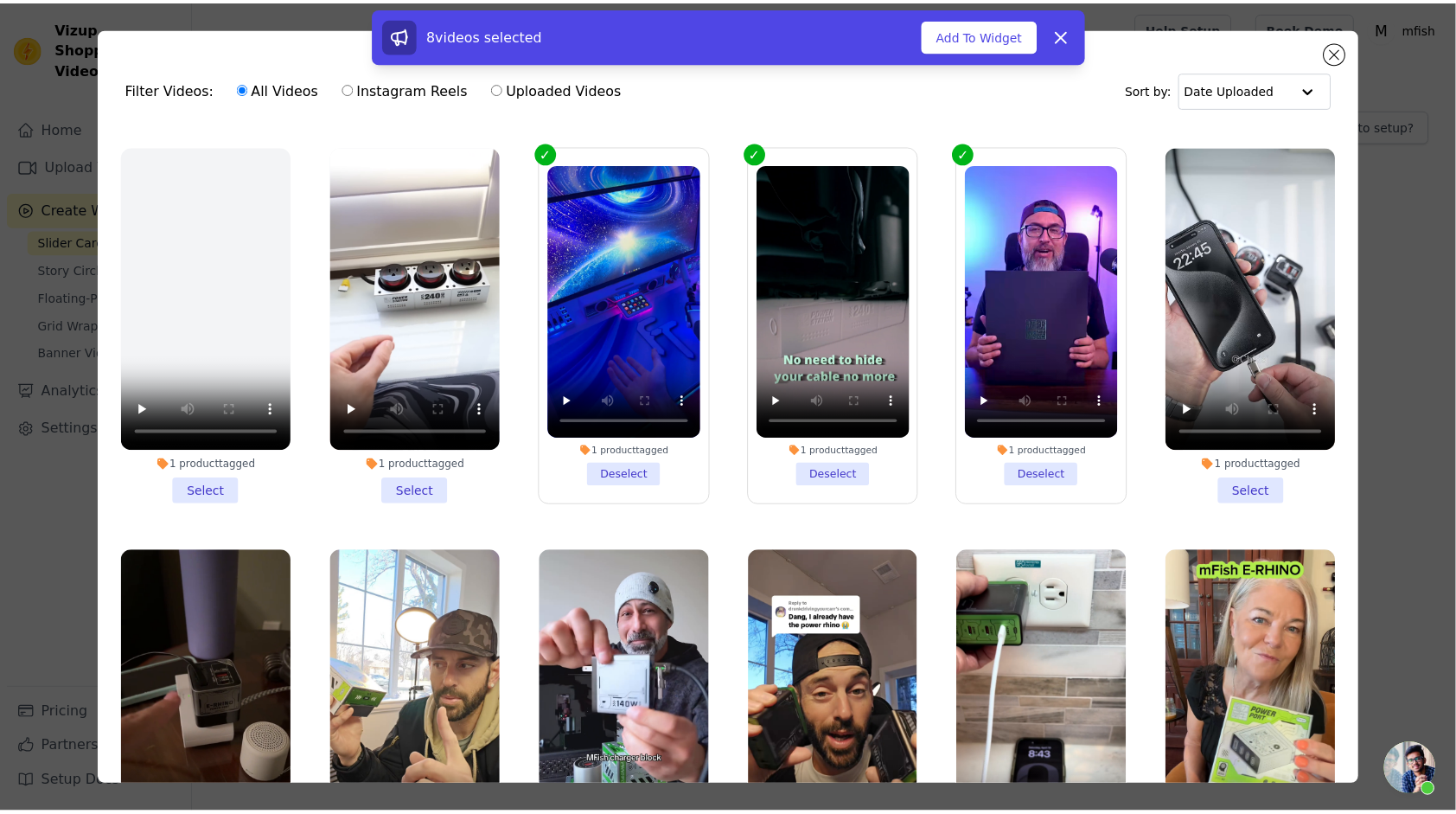
scroll to position [778, 0]
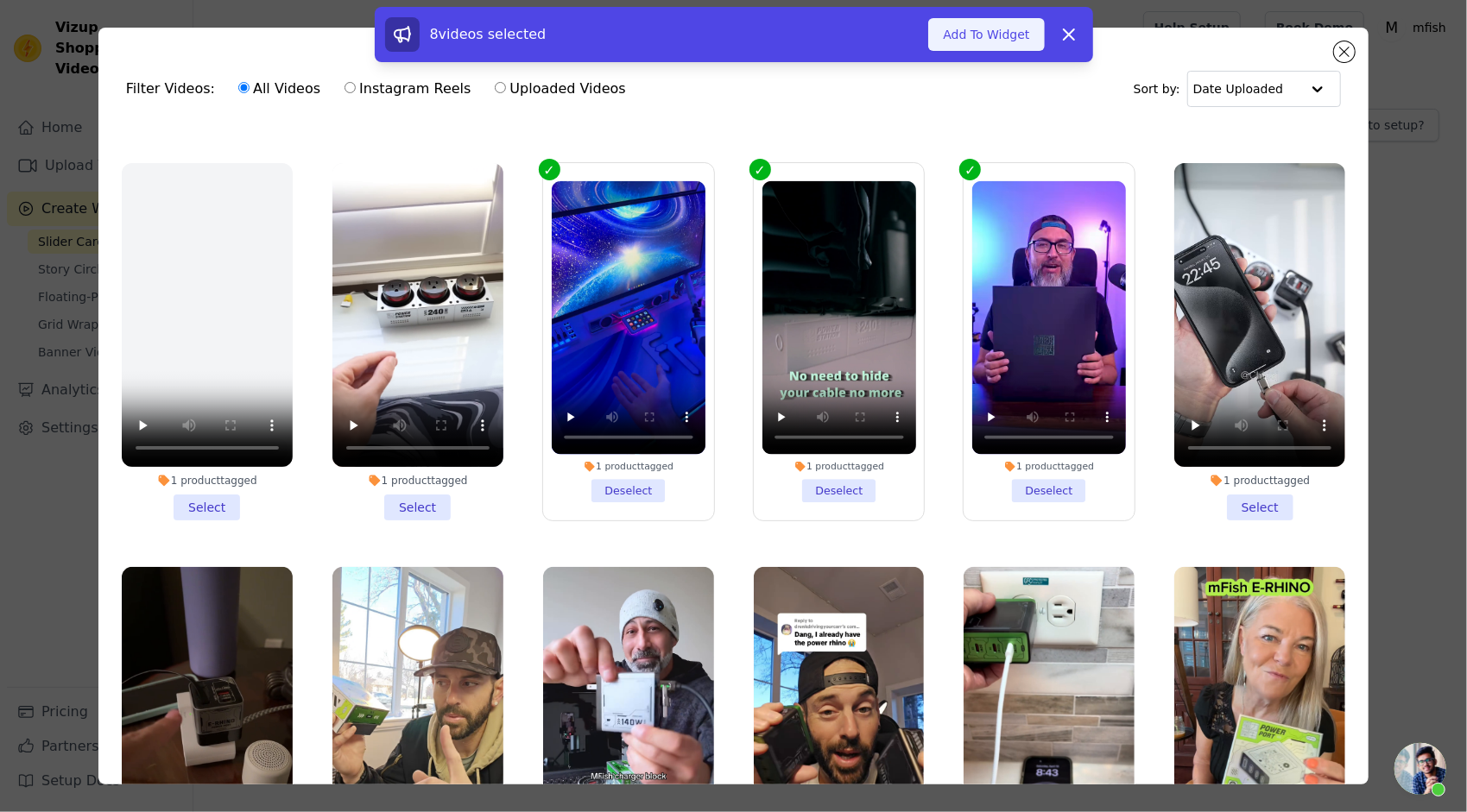
click at [991, 25] on button "Add To Widget" at bounding box center [986, 34] width 116 height 33
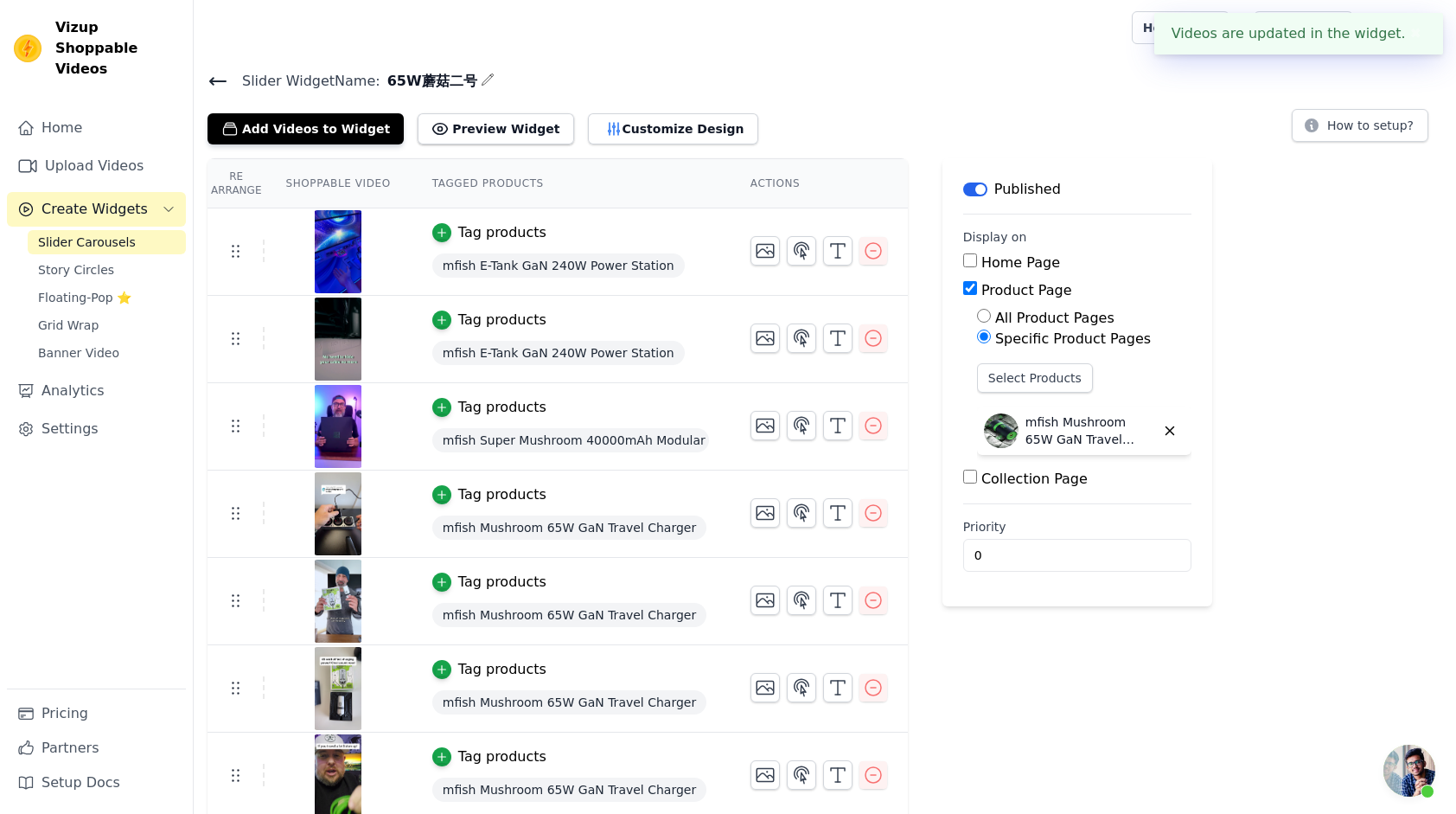
scroll to position [89, 0]
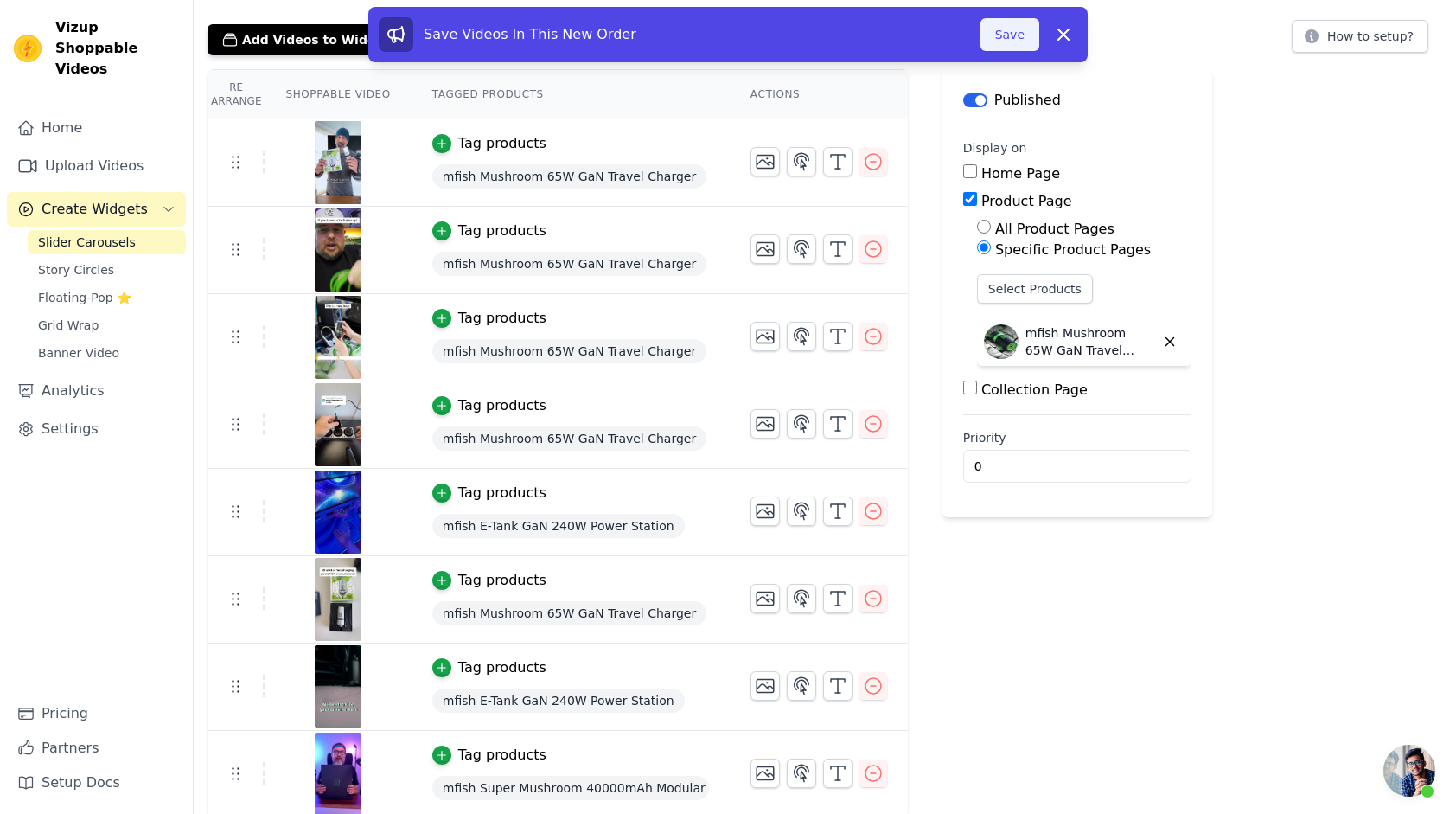
click at [1023, 36] on button "Save" at bounding box center [1010, 34] width 59 height 33
click at [1011, 36] on button "Save" at bounding box center [1010, 34] width 59 height 33
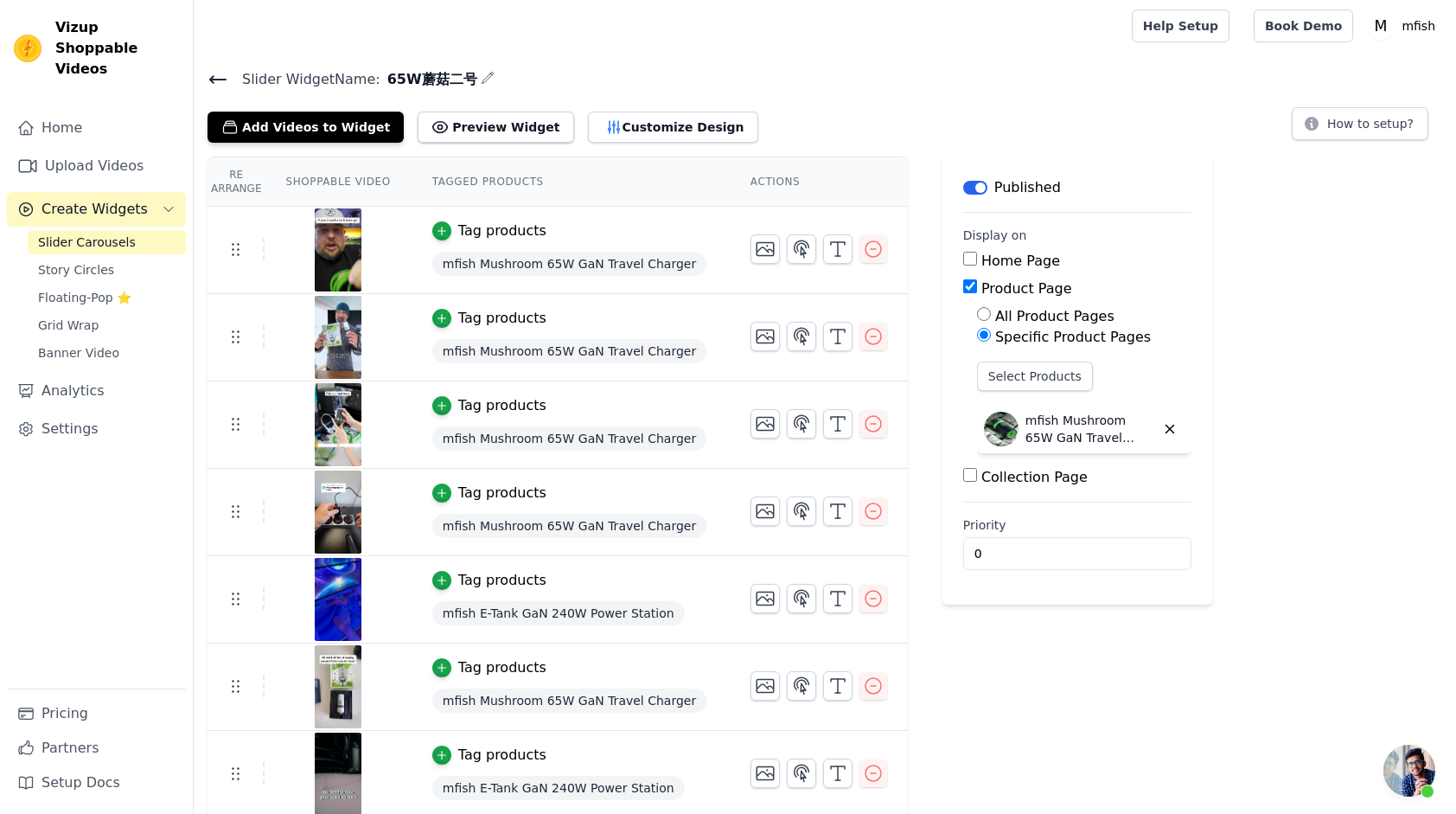
scroll to position [0, 0]
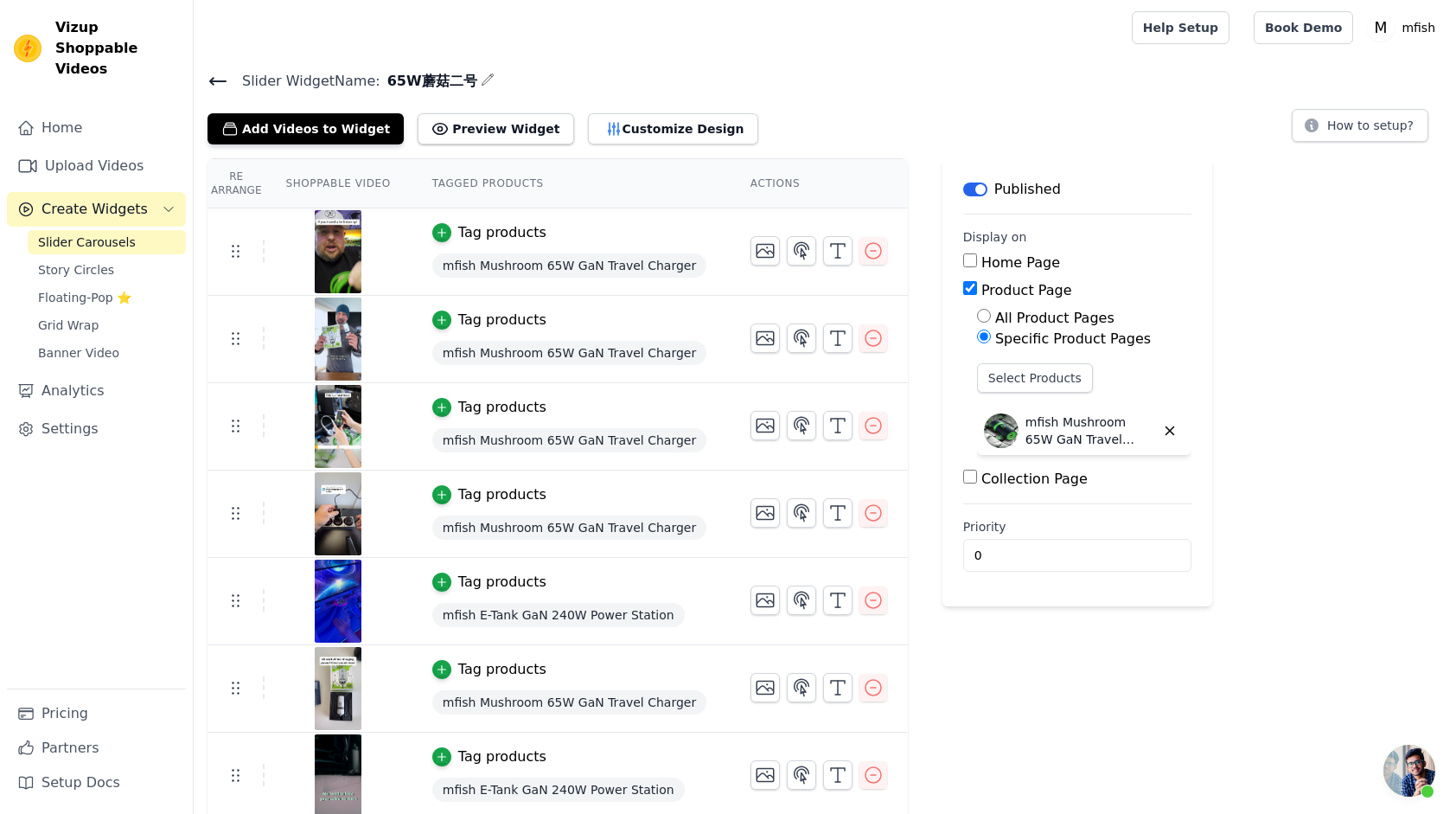
click at [215, 78] on icon at bounding box center [217, 81] width 20 height 21
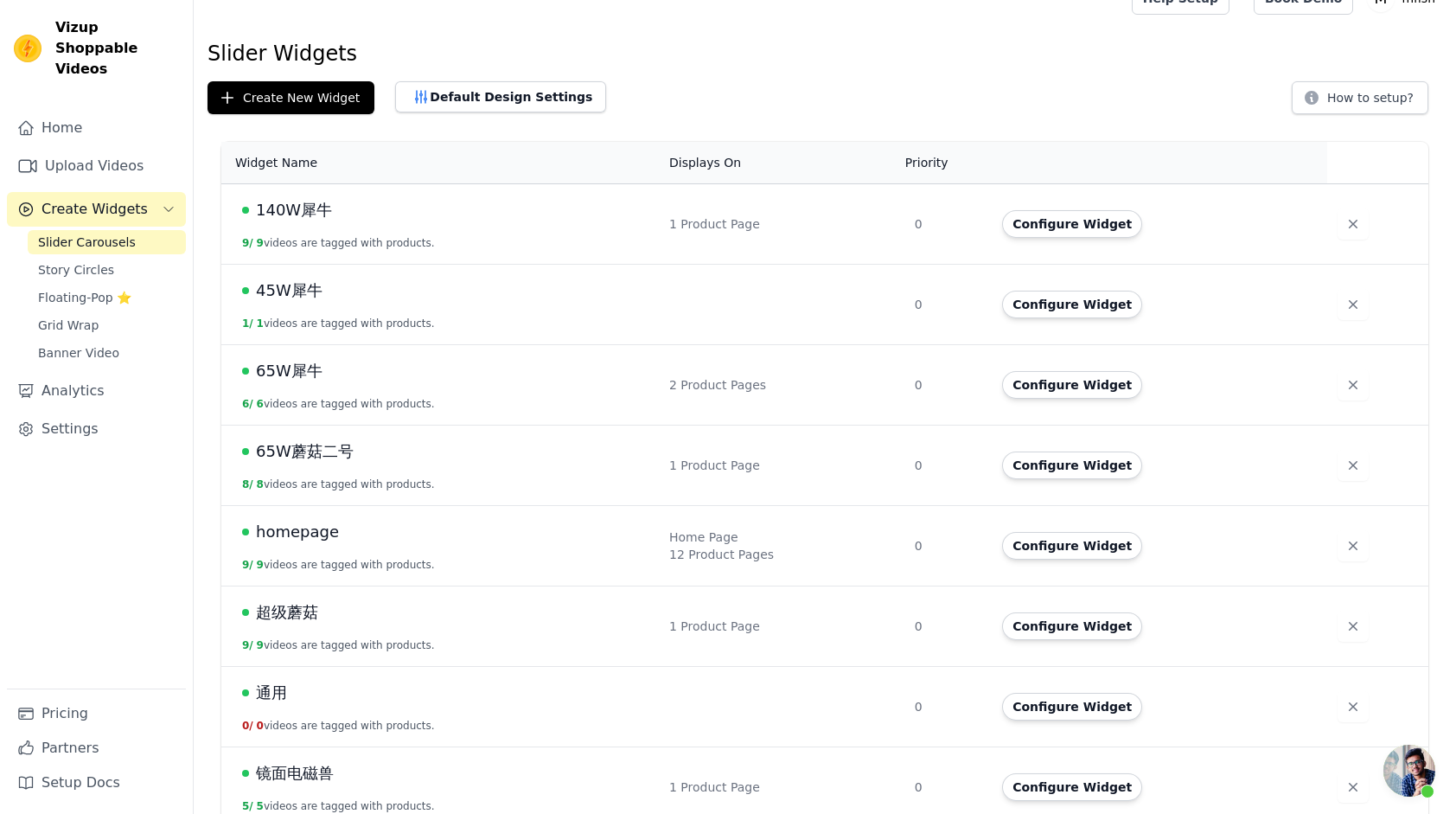
scroll to position [45, 0]
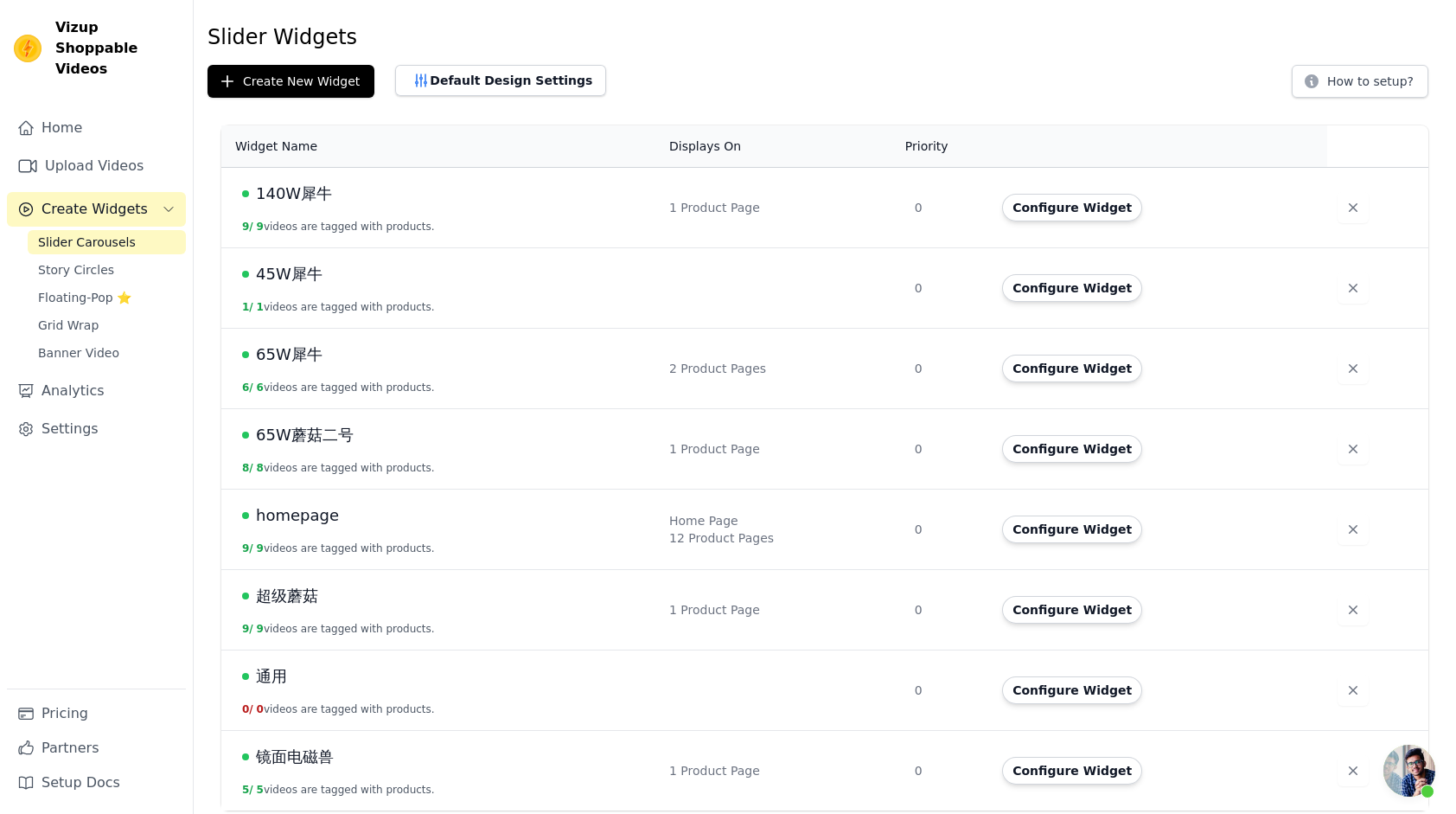
click at [297, 517] on span "homepage" at bounding box center [297, 515] width 83 height 24
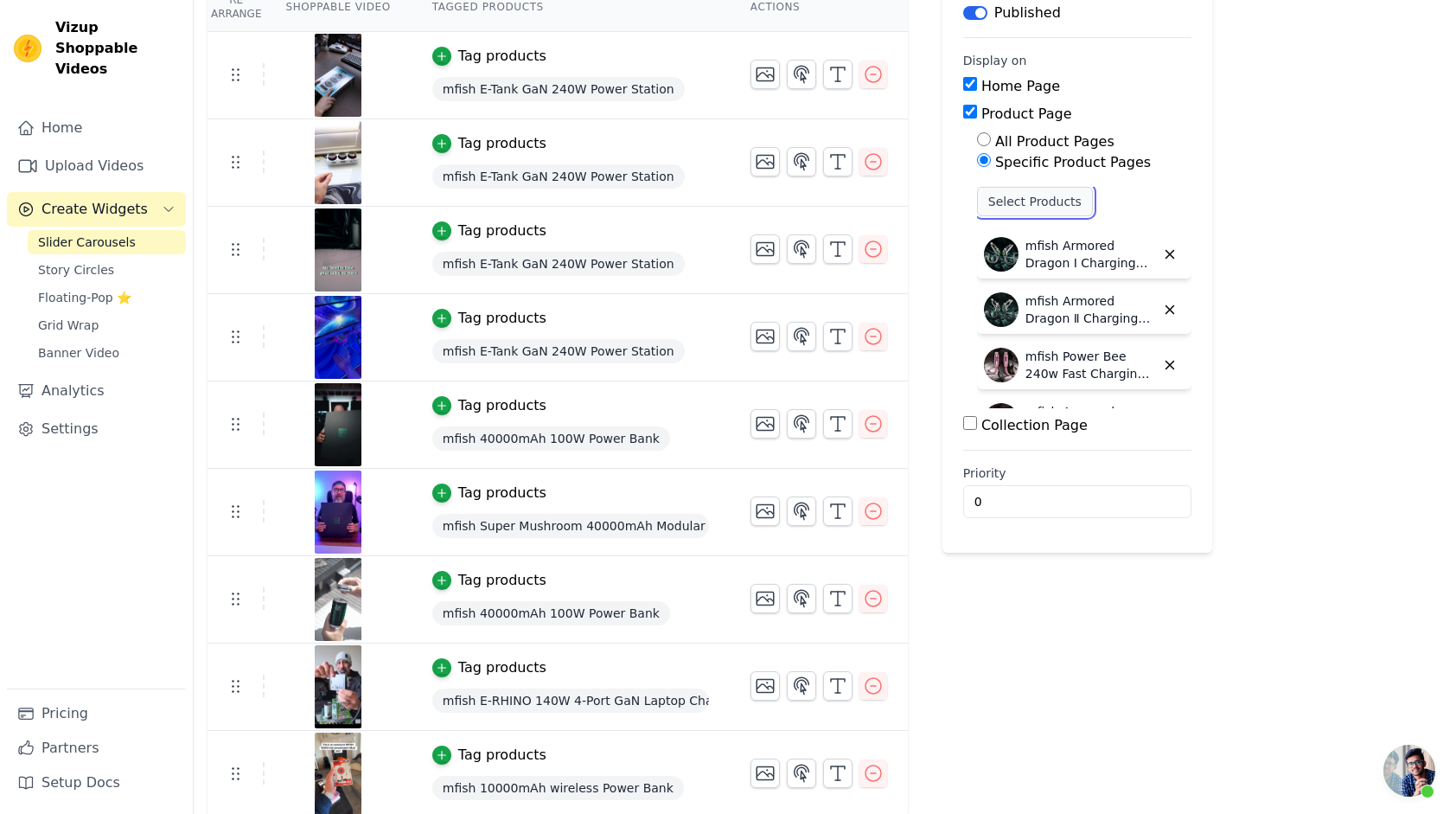
click at [1043, 197] on button "Select Products" at bounding box center [1035, 201] width 116 height 29
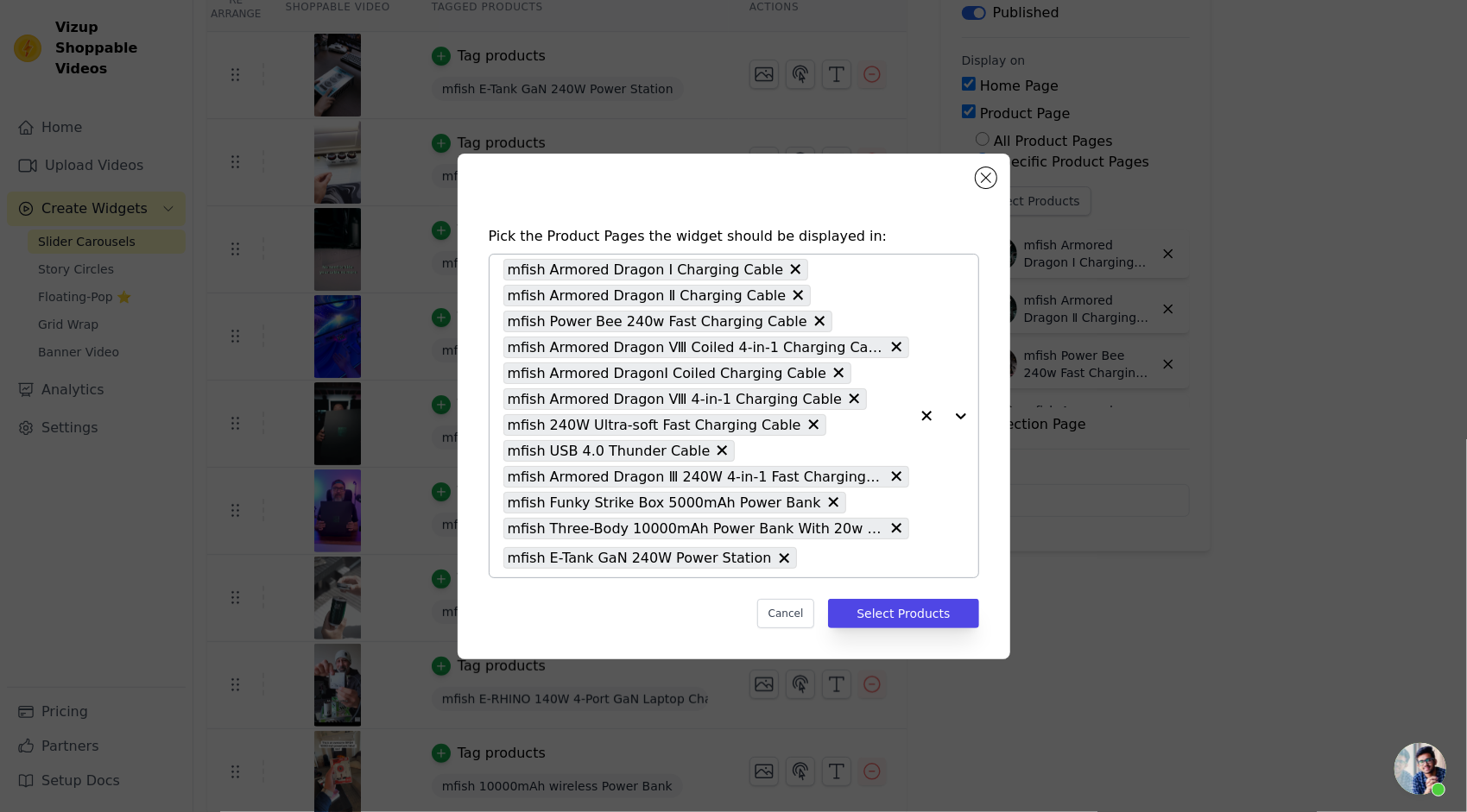
click at [963, 416] on div at bounding box center [944, 415] width 69 height 323
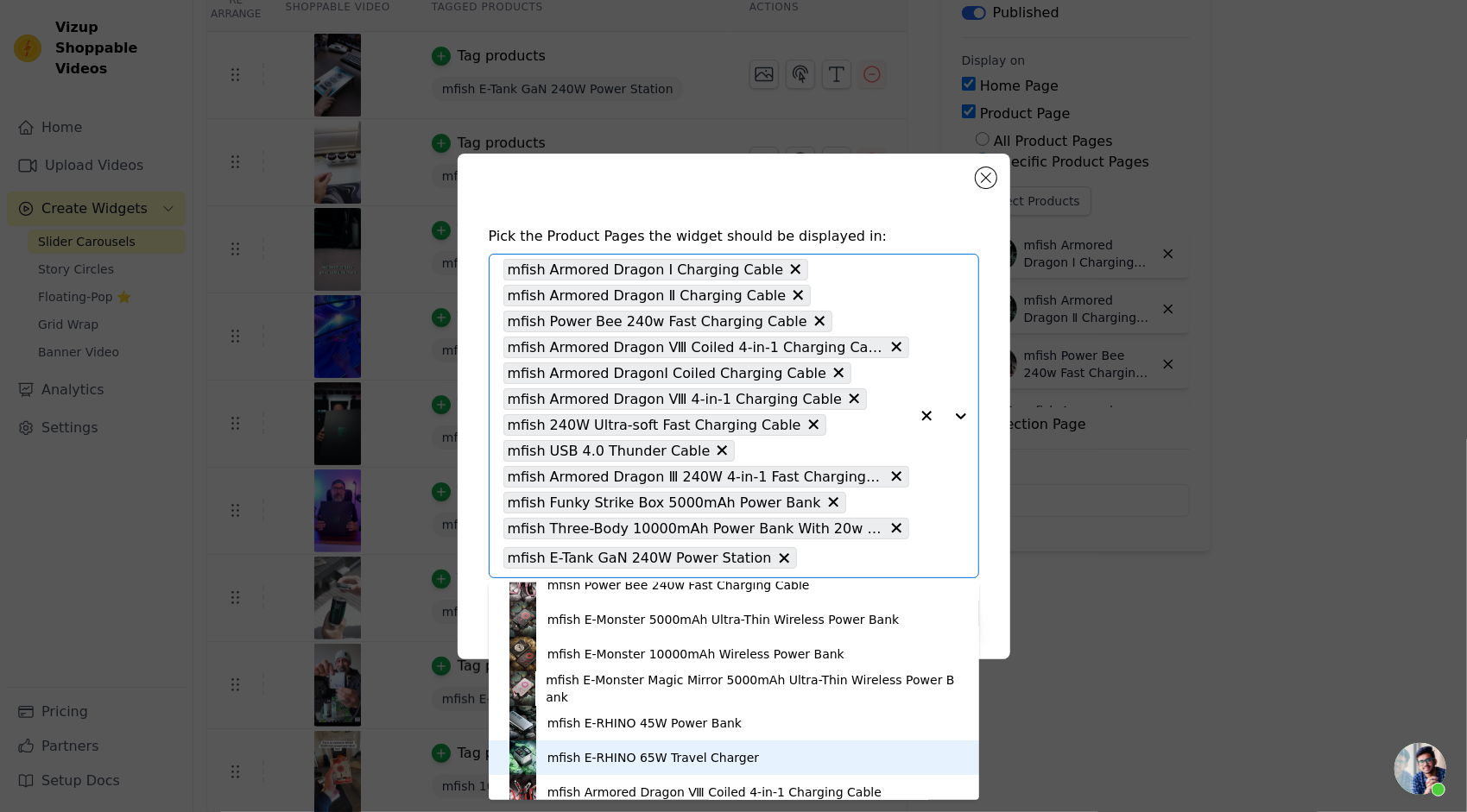
scroll to position [150, 0]
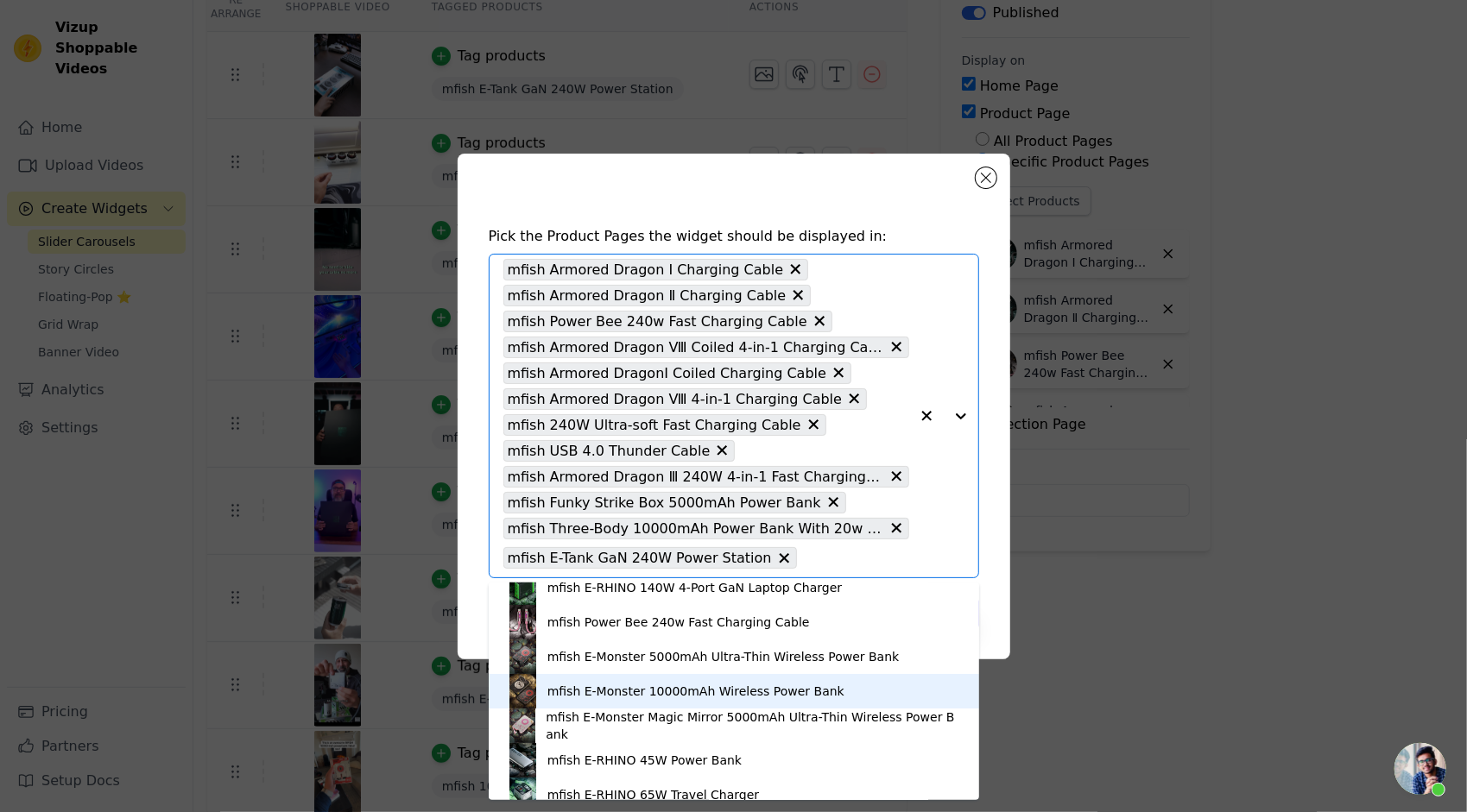
click at [594, 679] on div "mfish E-Monster 10000mAh Wireless Power Bank" at bounding box center [734, 691] width 455 height 35
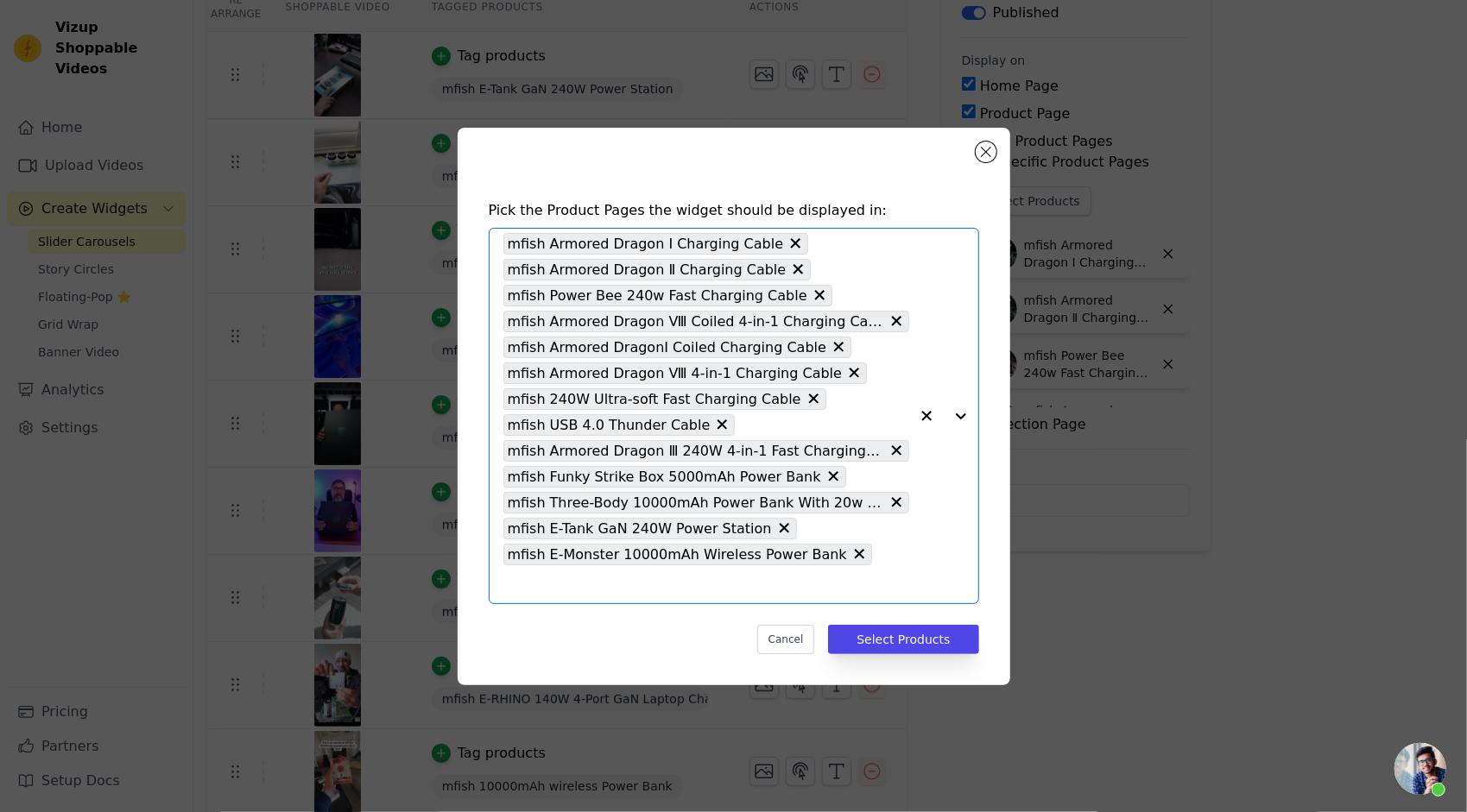
click at [956, 423] on div at bounding box center [944, 415] width 69 height 374
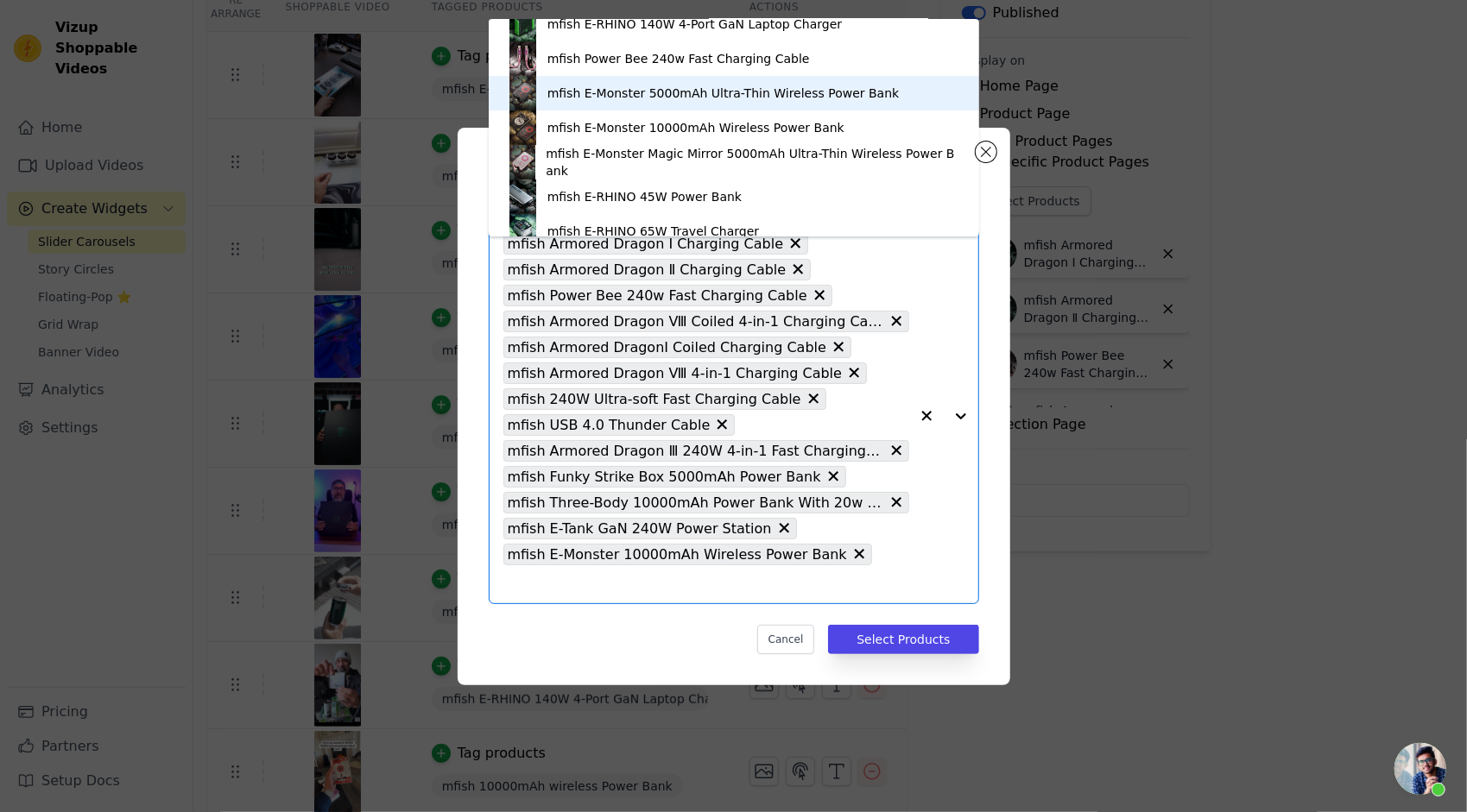
click at [661, 87] on div "mfish E-Monster 5000mAh Ultra-Thin Wireless Power Bank" at bounding box center [723, 92] width 352 height 17
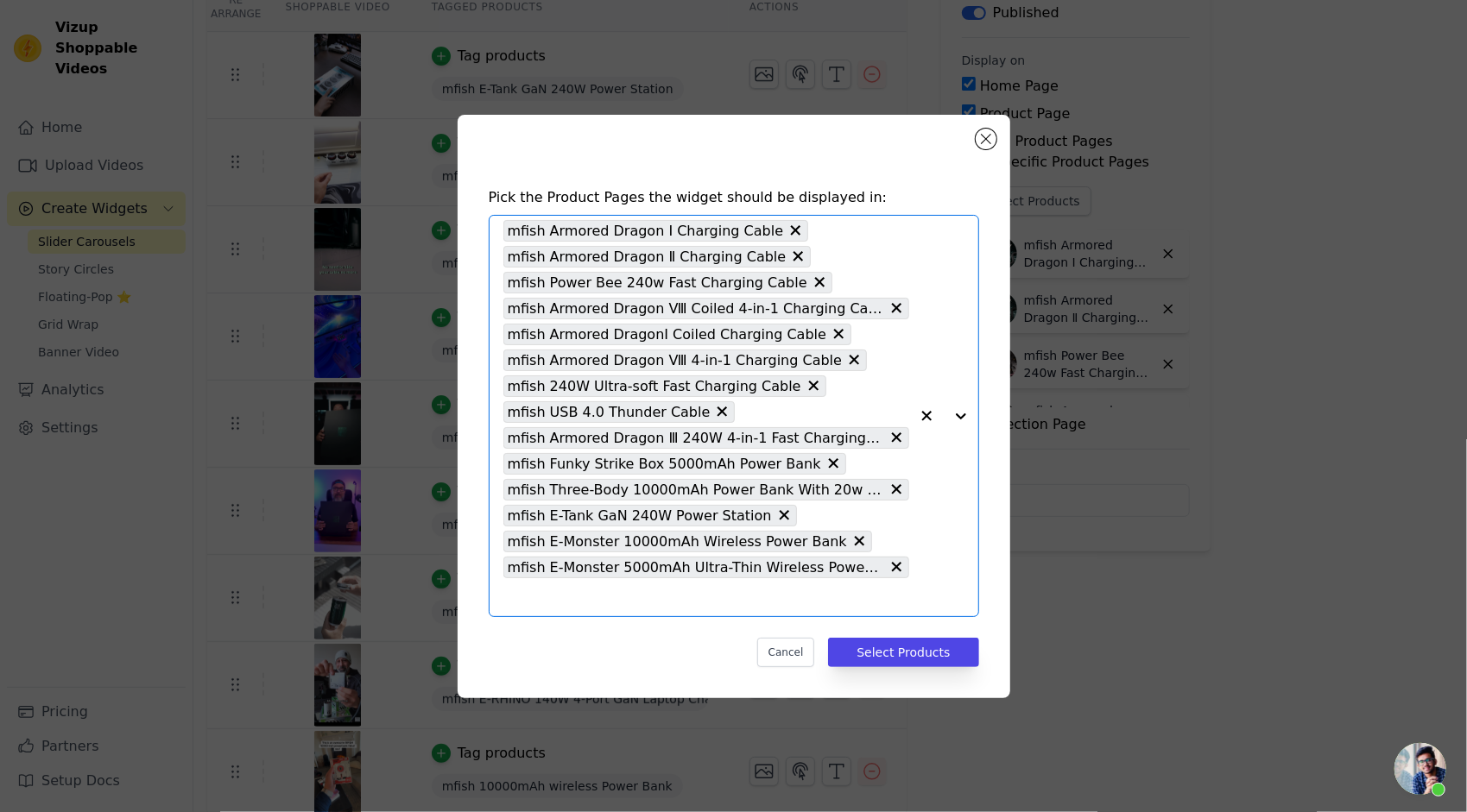
click at [962, 415] on div at bounding box center [944, 416] width 69 height 400
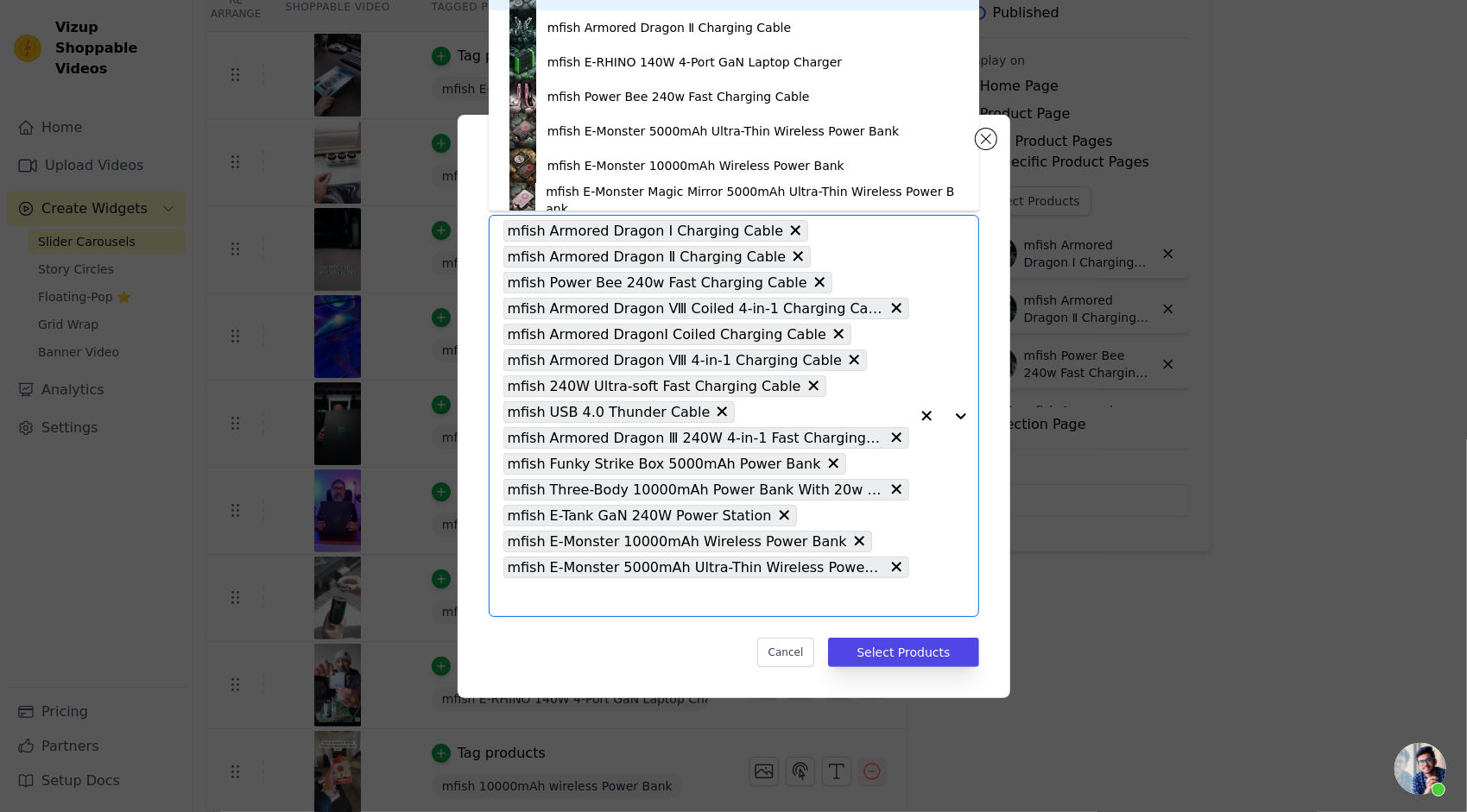
scroll to position [173, 0]
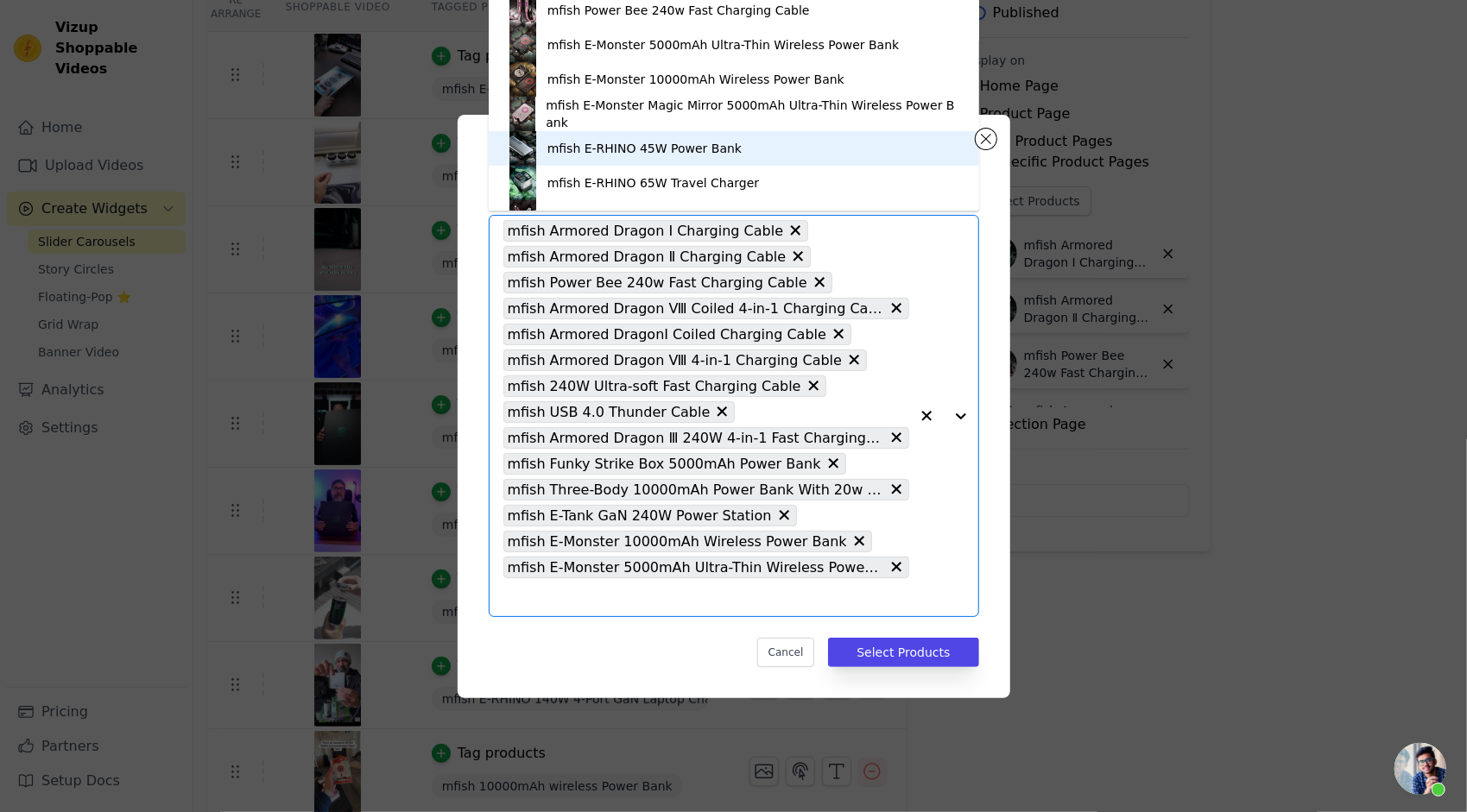
click at [598, 154] on div "mfish E-RHINO 45W Power Bank" at bounding box center [644, 148] width 194 height 17
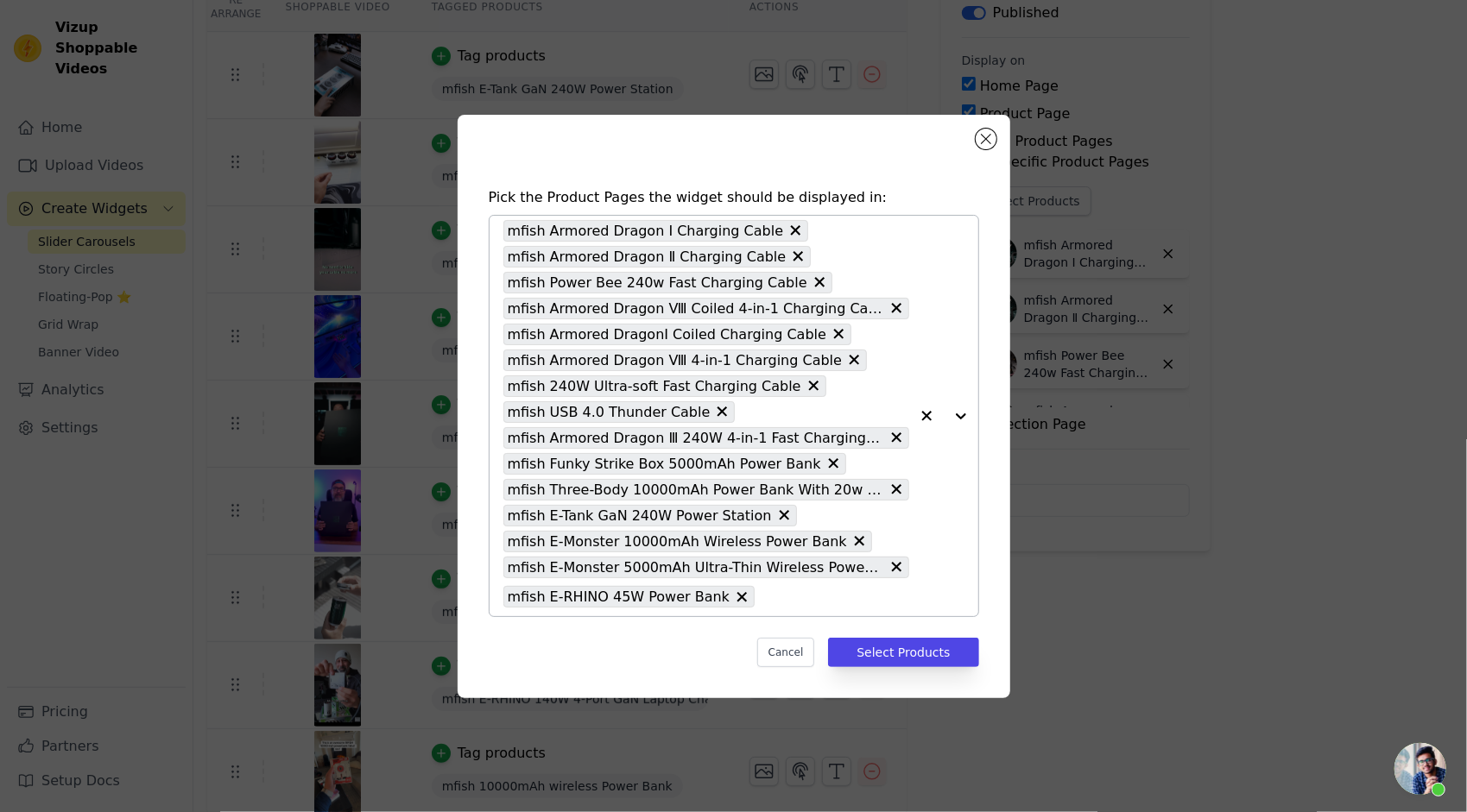
click at [957, 414] on div at bounding box center [944, 416] width 69 height 400
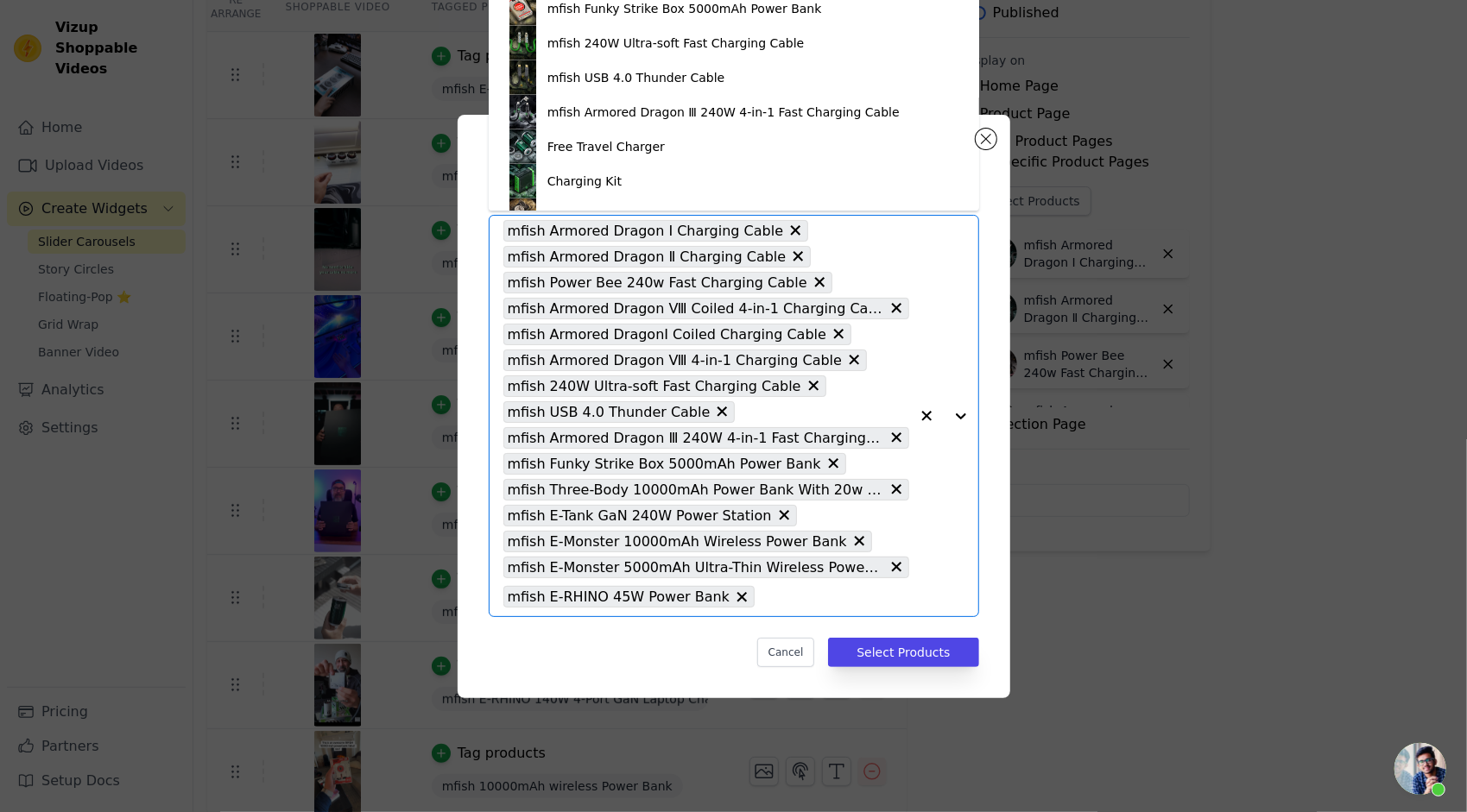
scroll to position [582, 0]
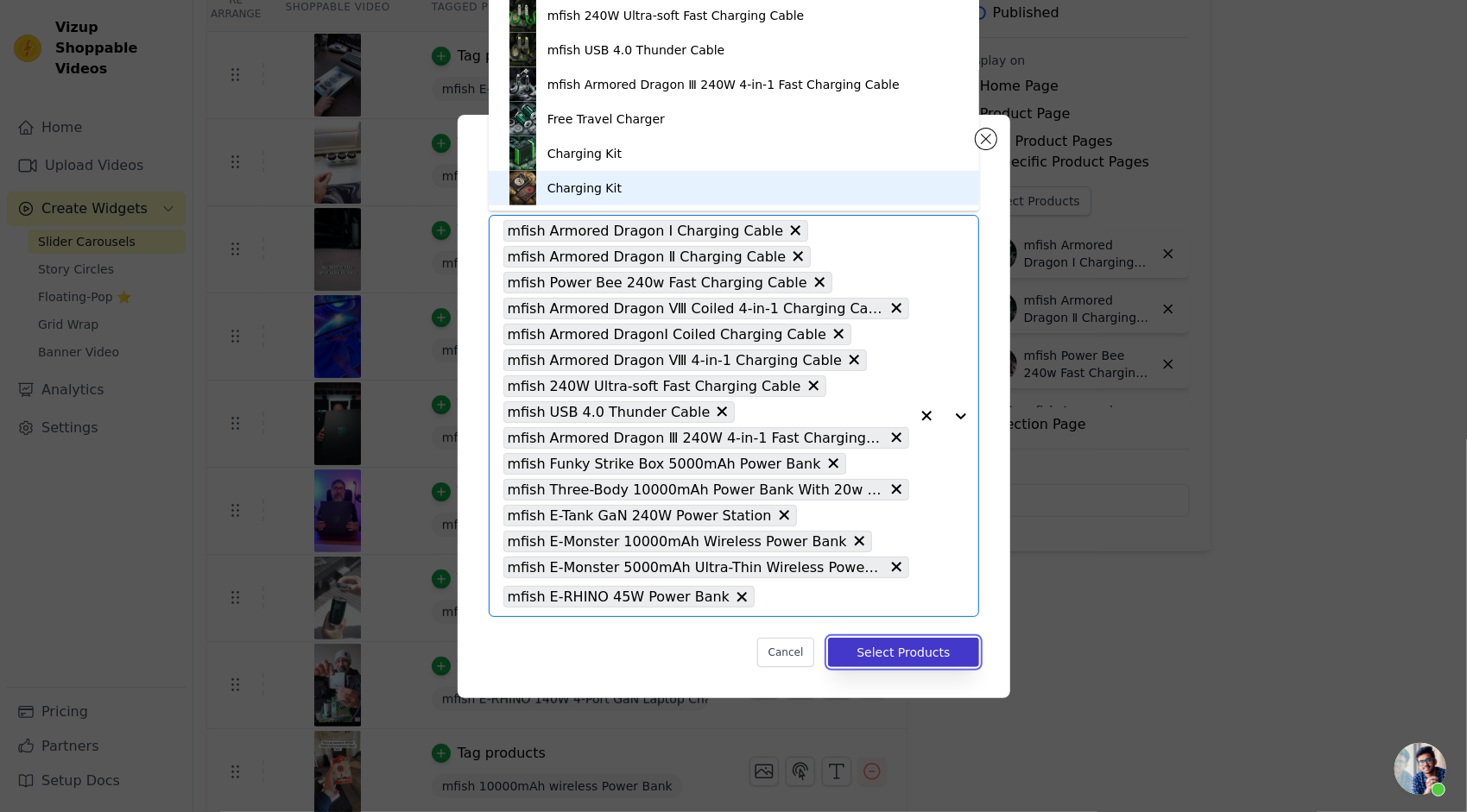
click at [920, 652] on button "Select Products" at bounding box center [903, 652] width 150 height 29
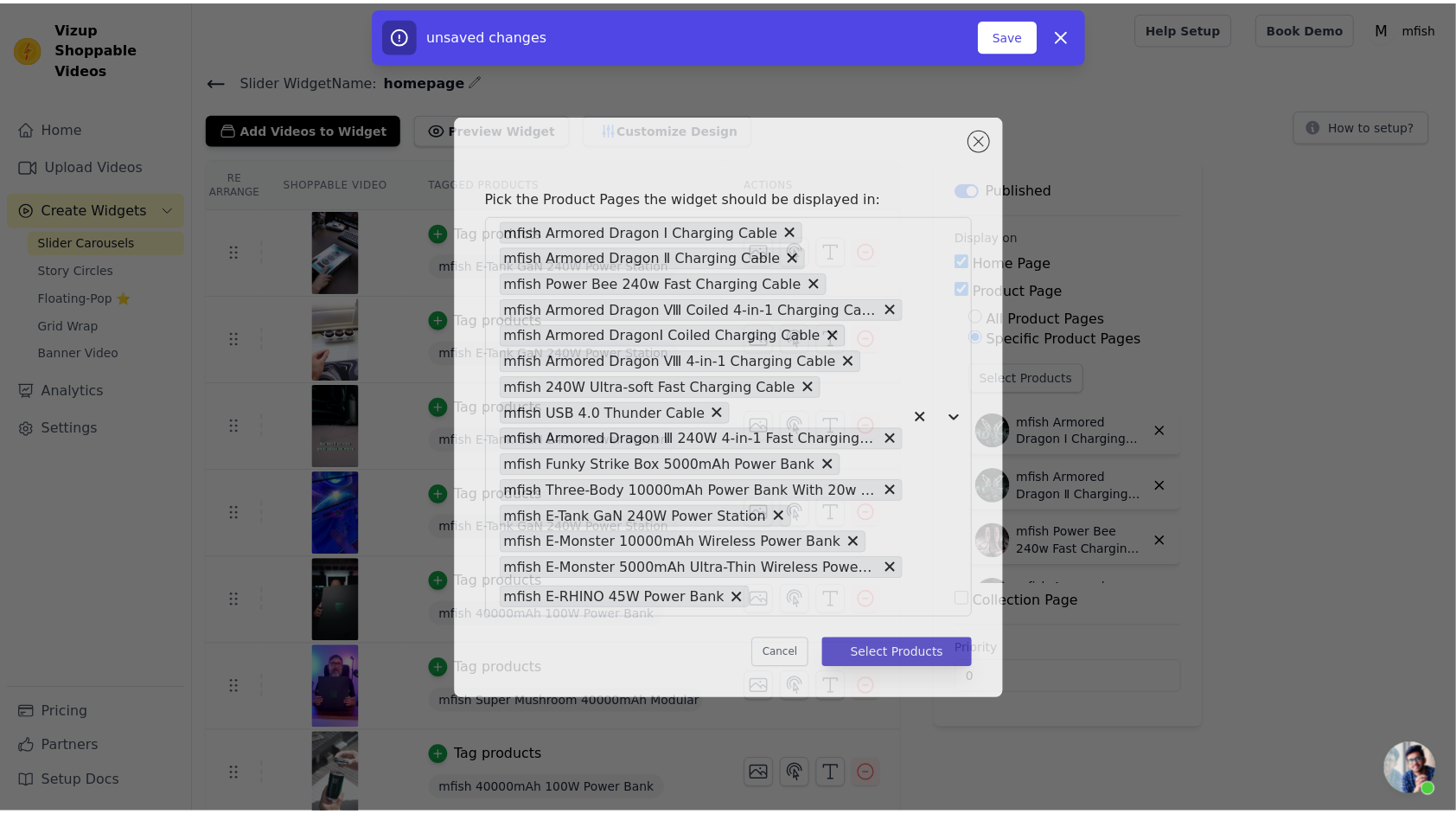
scroll to position [177, 0]
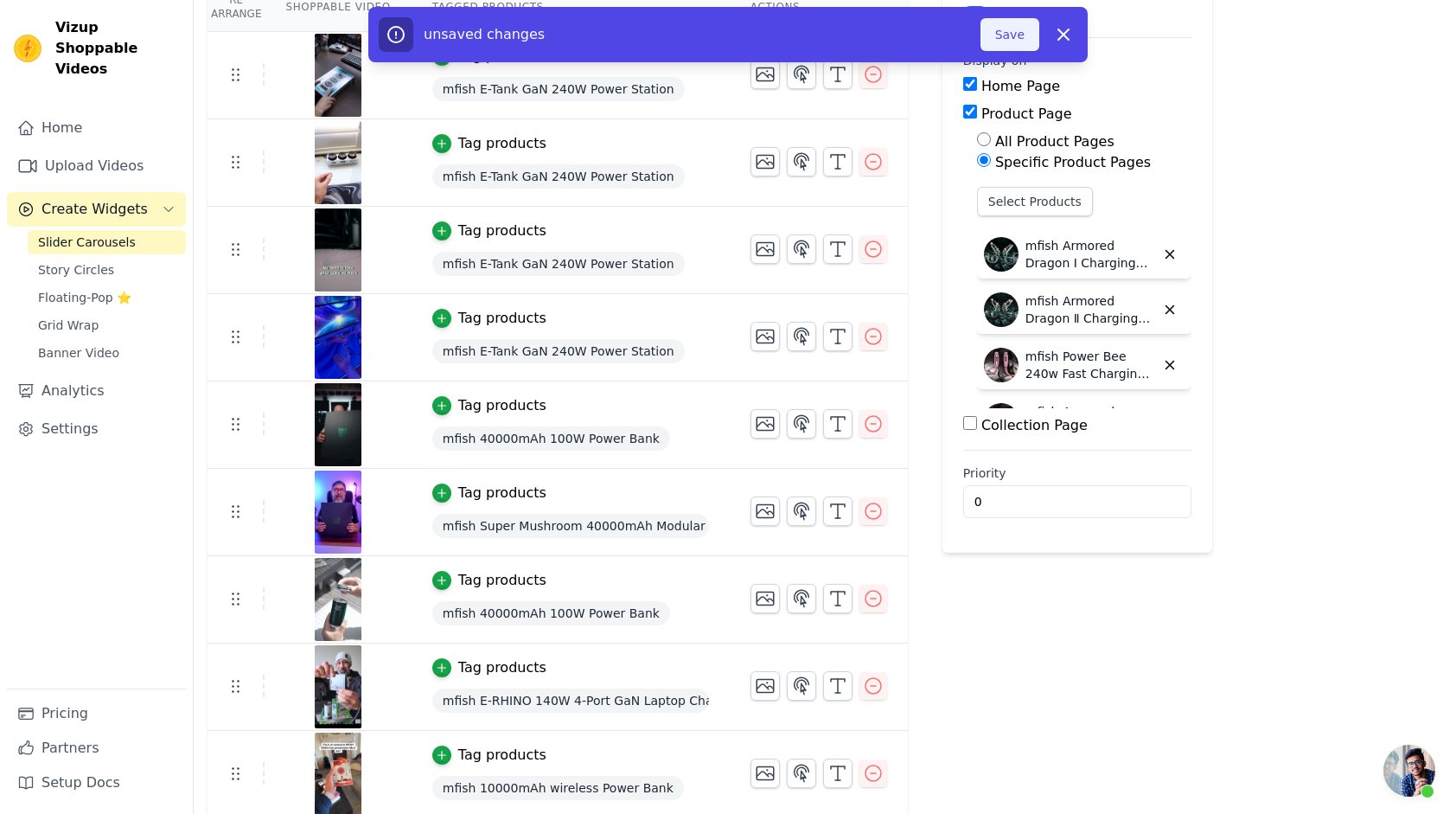
click at [1002, 28] on button "Save" at bounding box center [1010, 34] width 59 height 33
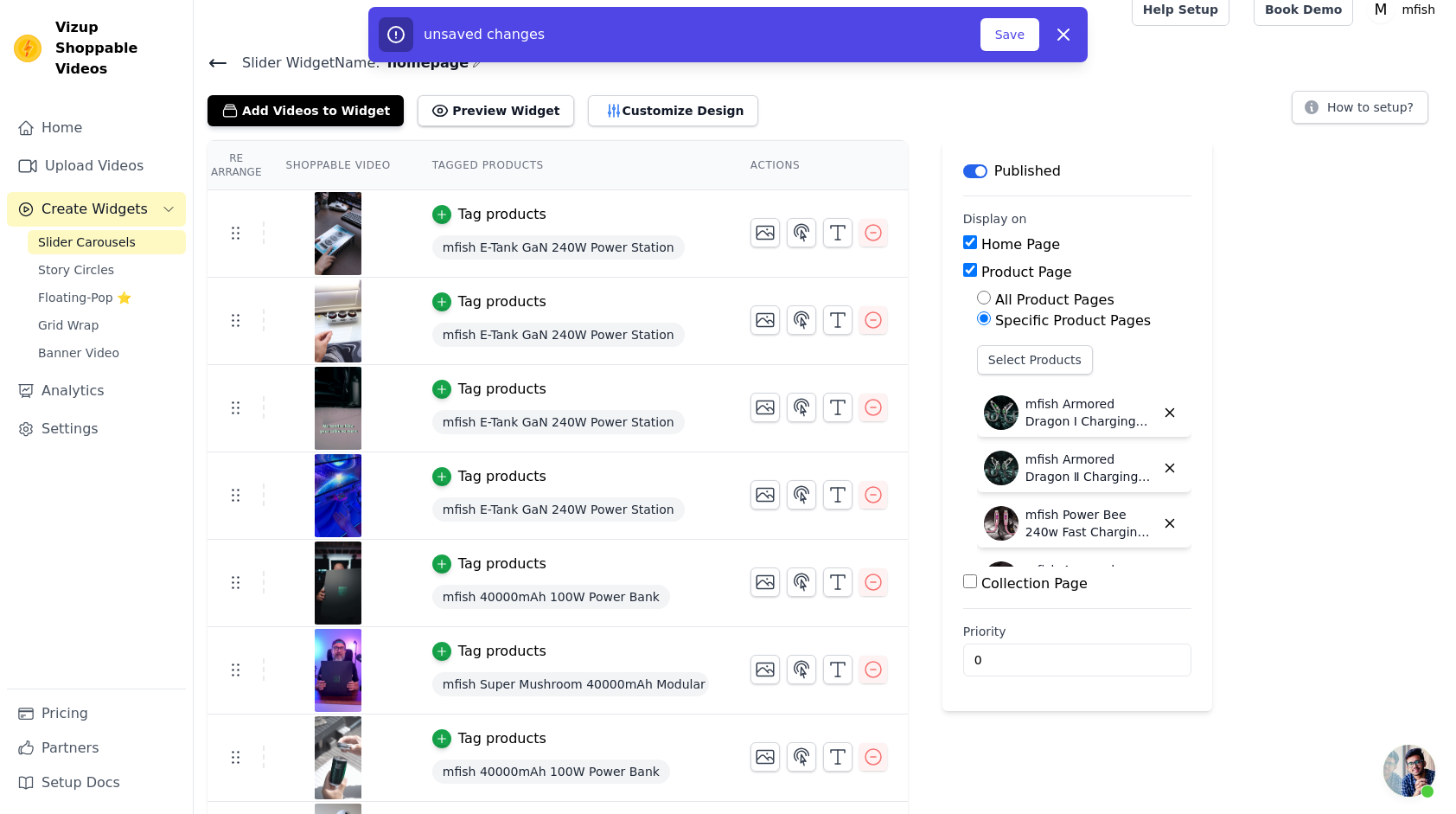
scroll to position [0, 0]
